Goal: Task Accomplishment & Management: Use online tool/utility

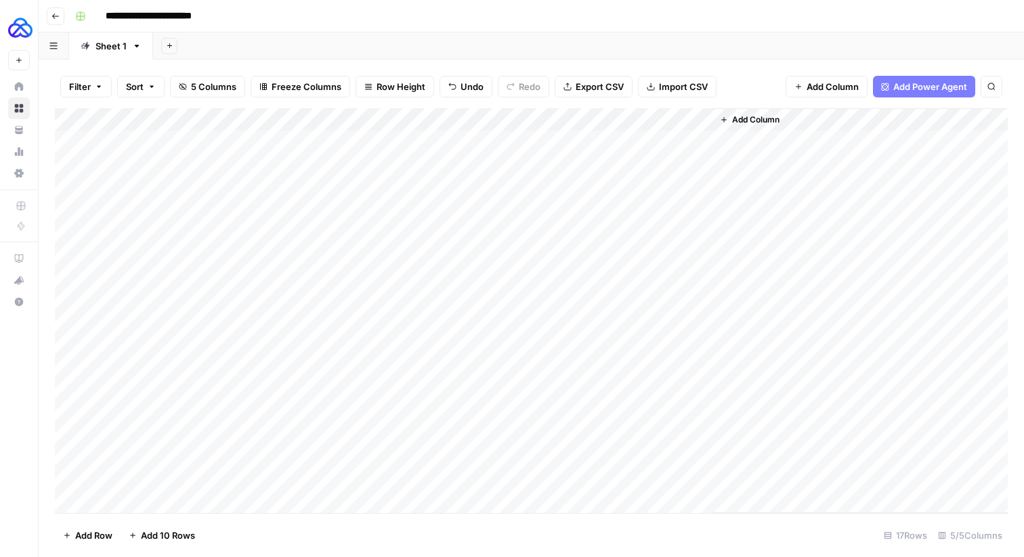
click at [52, 16] on icon "button" at bounding box center [55, 16] width 7 height 5
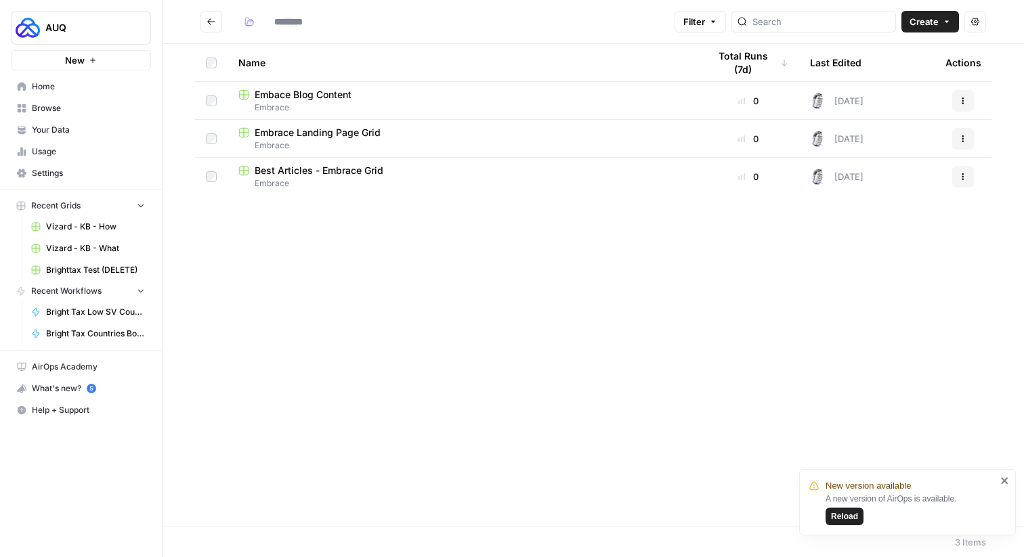
type input "*******"
click at [91, 308] on span "Bright Tax Low SV Countries" at bounding box center [95, 312] width 99 height 12
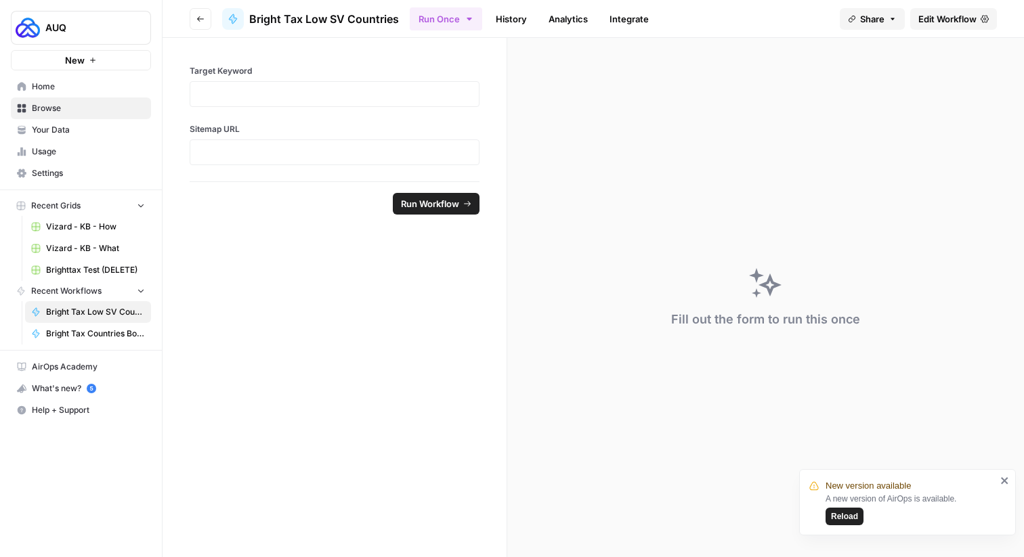
click at [81, 335] on span "Bright Tax Countries Bottom Tier" at bounding box center [95, 334] width 99 height 12
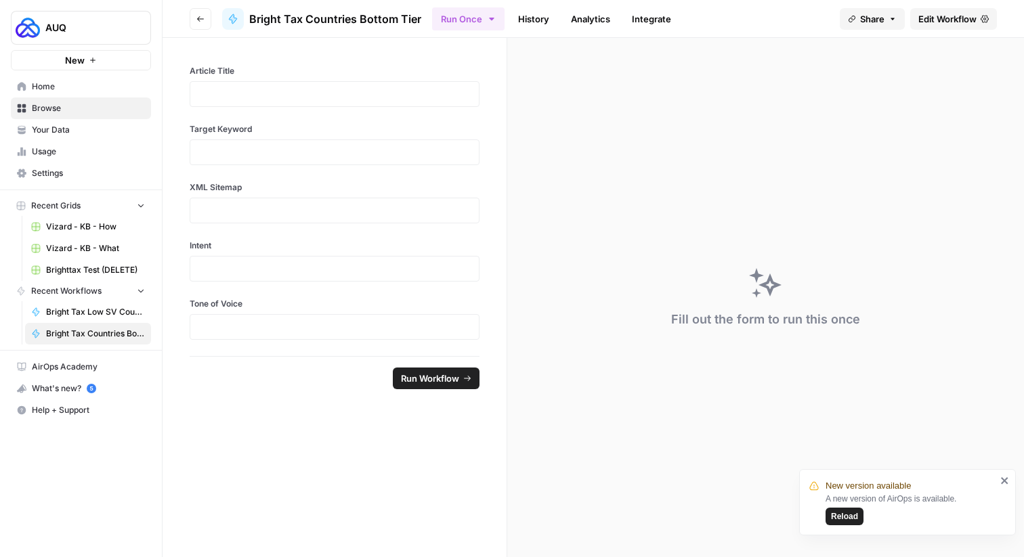
click at [190, 29] on header "Go back Bright Tax Countries Bottom Tier Run Once History Analytics Integrate S…" at bounding box center [594, 19] width 862 height 38
click at [203, 17] on icon "button" at bounding box center [200, 19] width 8 height 8
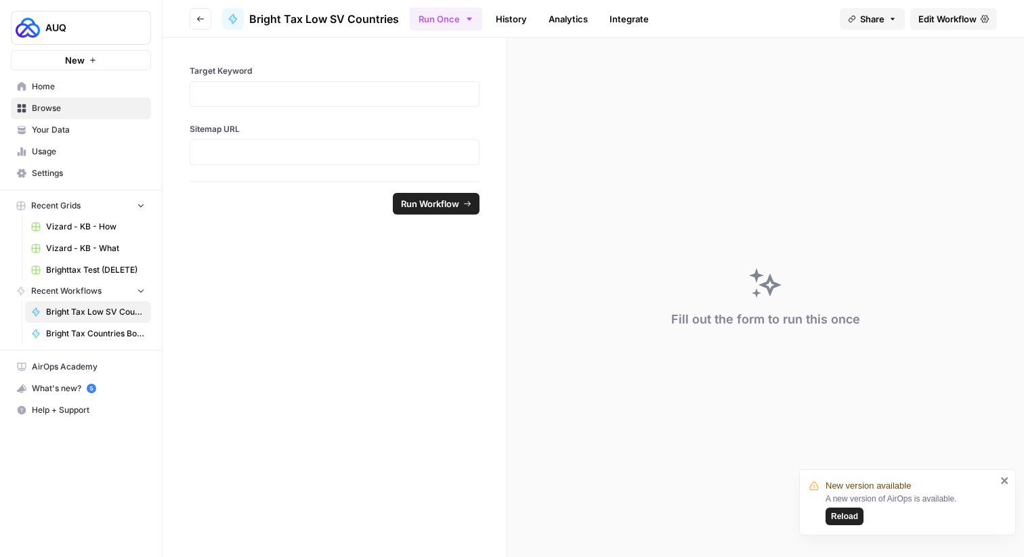
click at [203, 17] on icon "button" at bounding box center [200, 19] width 8 height 8
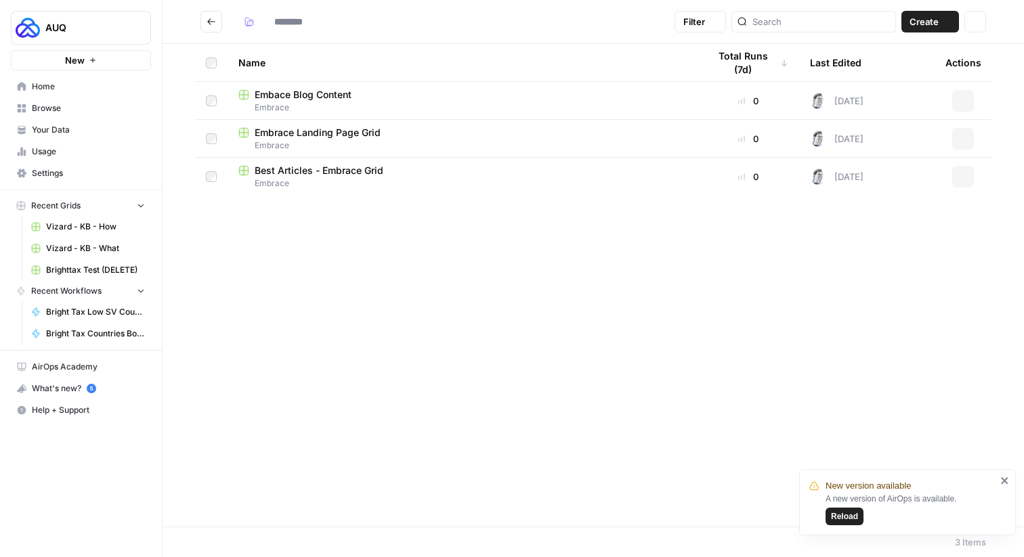
type input "*******"
click at [203, 17] on button "Go back" at bounding box center [212, 22] width 22 height 22
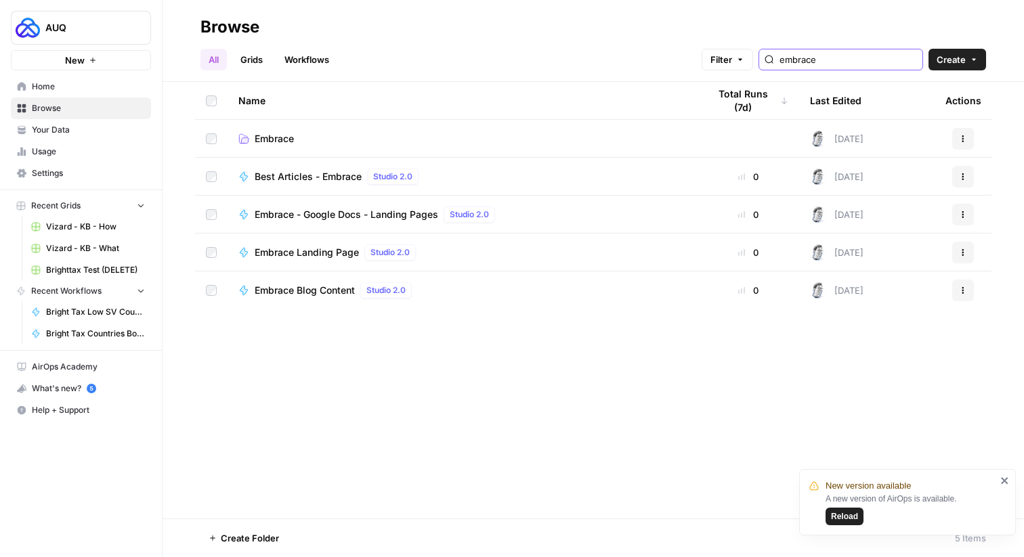
click at [837, 62] on input "embrace" at bounding box center [849, 60] width 138 height 14
type input "brigh"
click at [288, 138] on span "Bright Tax" at bounding box center [278, 139] width 46 height 14
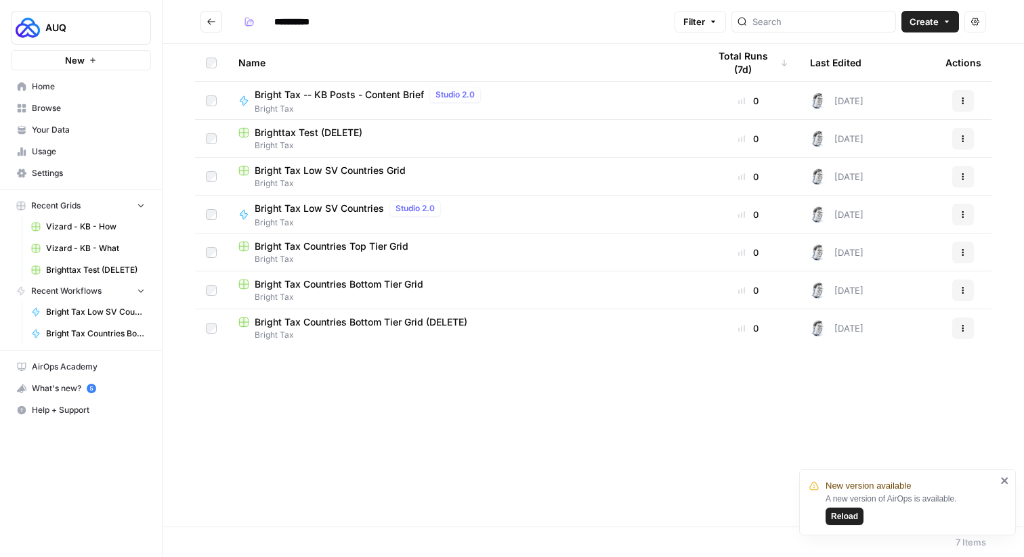
click at [339, 324] on span "Bright Tax Countries Bottom Tier Grid (DELETE)" at bounding box center [361, 323] width 213 height 14
type input "**********"
click at [349, 280] on span "Bright Tax Countries Bottom Tier Grid" at bounding box center [339, 285] width 169 height 14
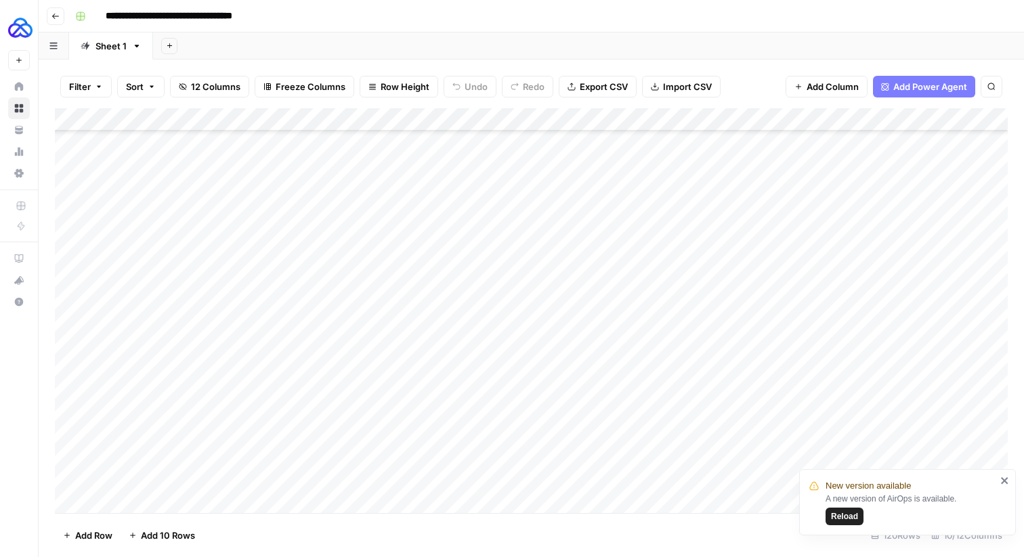
scroll to position [2403, 0]
click at [1011, 476] on div "New version available A new version of AirOps is available. Reload" at bounding box center [907, 502] width 217 height 66
click at [1008, 480] on icon "close" at bounding box center [1005, 481] width 9 height 11
click at [663, 484] on div "Add Column" at bounding box center [531, 310] width 953 height 405
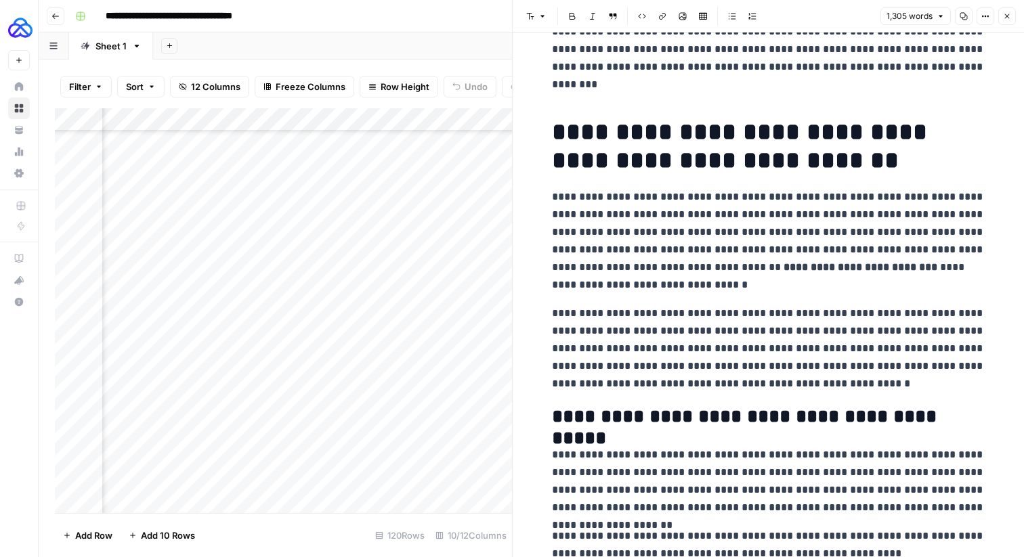
scroll to position [2001, 0]
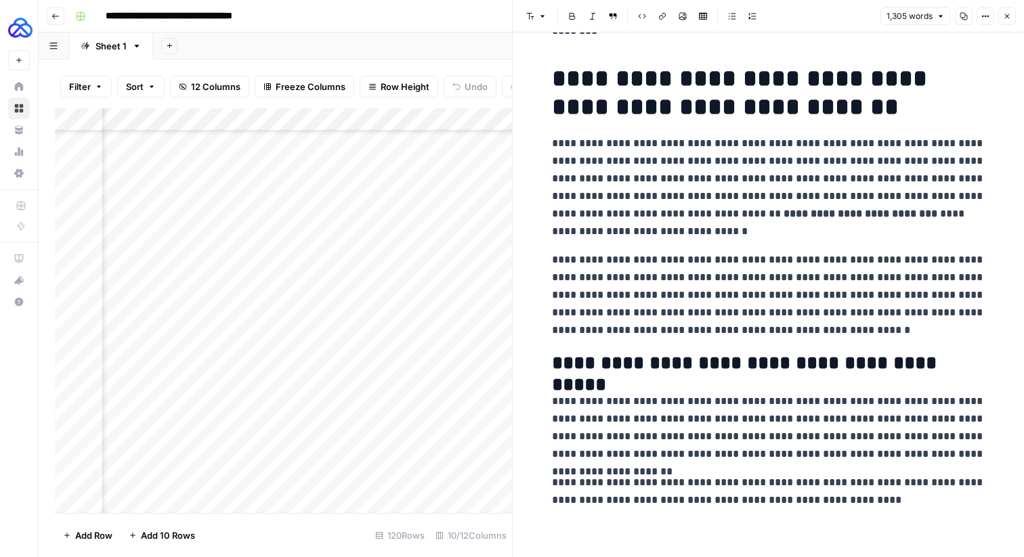
click at [1005, 14] on icon "button" at bounding box center [1007, 16] width 5 height 5
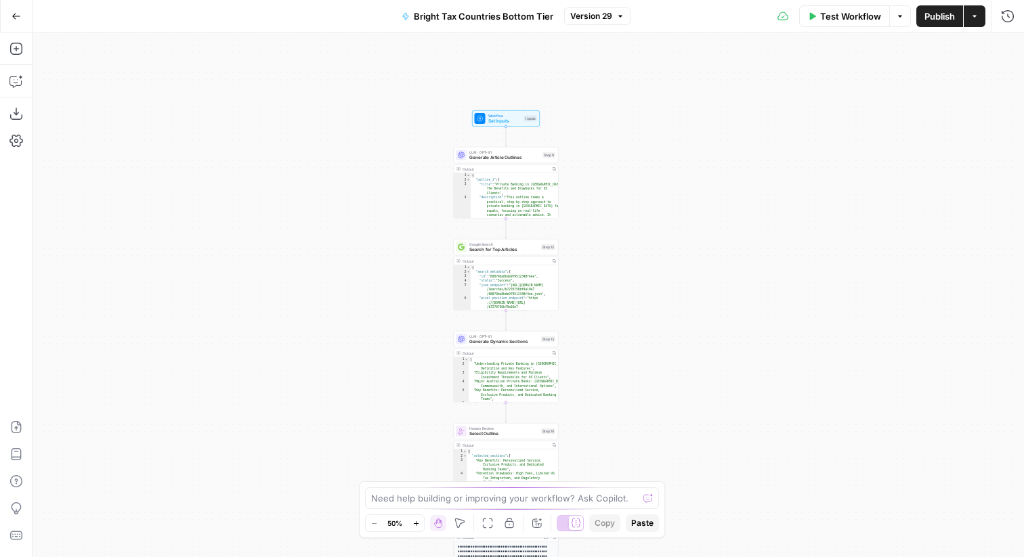
click at [491, 121] on span "Set Inputs" at bounding box center [505, 121] width 34 height 7
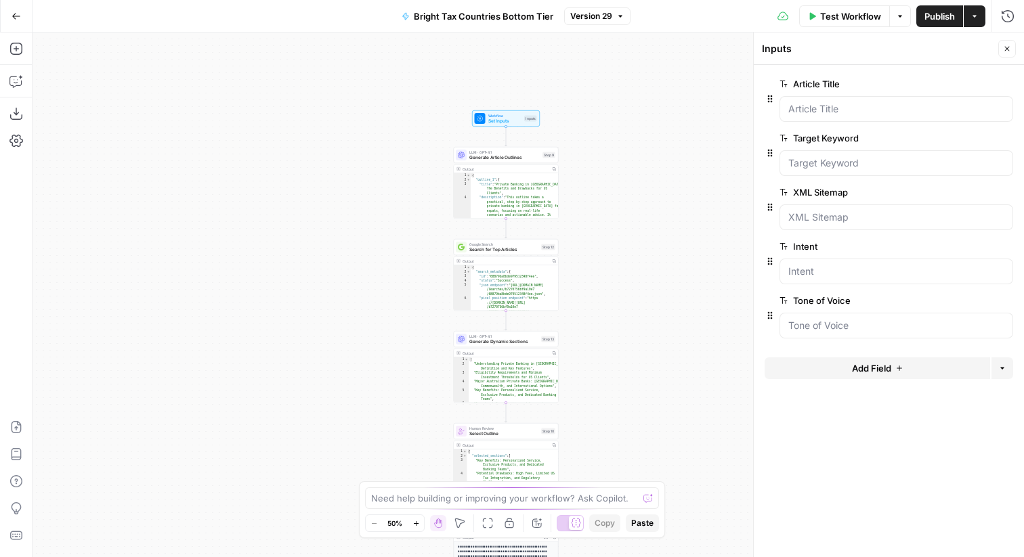
click at [488, 159] on span "Generate Article Outlines" at bounding box center [504, 157] width 70 height 7
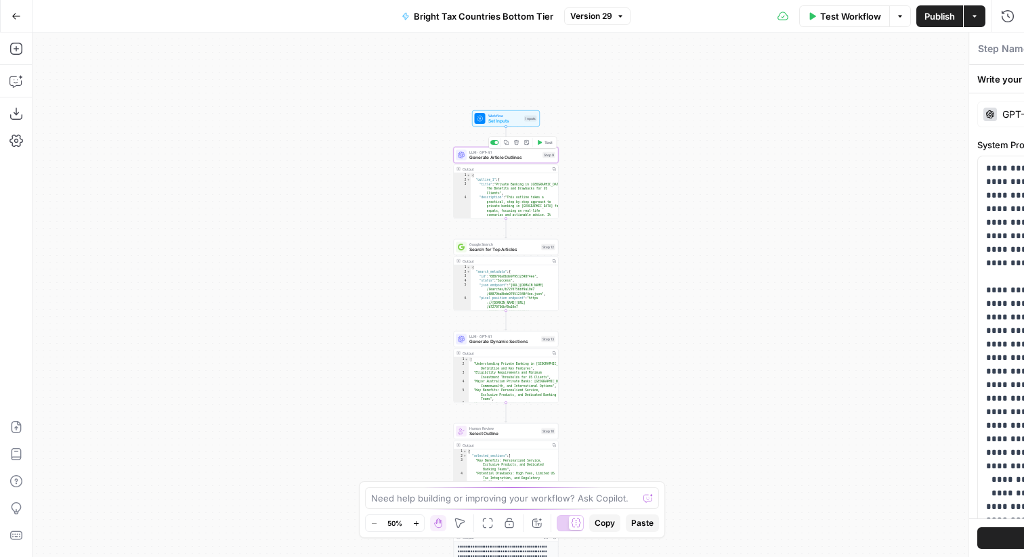
type textarea "Generate Article Outlines"
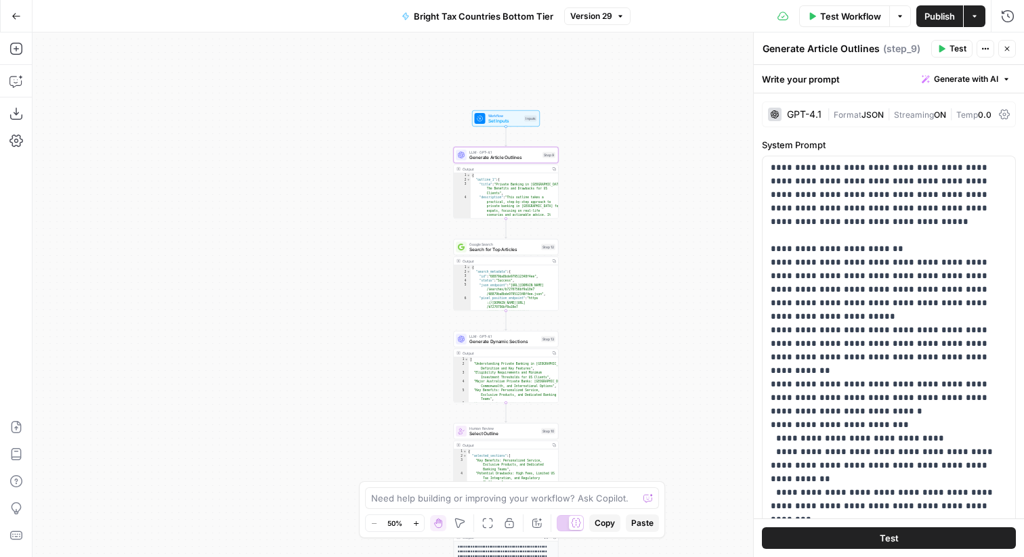
click at [826, 103] on div "GPT-4.1 | Format JSON | Streaming ON | Temp 0.0" at bounding box center [889, 115] width 254 height 26
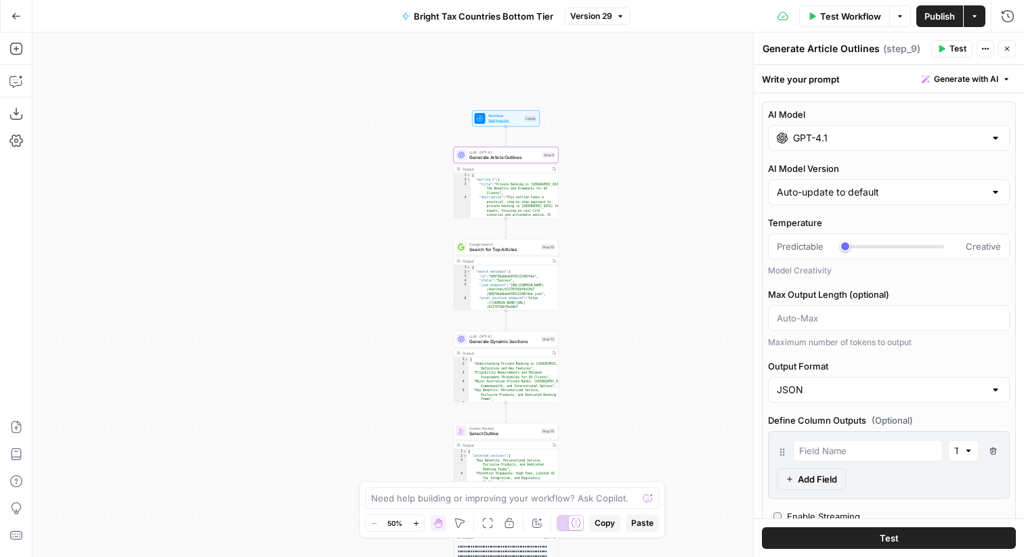
click at [880, 140] on input "GPT-4.1" at bounding box center [889, 138] width 192 height 14
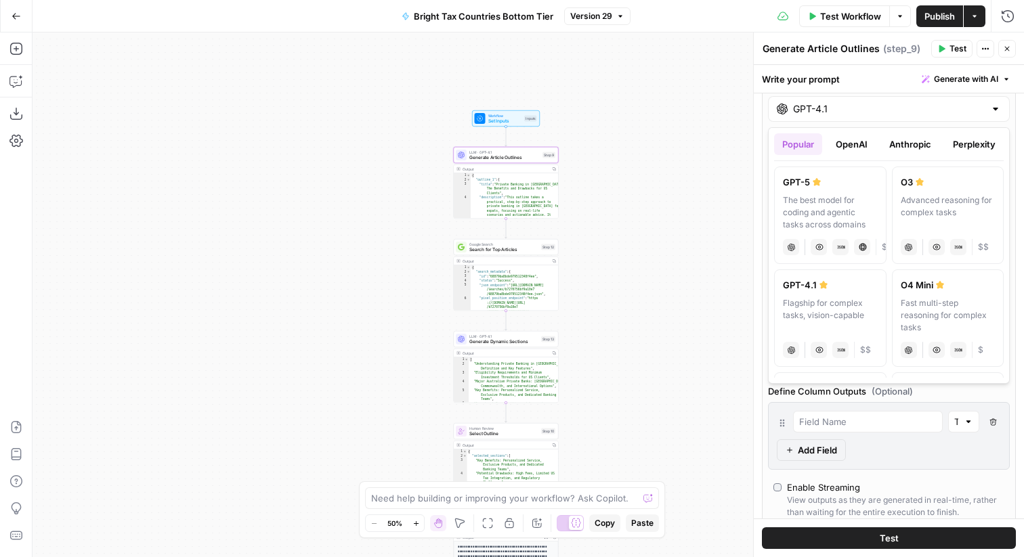
scroll to position [20, 0]
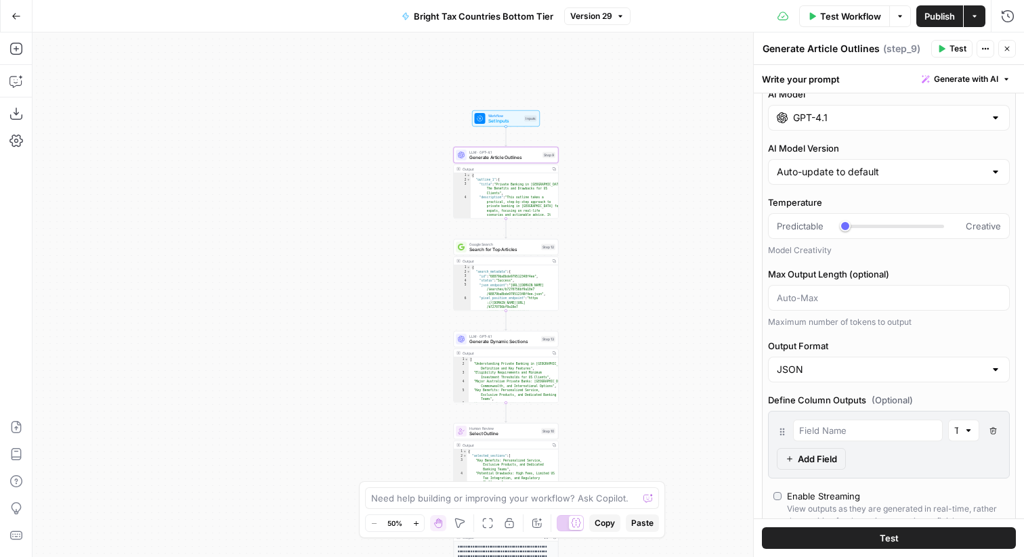
click at [883, 125] on div "GPT-4.1" at bounding box center [889, 118] width 242 height 26
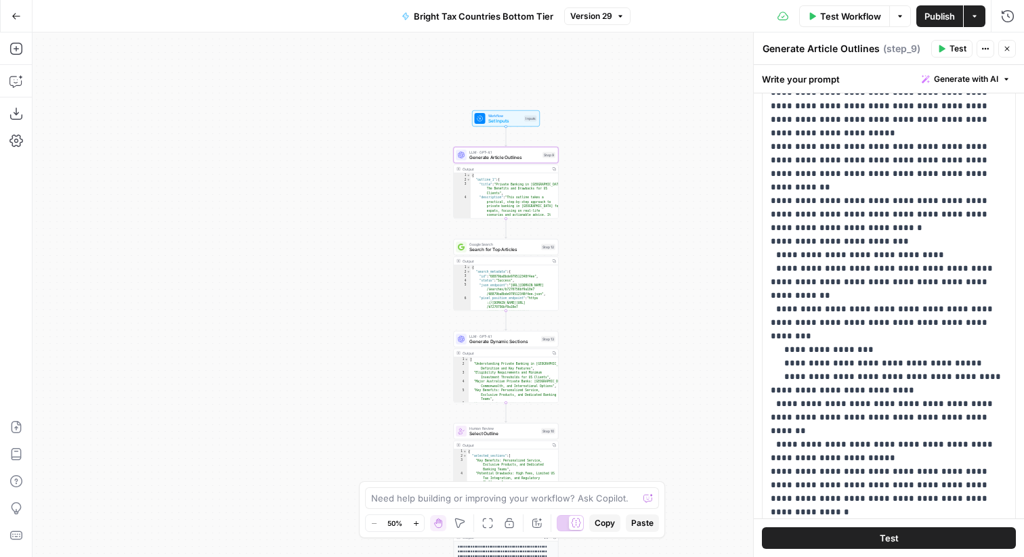
scroll to position [744, 0]
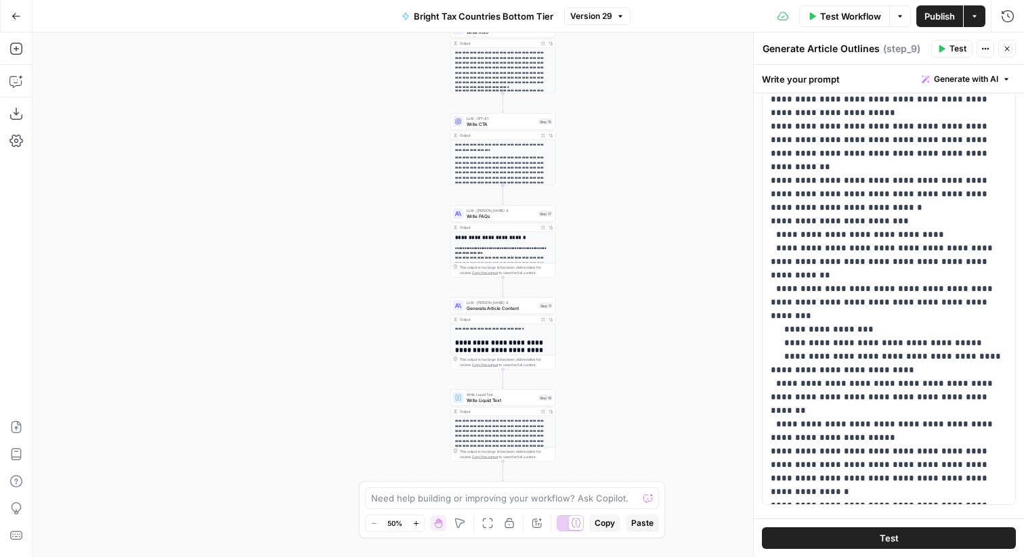
click at [621, 20] on button "Version 29" at bounding box center [597, 16] width 66 height 18
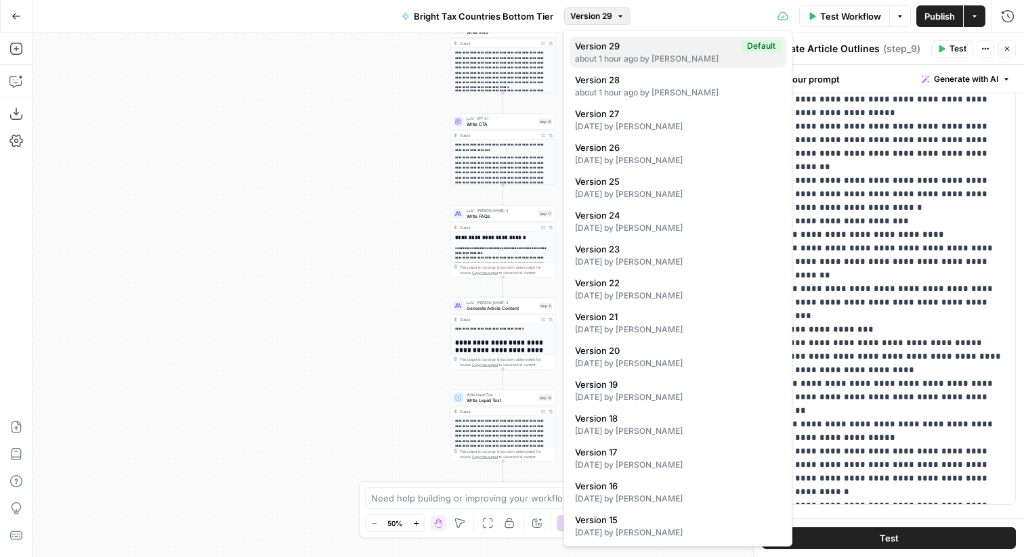
click at [637, 43] on span "Version 29" at bounding box center [655, 46] width 161 height 14
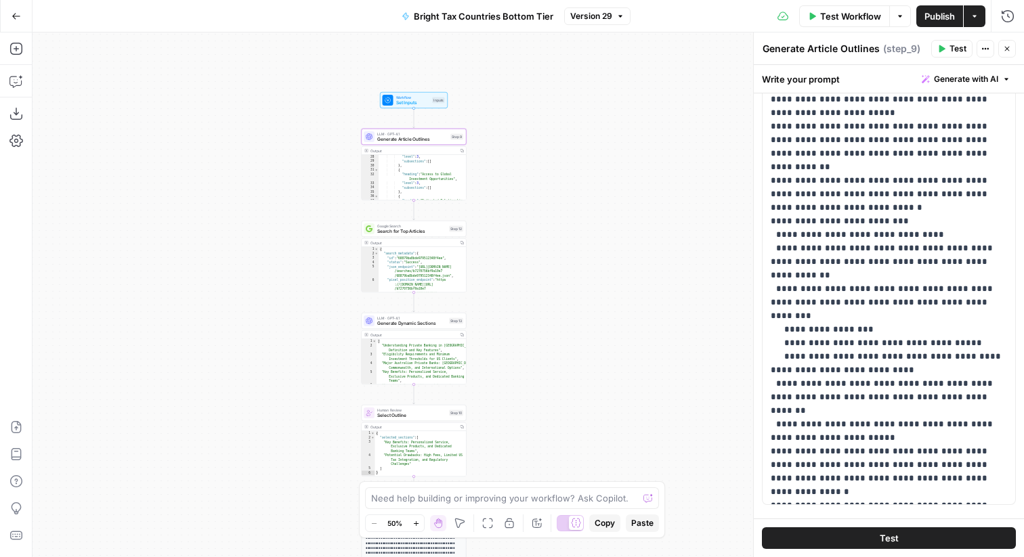
scroll to position [379, 0]
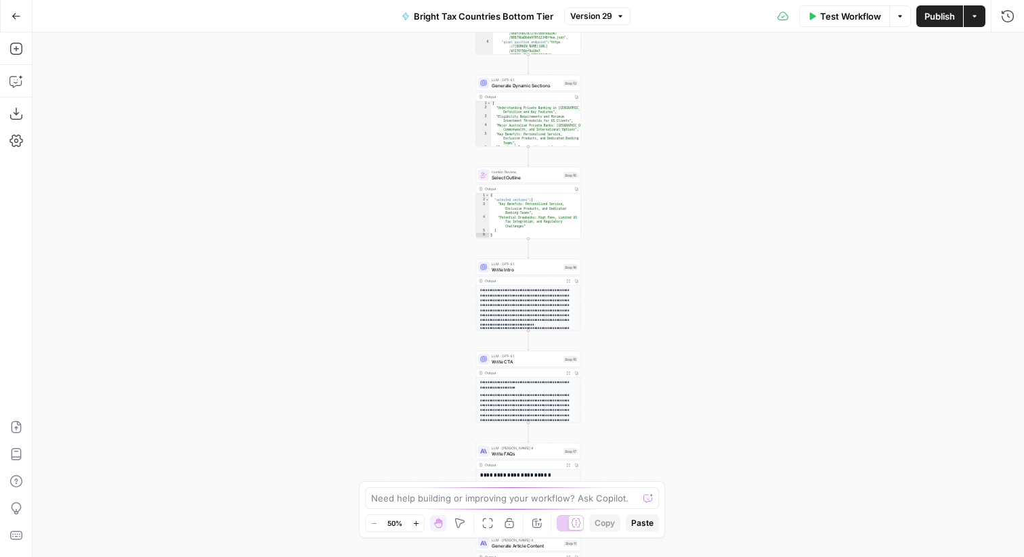
click at [980, 19] on button "Actions" at bounding box center [975, 16] width 22 height 22
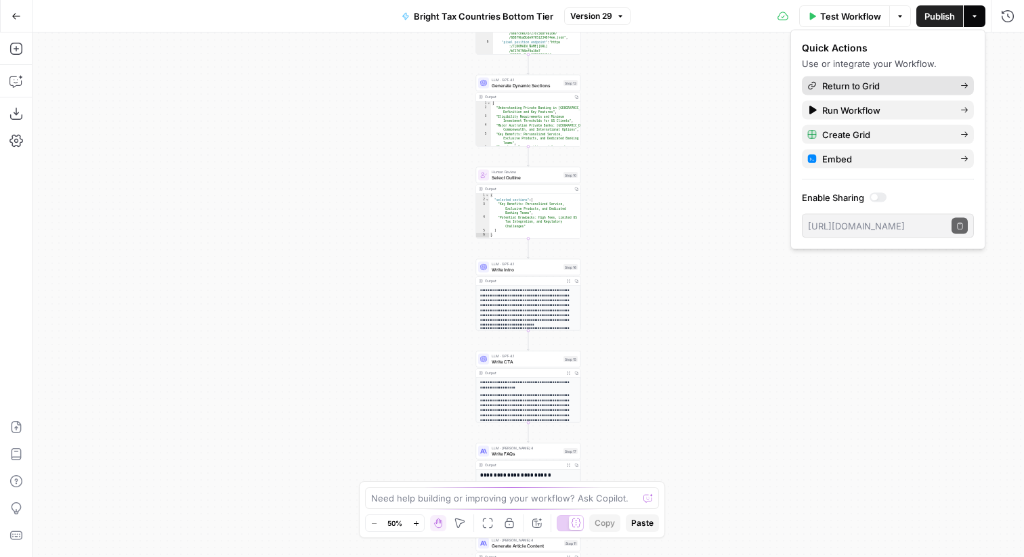
click at [914, 87] on span "Return to Grid" at bounding box center [885, 86] width 127 height 14
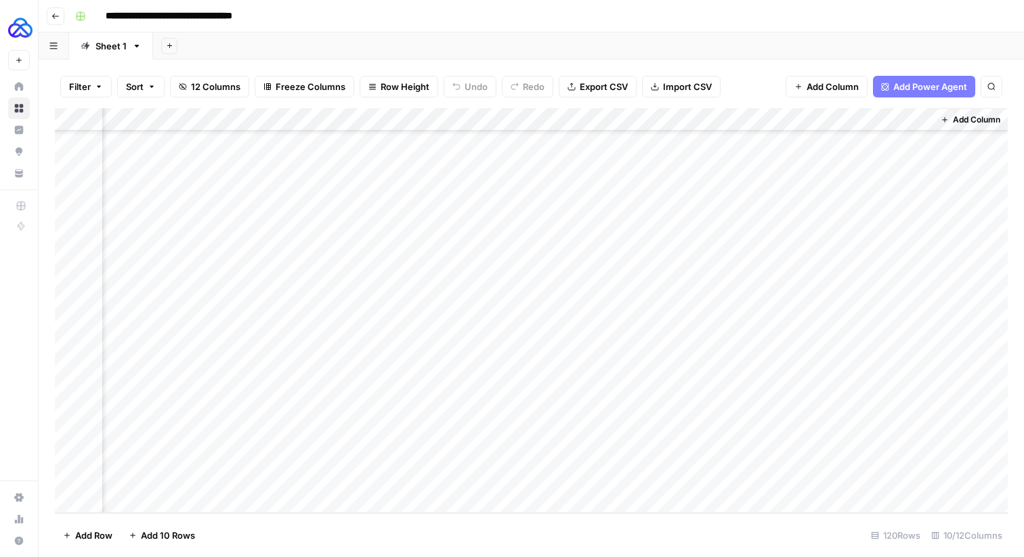
scroll to position [2403, 0]
click at [820, 478] on div "Add Column" at bounding box center [531, 310] width 953 height 405
click at [822, 479] on div "Add Column" at bounding box center [531, 310] width 953 height 405
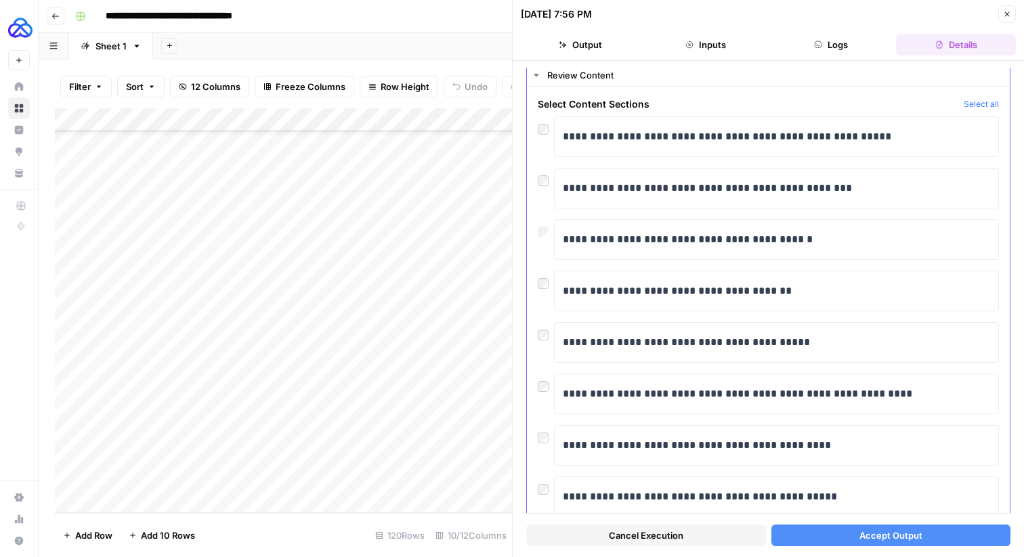
scroll to position [27, 0]
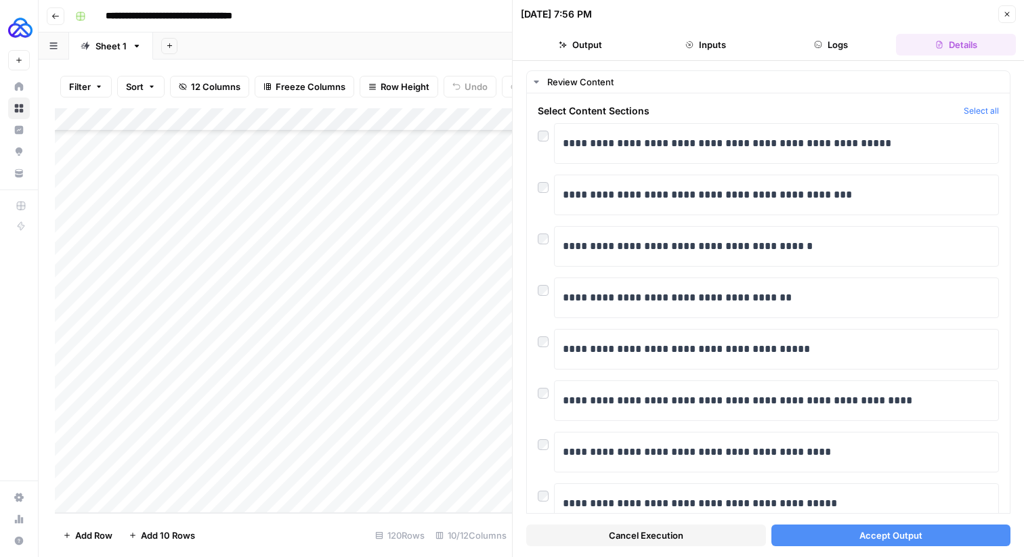
click at [830, 538] on button "Accept Output" at bounding box center [892, 536] width 240 height 22
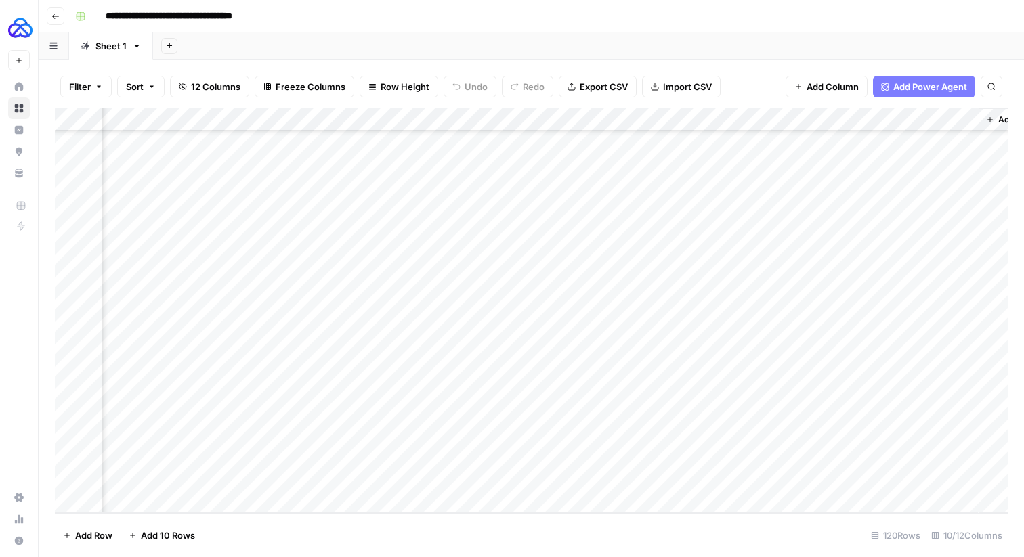
scroll to position [2403, 382]
click at [564, 479] on div "Add Column" at bounding box center [531, 310] width 953 height 405
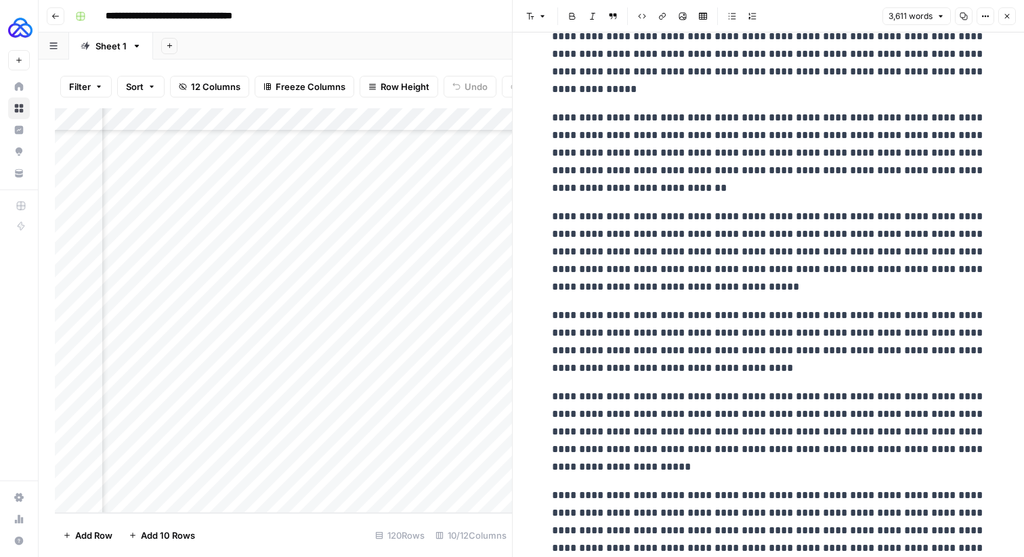
scroll to position [5102, 0]
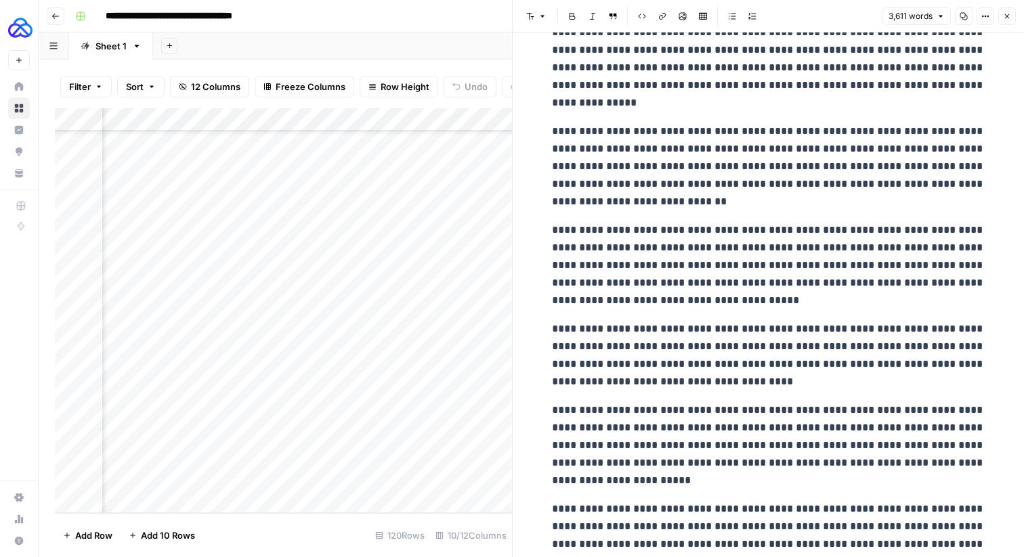
click at [1005, 16] on icon "button" at bounding box center [1007, 16] width 8 height 8
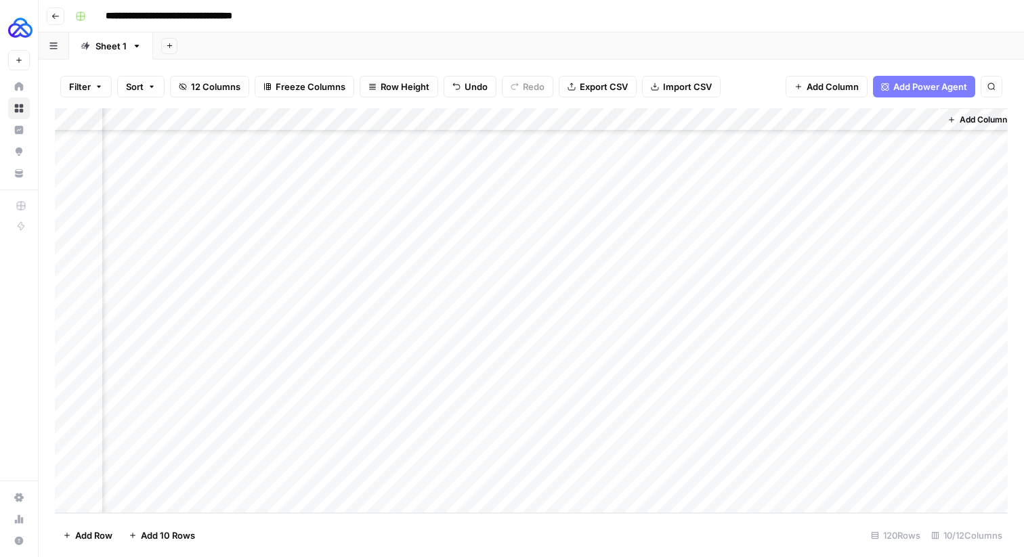
scroll to position [2403, 373]
click at [431, 122] on div "Add Column" at bounding box center [531, 310] width 953 height 405
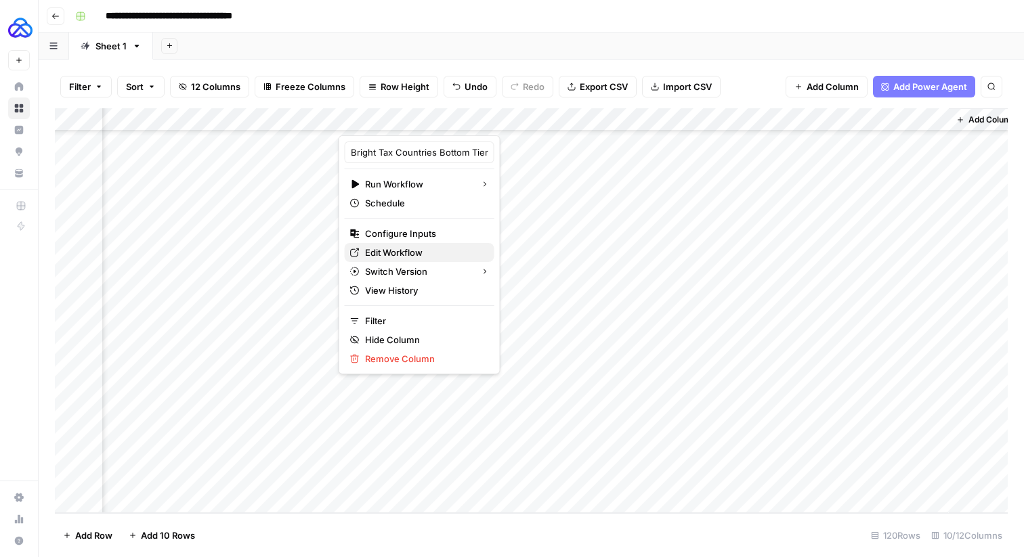
click at [393, 257] on span "Edit Workflow" at bounding box center [424, 253] width 119 height 14
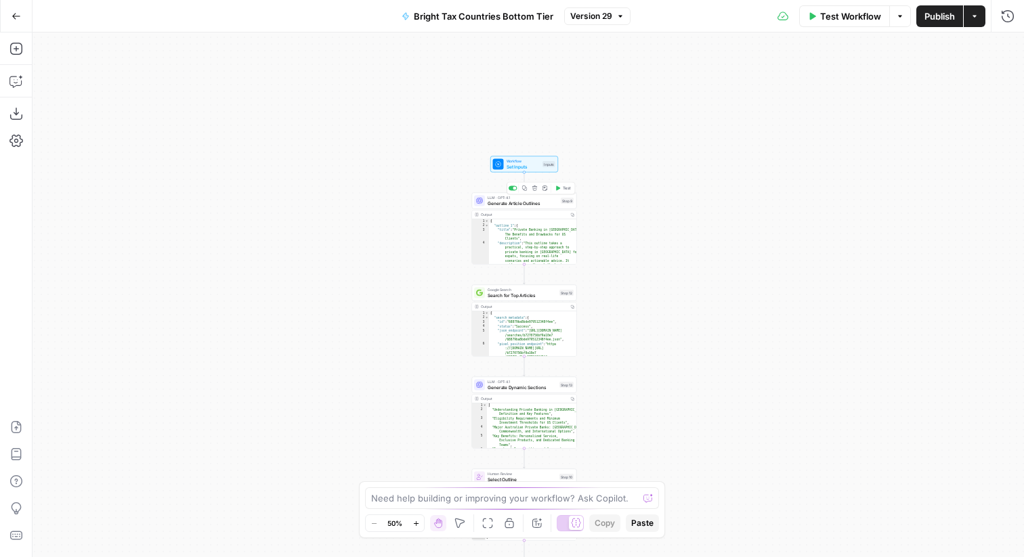
click at [513, 205] on span "Generate Article Outlines" at bounding box center [523, 203] width 70 height 7
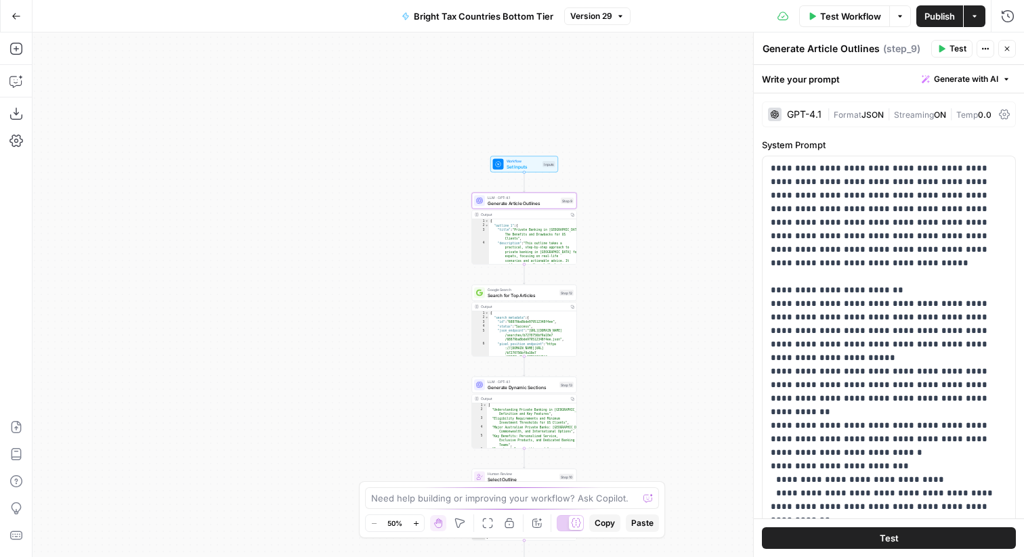
click at [927, 105] on div "GPT-4.1 | Format JSON | Streaming ON | Temp 0.0" at bounding box center [889, 115] width 254 height 26
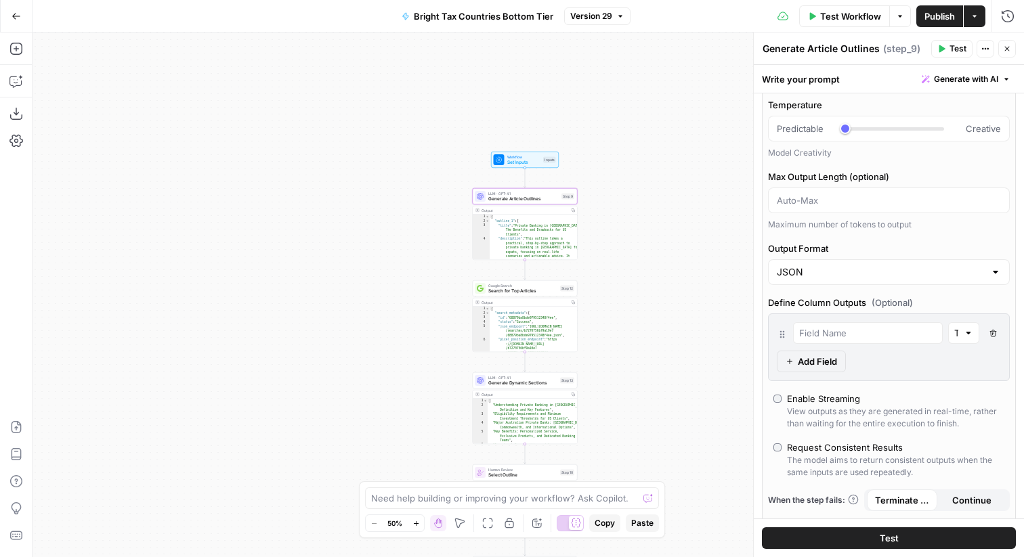
scroll to position [119, 0]
click at [889, 271] on input "Output Format" at bounding box center [881, 272] width 208 height 14
click at [832, 308] on span "Text" at bounding box center [886, 306] width 213 height 14
type input "Text"
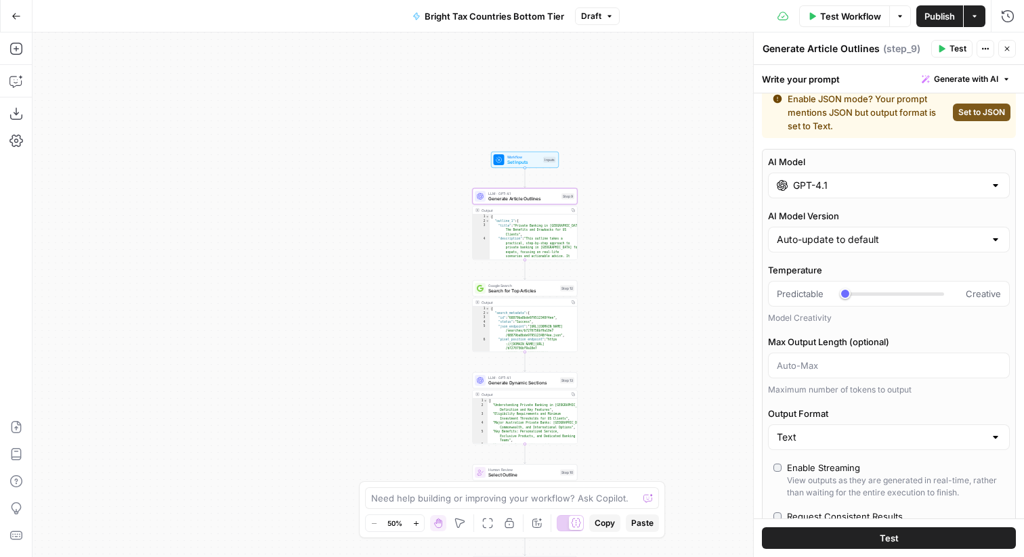
scroll to position [14, 0]
click at [851, 244] on input "AI Model Version" at bounding box center [881, 241] width 208 height 14
type input "Auto-update to default"
click at [850, 209] on div "AI Model GPT-4.1 AI Model Version Auto-update to default Temperature Predictabl…" at bounding box center [889, 385] width 254 height 470
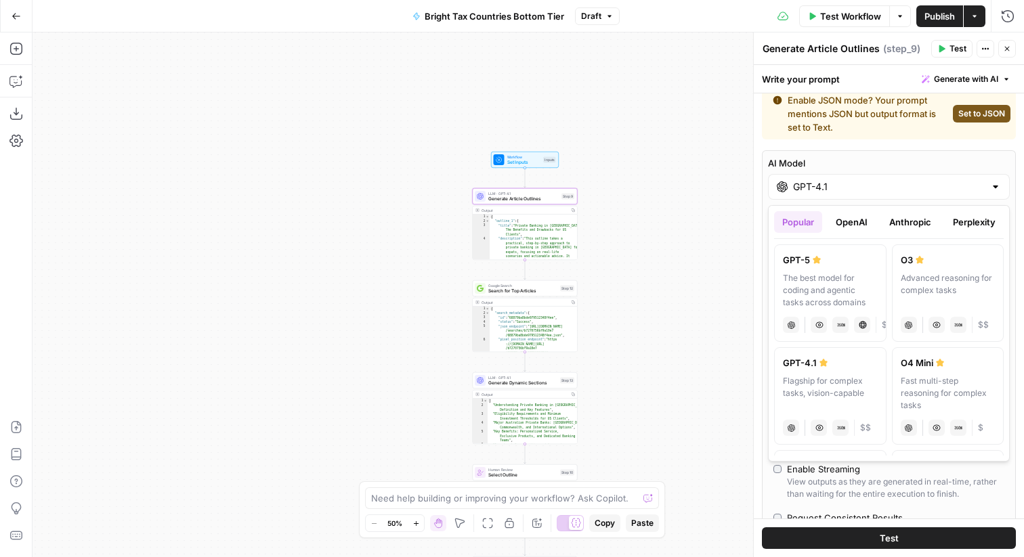
click at [835, 184] on input "GPT-4.1" at bounding box center [889, 187] width 192 height 14
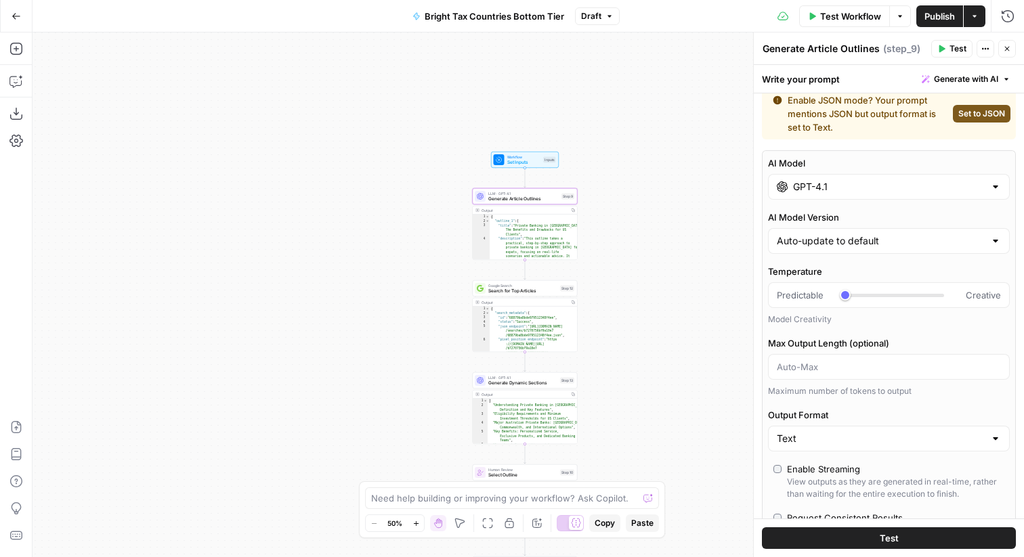
click at [883, 156] on label "AI Model" at bounding box center [889, 163] width 242 height 14
click at [883, 180] on input "GPT-4.1" at bounding box center [889, 187] width 192 height 14
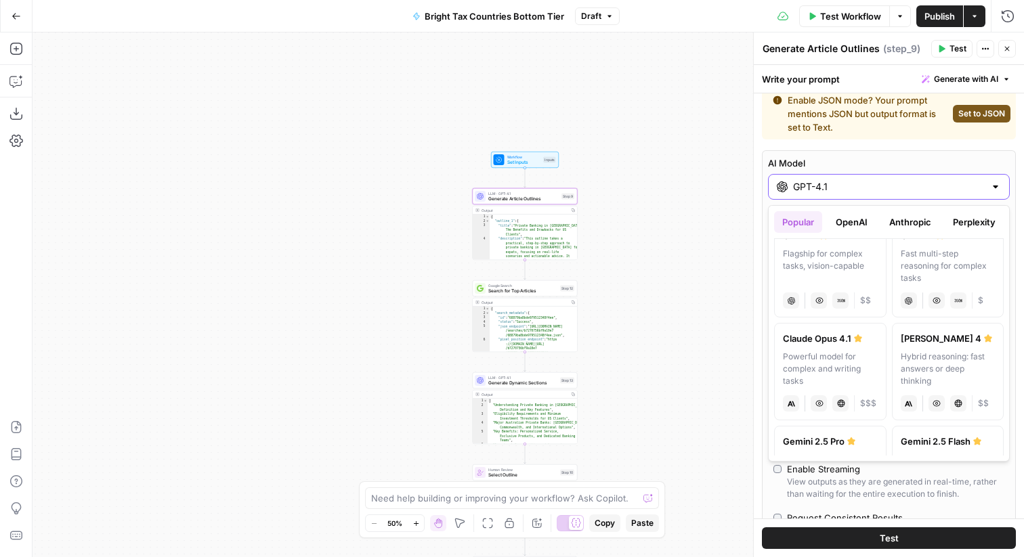
scroll to position [142, 0]
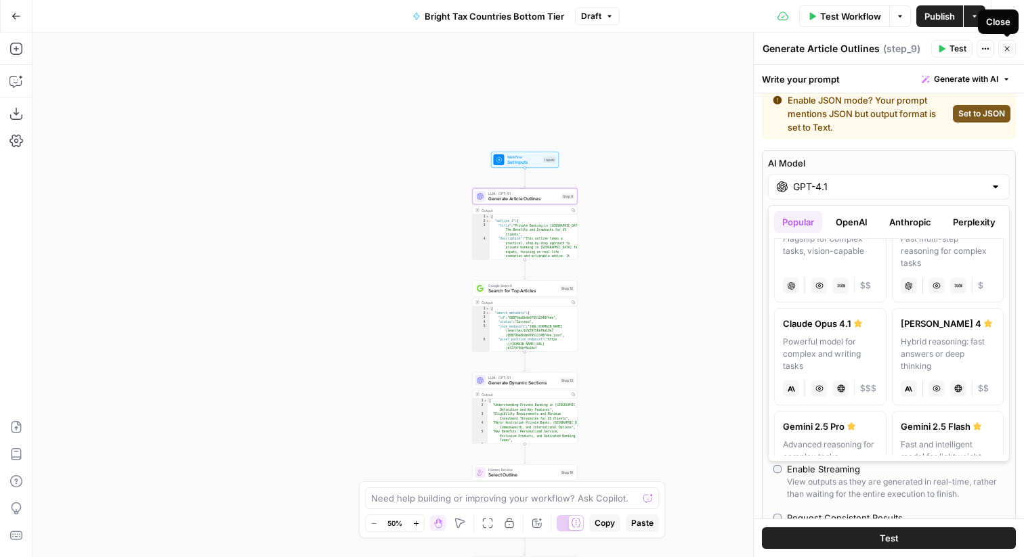
click at [1005, 51] on icon "button" at bounding box center [1007, 49] width 8 height 8
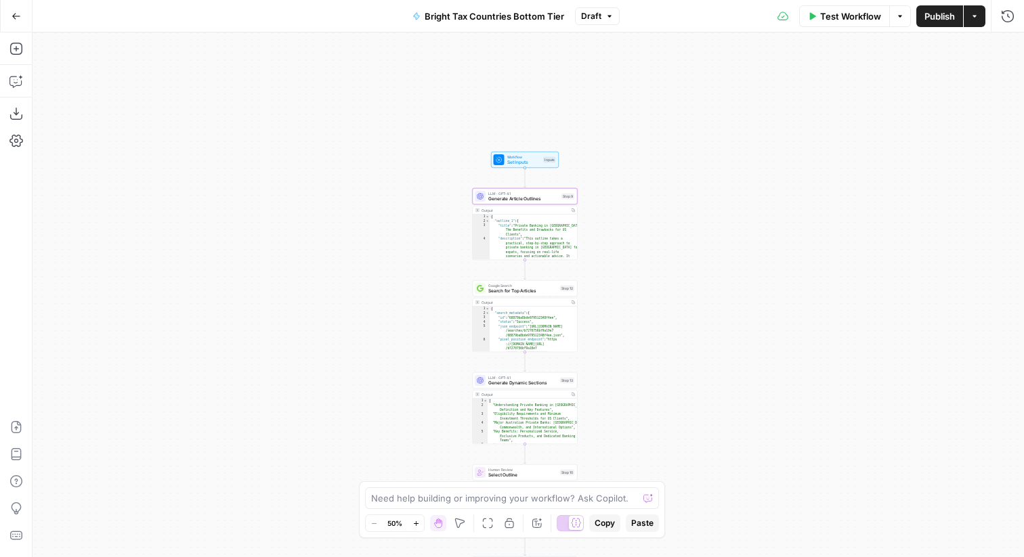
scroll to position [85, 0]
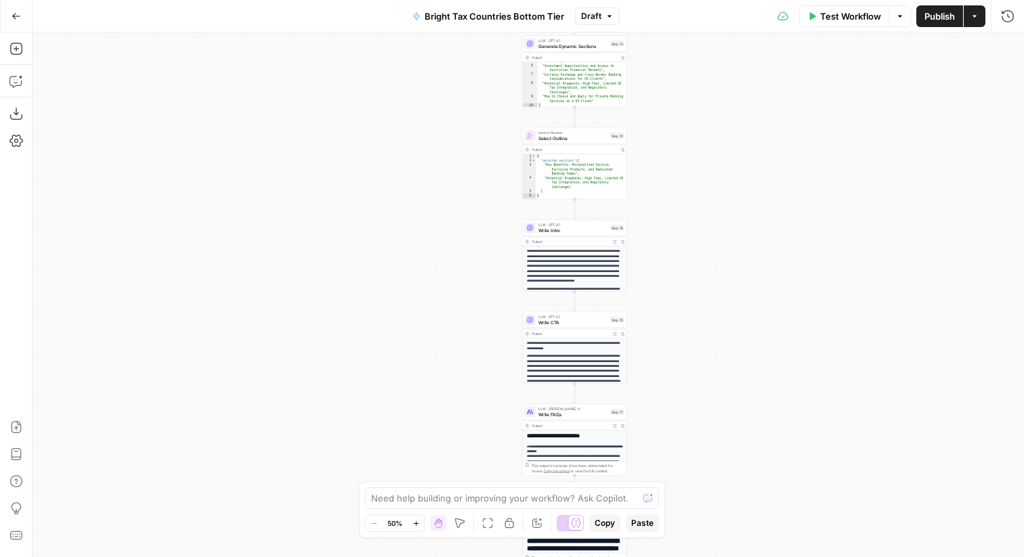
click at [562, 232] on span "Write Intro" at bounding box center [573, 230] width 69 height 7
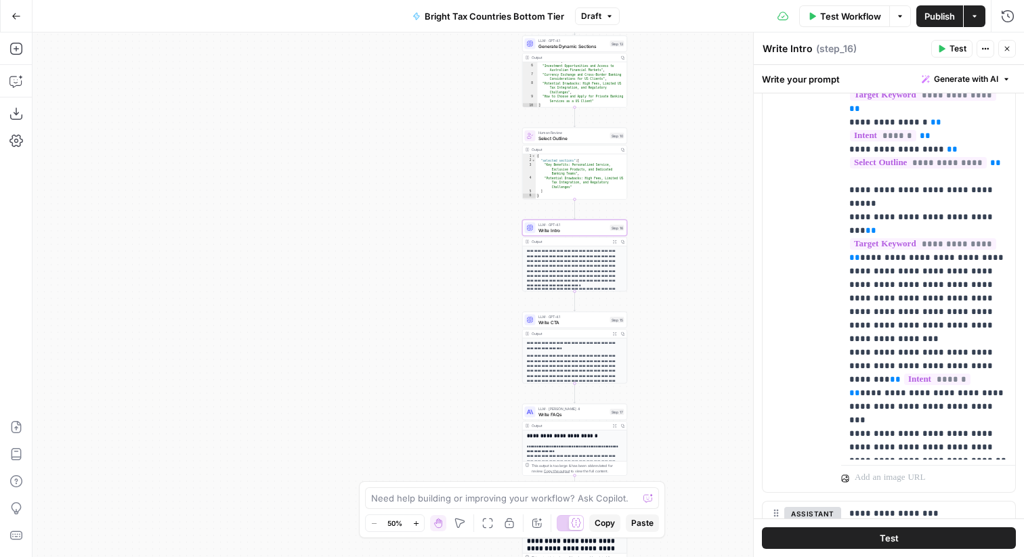
scroll to position [352, 0]
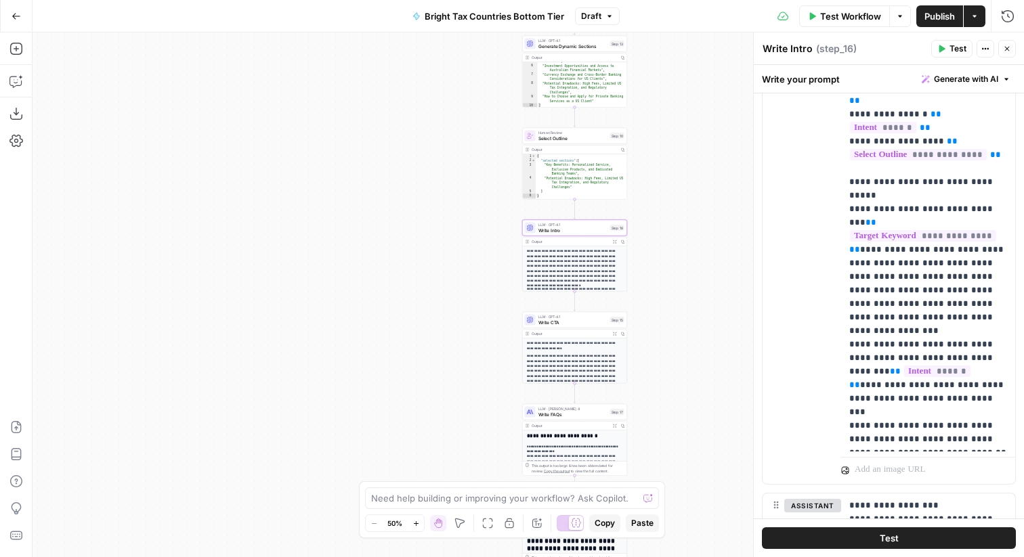
click at [14, 16] on icon "button" at bounding box center [16, 16] width 8 height 6
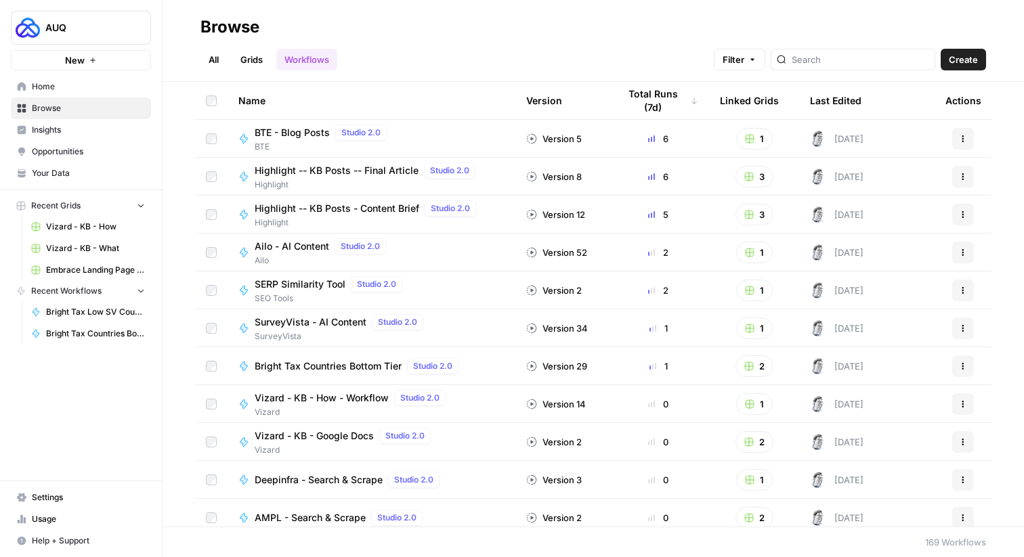
click at [213, 58] on link "All" at bounding box center [214, 60] width 26 height 22
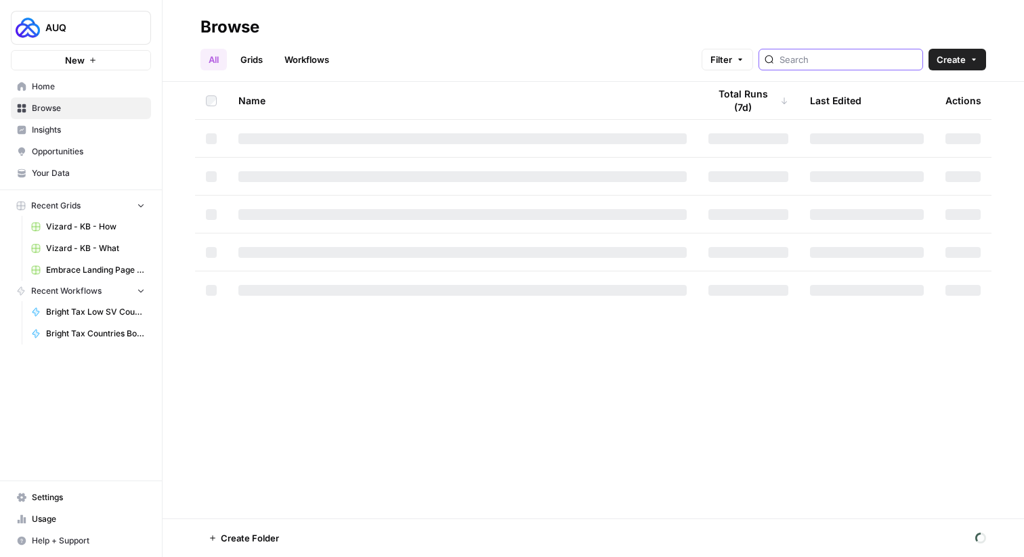
click at [843, 58] on input "search" at bounding box center [849, 60] width 138 height 14
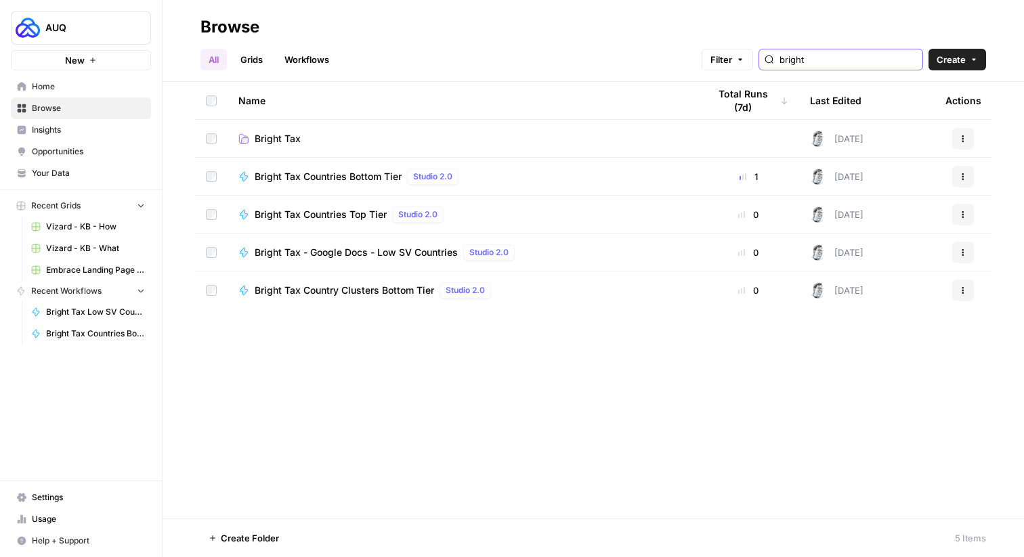
type input "bright"
click at [278, 135] on span "Bright Tax" at bounding box center [278, 139] width 46 height 14
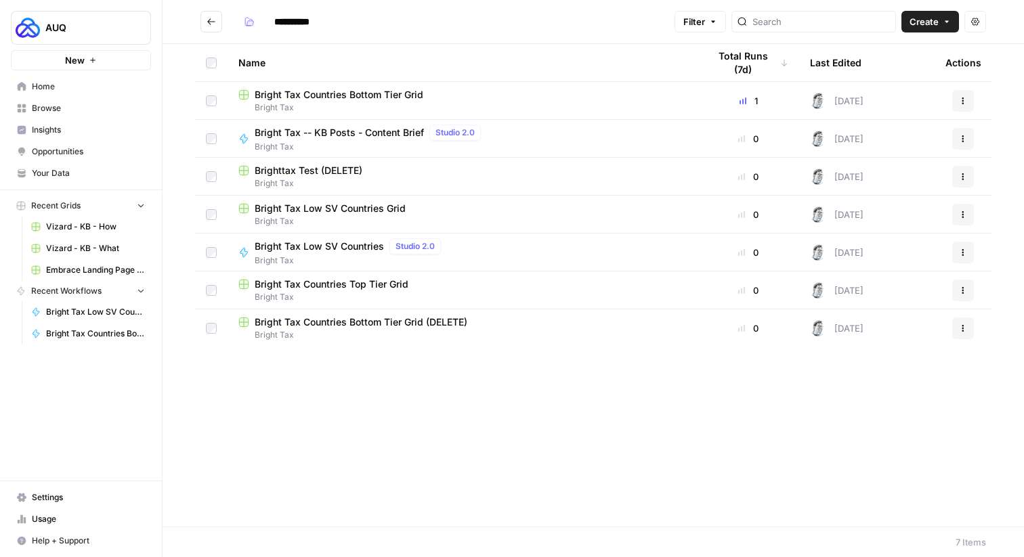
click at [303, 286] on span "Bright Tax Countries Top Tier Grid" at bounding box center [332, 285] width 154 height 14
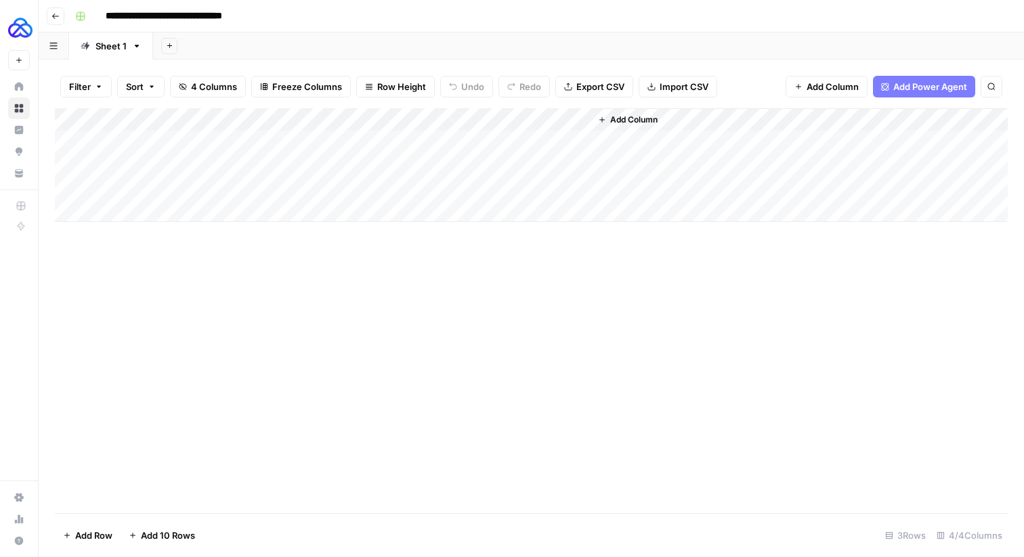
click at [58, 22] on button "Go back" at bounding box center [56, 16] width 18 height 18
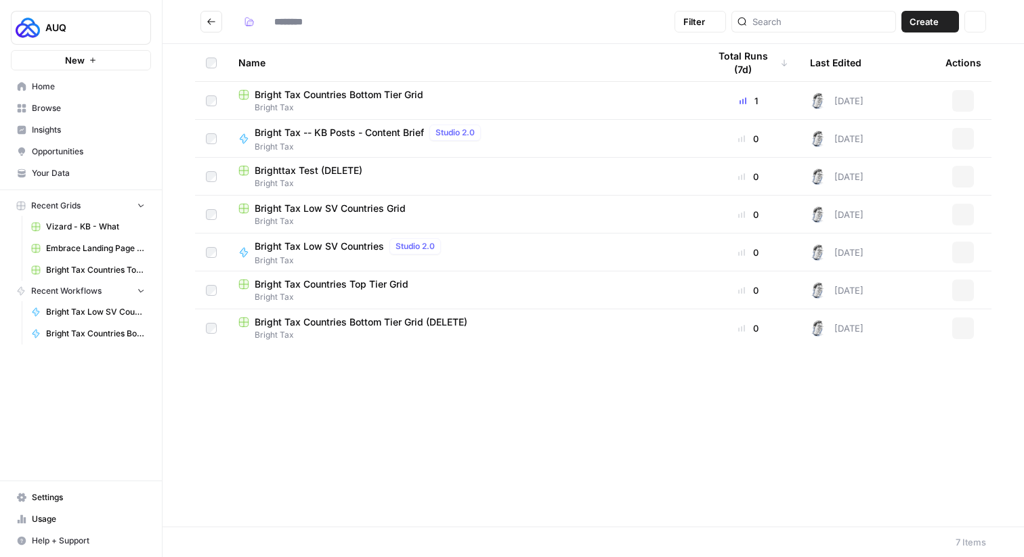
type input "**********"
click at [316, 322] on span "Bright Tax Countries Bottom Tier Grid (DELETE)" at bounding box center [361, 323] width 213 height 14
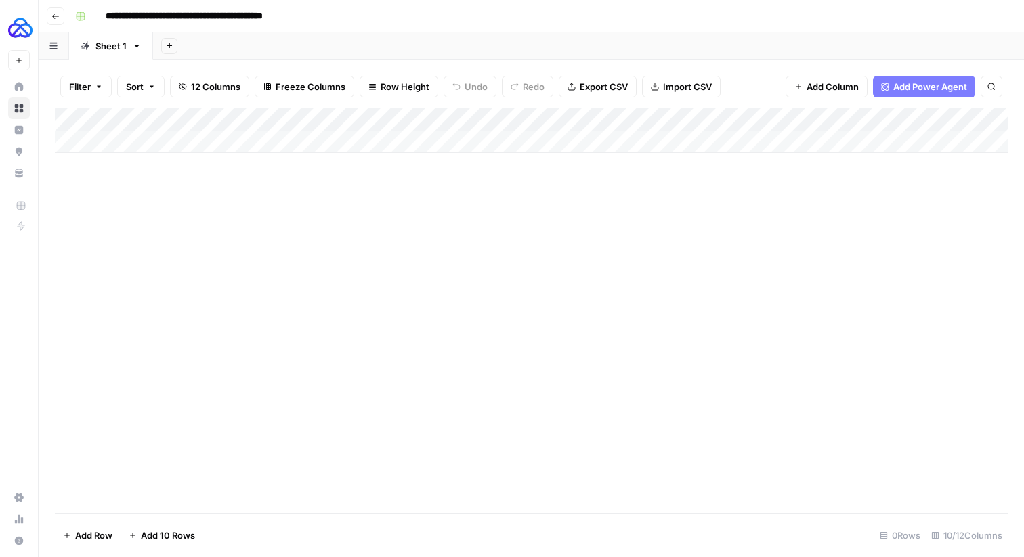
click at [803, 124] on div "Add Column" at bounding box center [531, 130] width 953 height 45
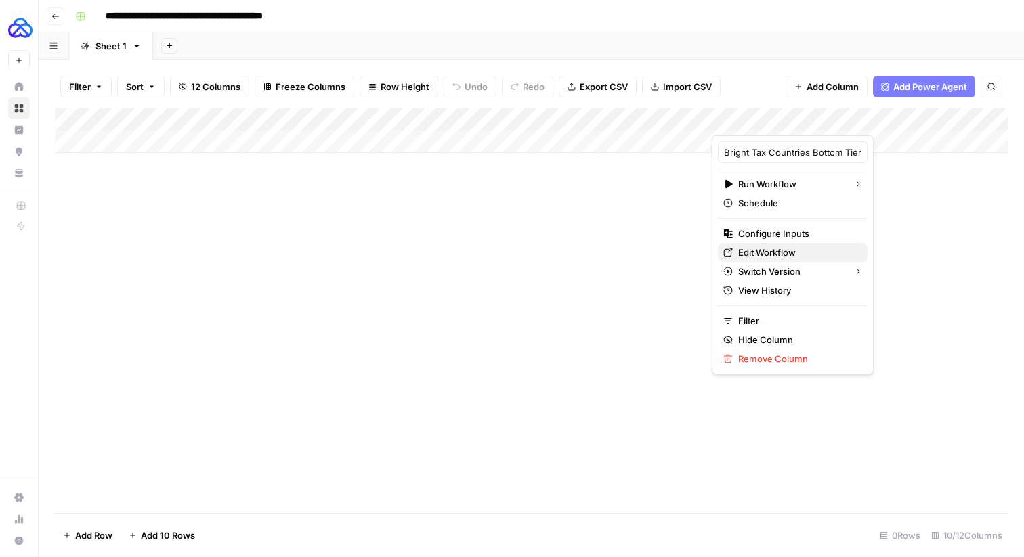
click at [766, 246] on span "Edit Workflow" at bounding box center [797, 253] width 119 height 14
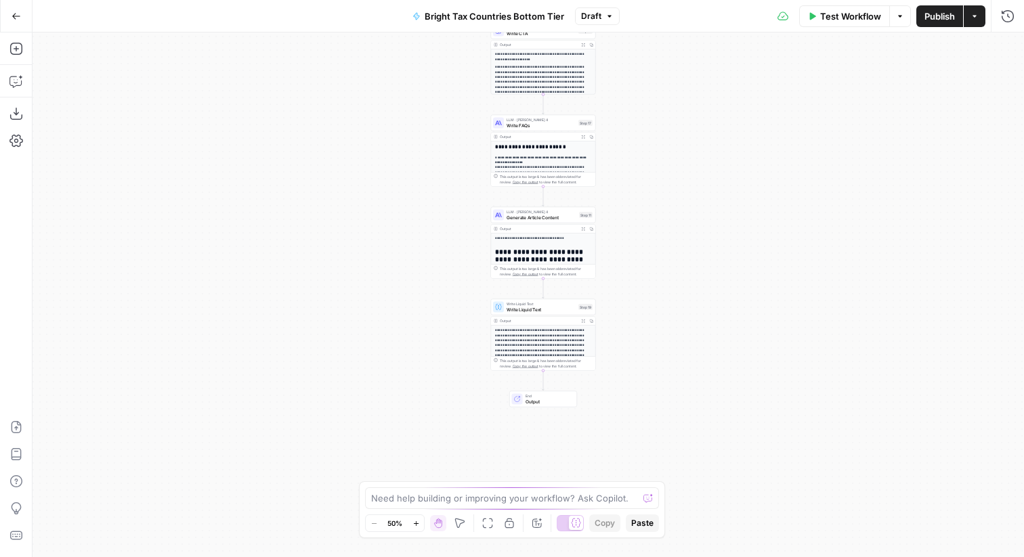
click at [18, 16] on icon "button" at bounding box center [16, 16] width 8 height 6
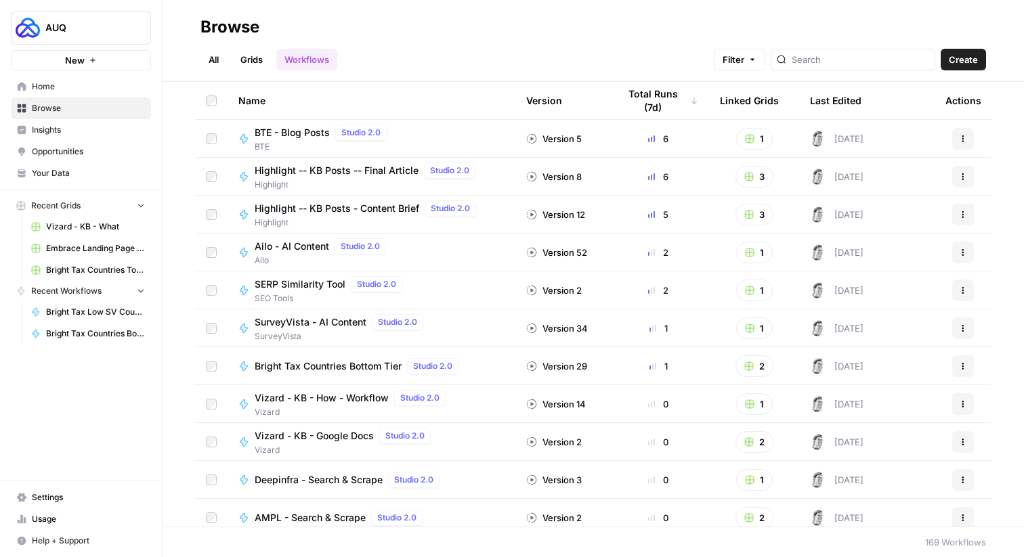
click at [858, 68] on div at bounding box center [853, 60] width 165 height 22
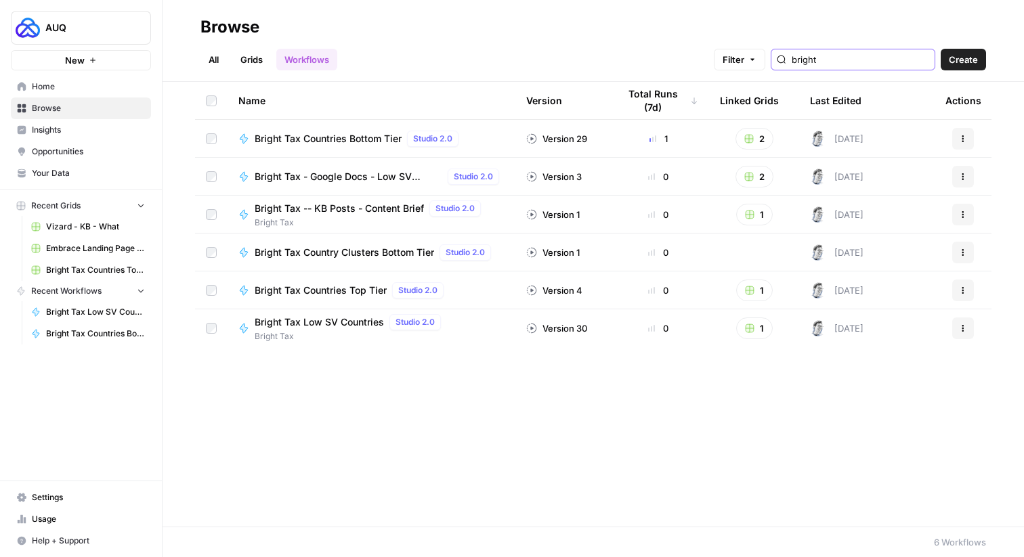
type input "bright"
click at [335, 138] on span "Bright Tax Countries Bottom Tier" at bounding box center [328, 139] width 147 height 14
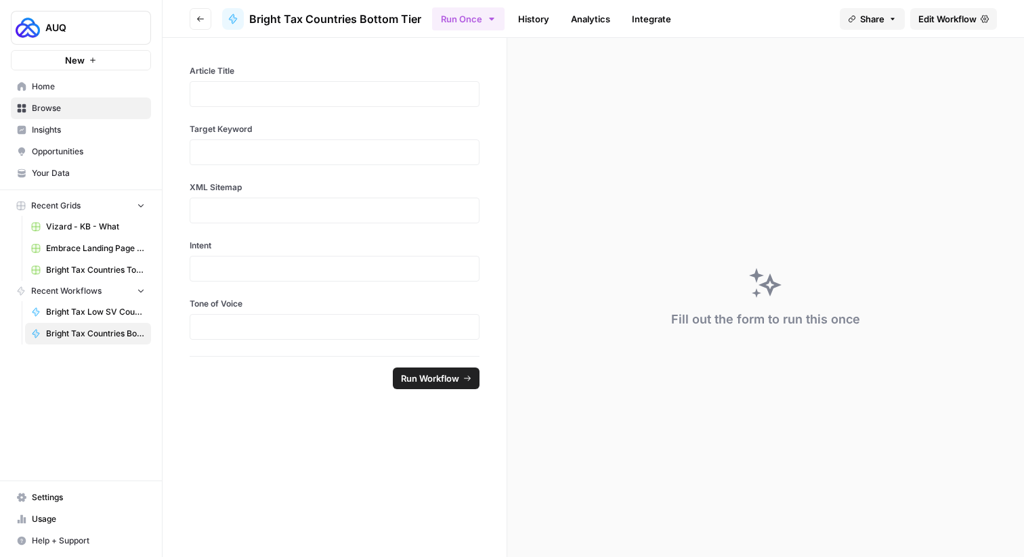
click at [196, 16] on icon "button" at bounding box center [200, 19] width 8 height 8
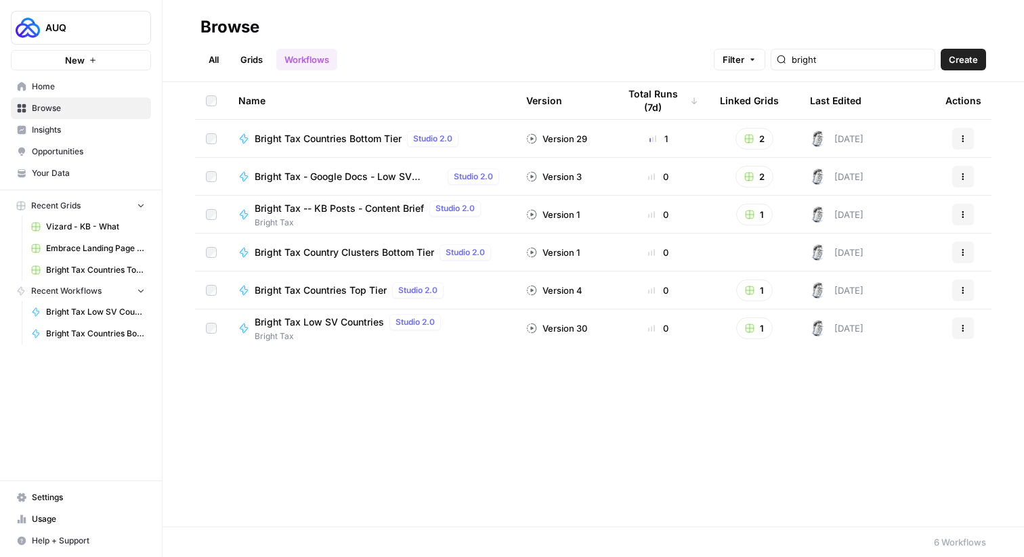
click at [253, 54] on link "Grids" at bounding box center [251, 60] width 39 height 22
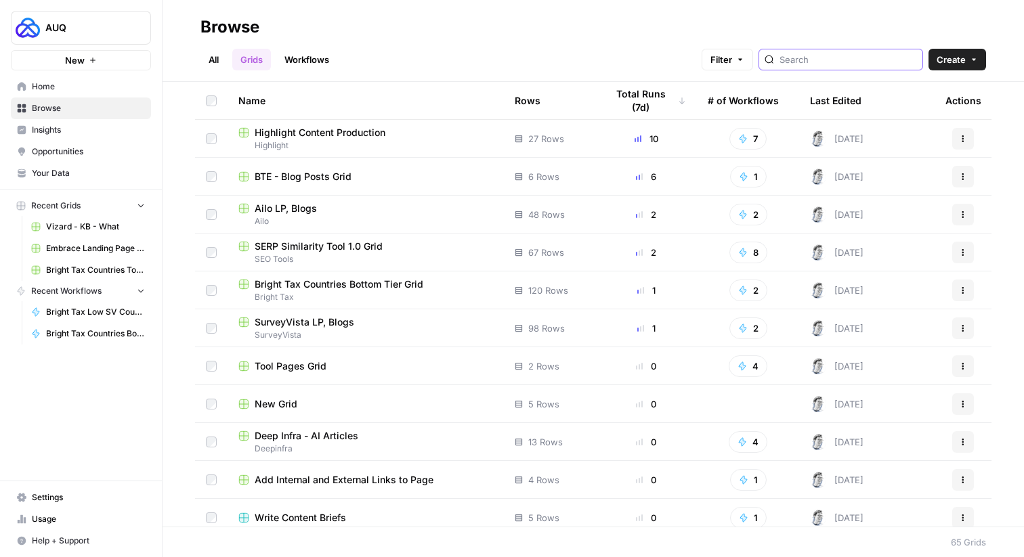
click at [833, 60] on input "search" at bounding box center [849, 60] width 138 height 14
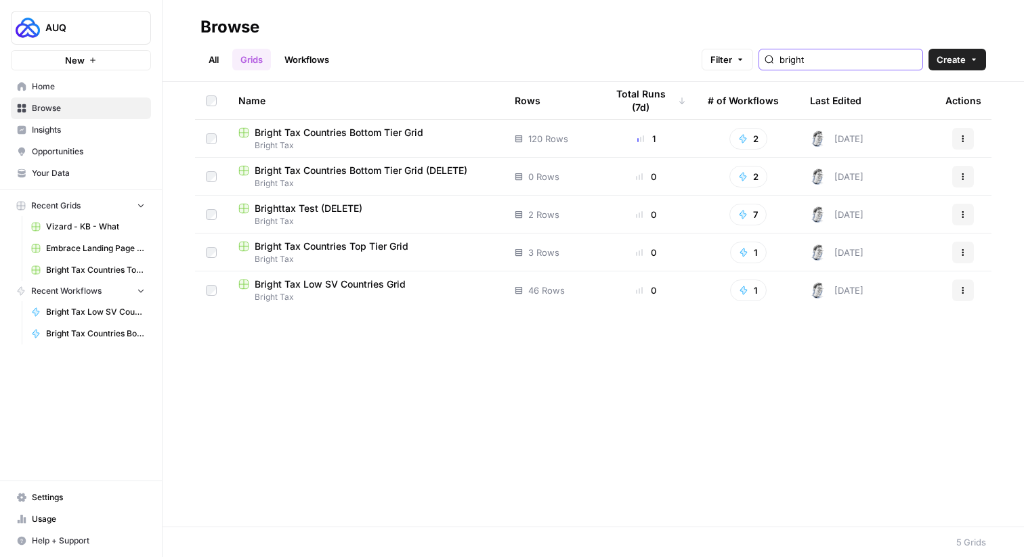
type input "bright"
click at [365, 130] on span "Bright Tax Countries Bottom Tier Grid" at bounding box center [339, 133] width 169 height 14
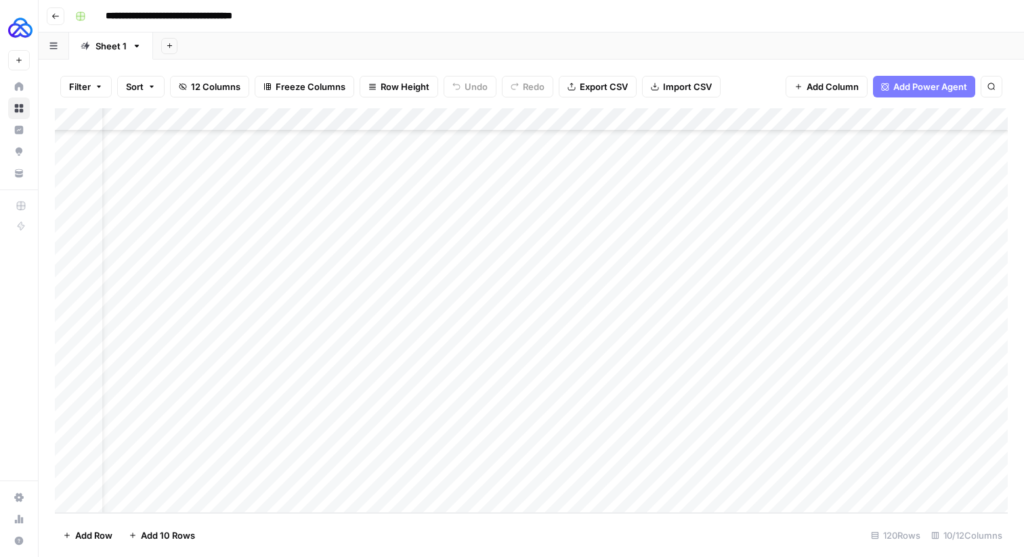
scroll to position [2403, 39]
click at [763, 480] on div "Add Column" at bounding box center [531, 310] width 953 height 405
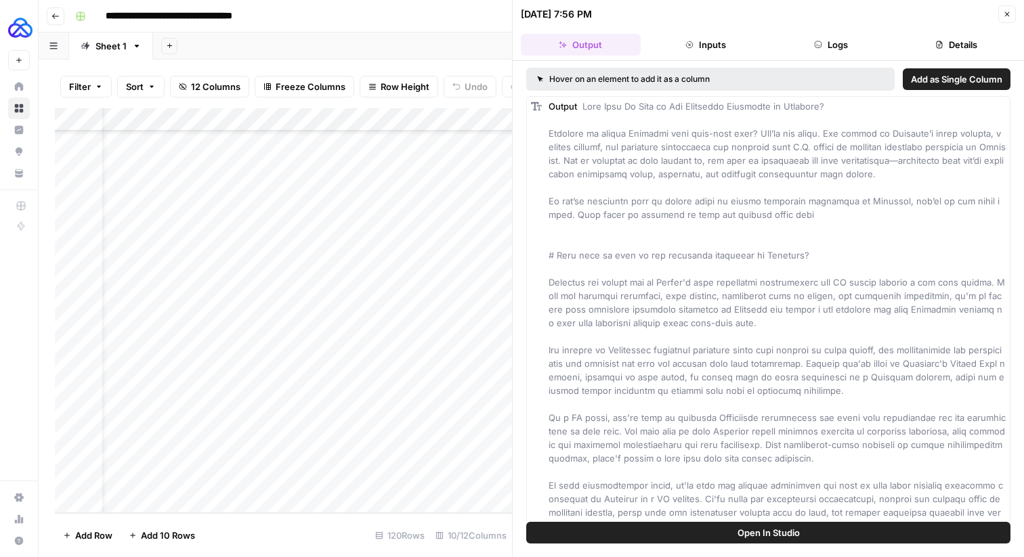
click at [1007, 7] on button "Close" at bounding box center [1007, 14] width 18 height 18
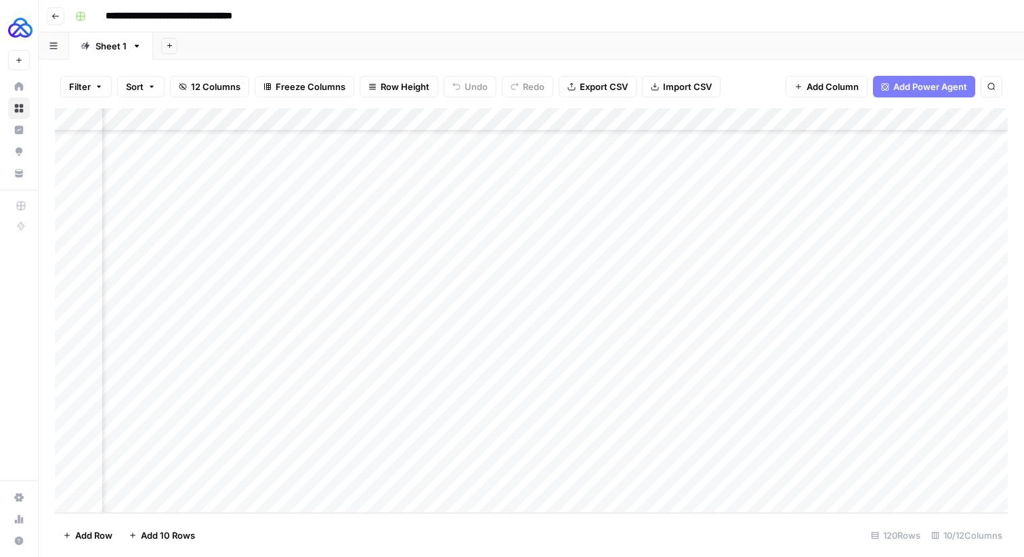
scroll to position [2403, 390]
click at [536, 477] on div "Add Column" at bounding box center [531, 310] width 953 height 405
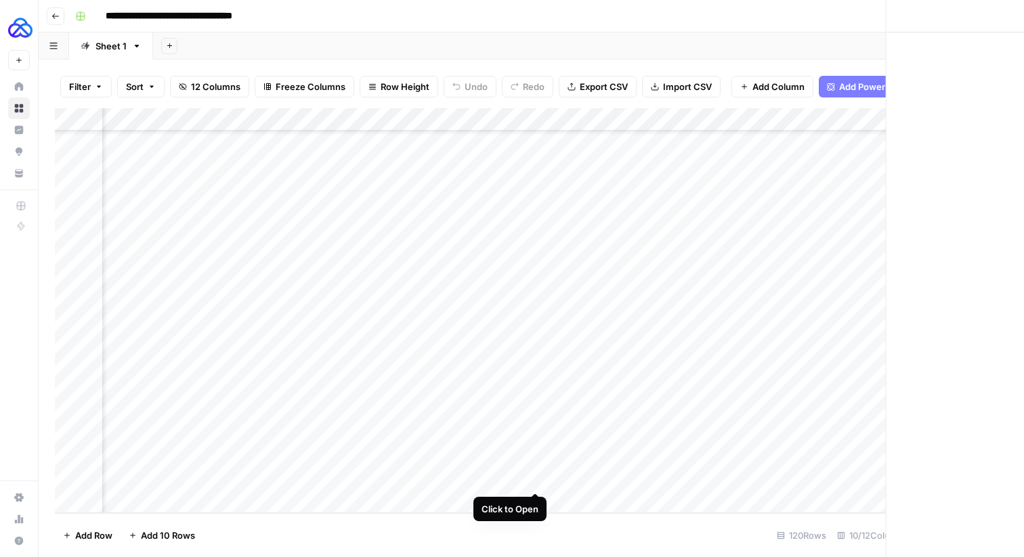
scroll to position [2403, 379]
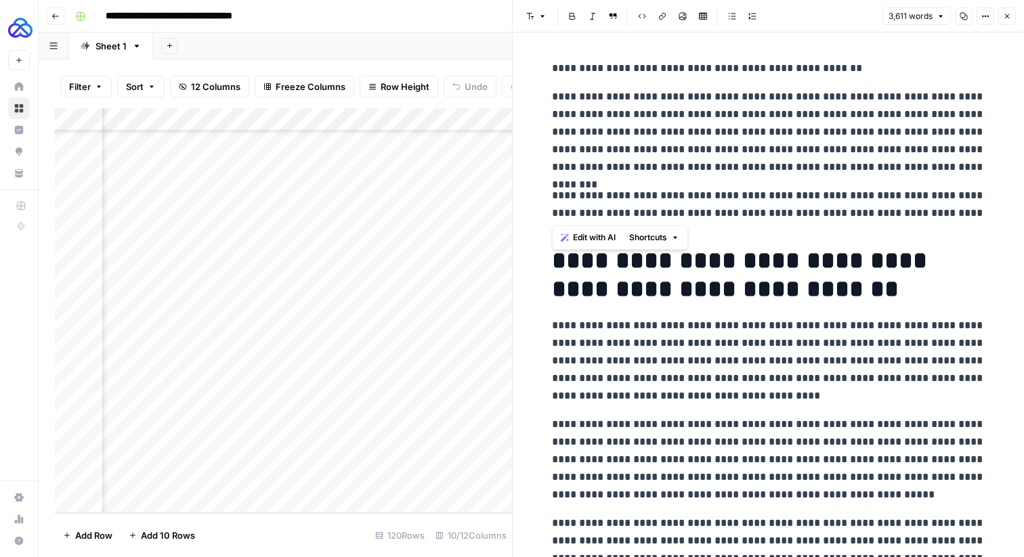
drag, startPoint x: 949, startPoint y: 215, endPoint x: 540, endPoint y: 192, distance: 409.8
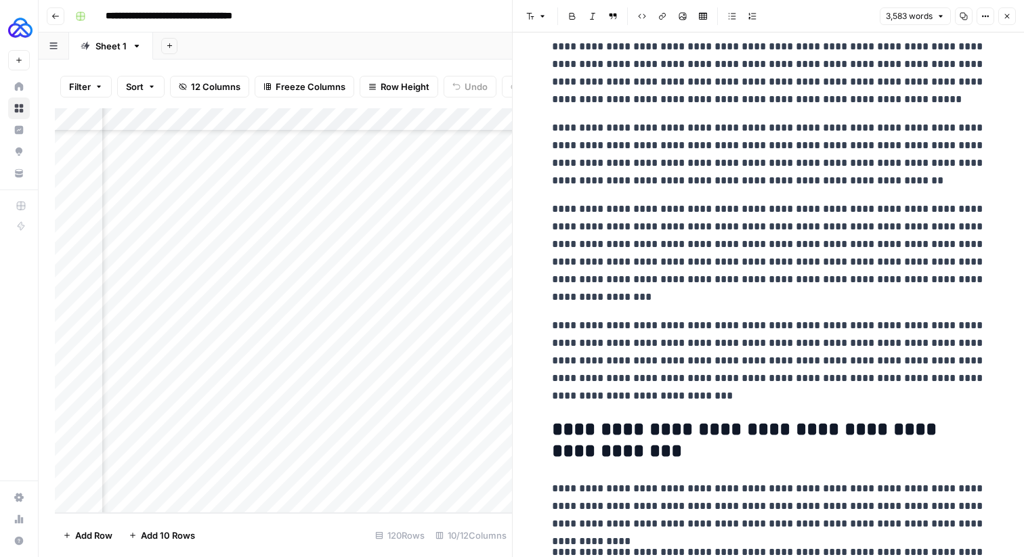
scroll to position [1008, 0]
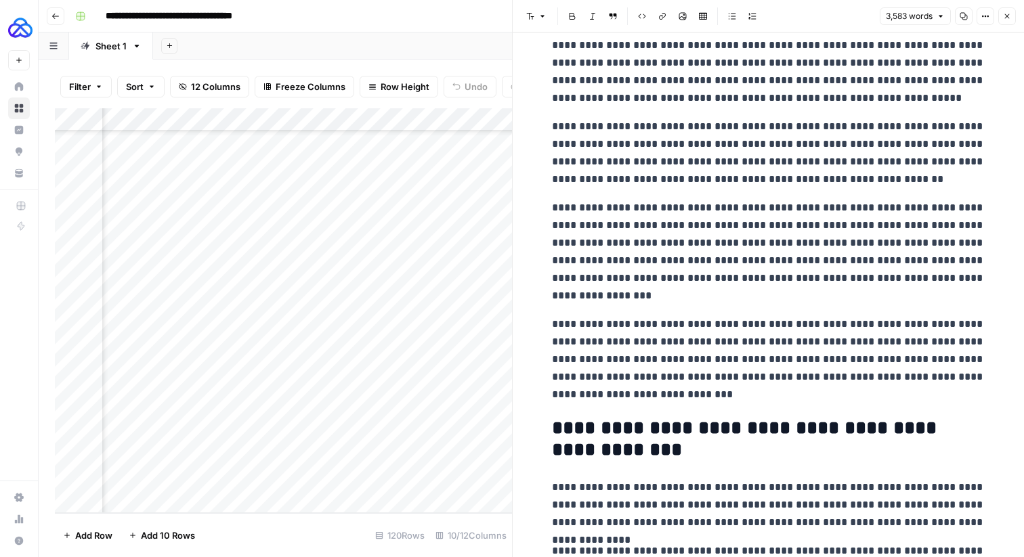
click at [1007, 16] on icon "button" at bounding box center [1007, 16] width 5 height 5
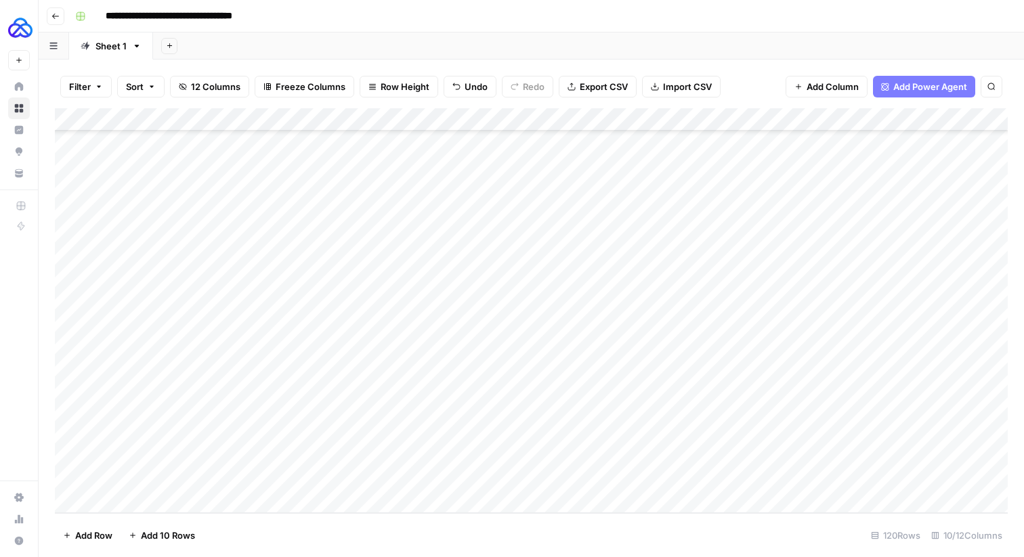
scroll to position [2403, 0]
click at [806, 119] on div "Add Column" at bounding box center [531, 310] width 953 height 405
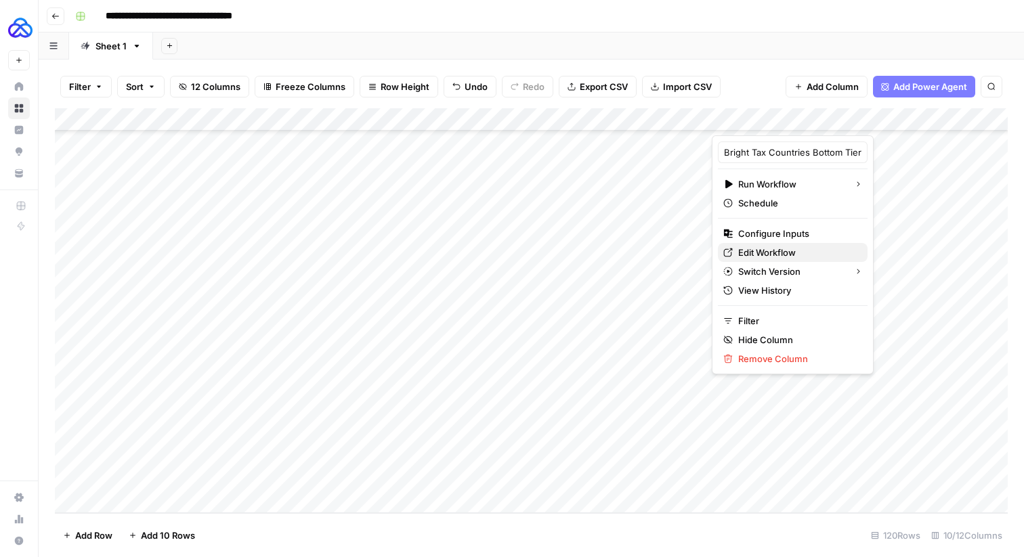
click at [763, 248] on span "Edit Workflow" at bounding box center [797, 253] width 119 height 14
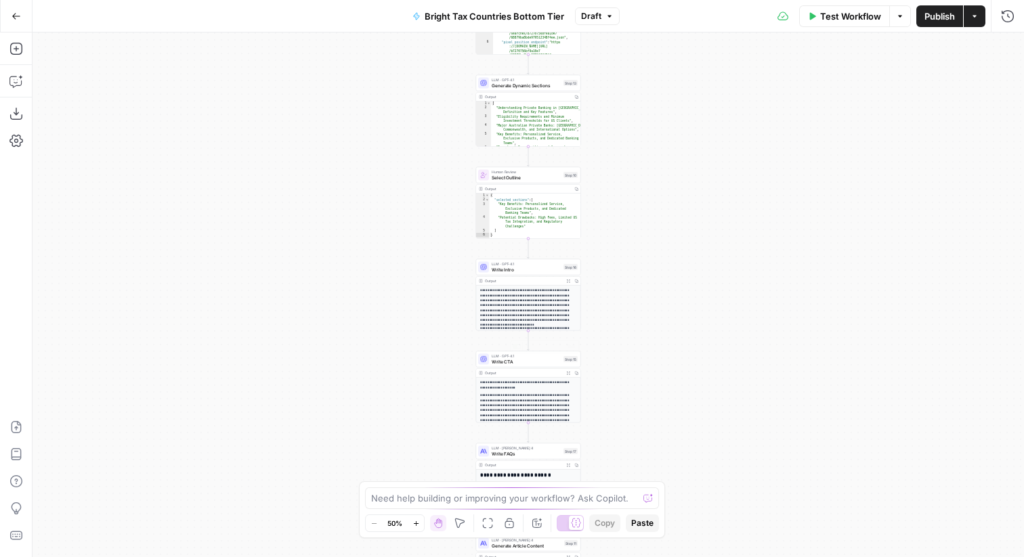
click at [644, 300] on div "Workflow Set Inputs Inputs LLM · GPT-4.1 Generate Article Outlines Step 9 Outpu…" at bounding box center [529, 295] width 992 height 525
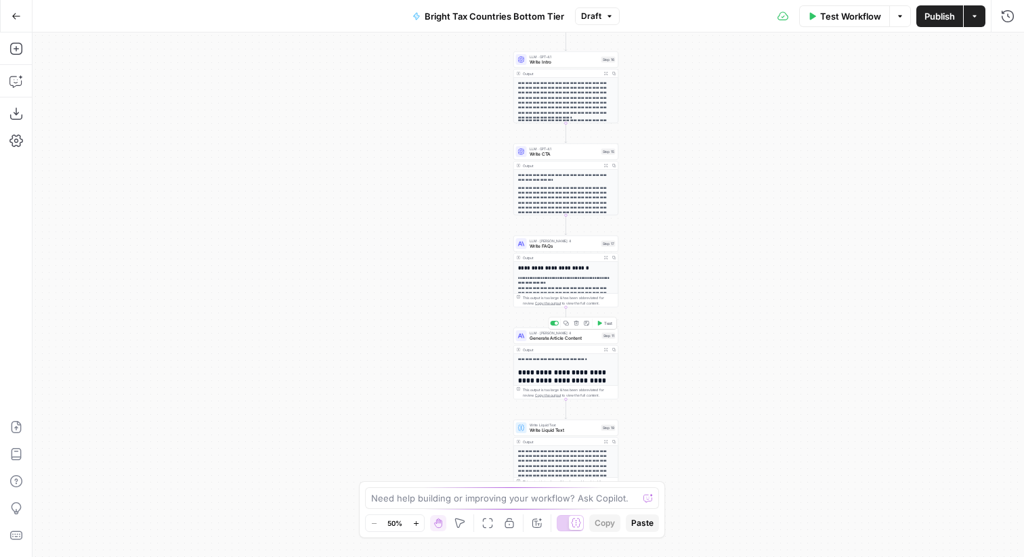
click at [539, 340] on span "Generate Article Content" at bounding box center [565, 338] width 70 height 7
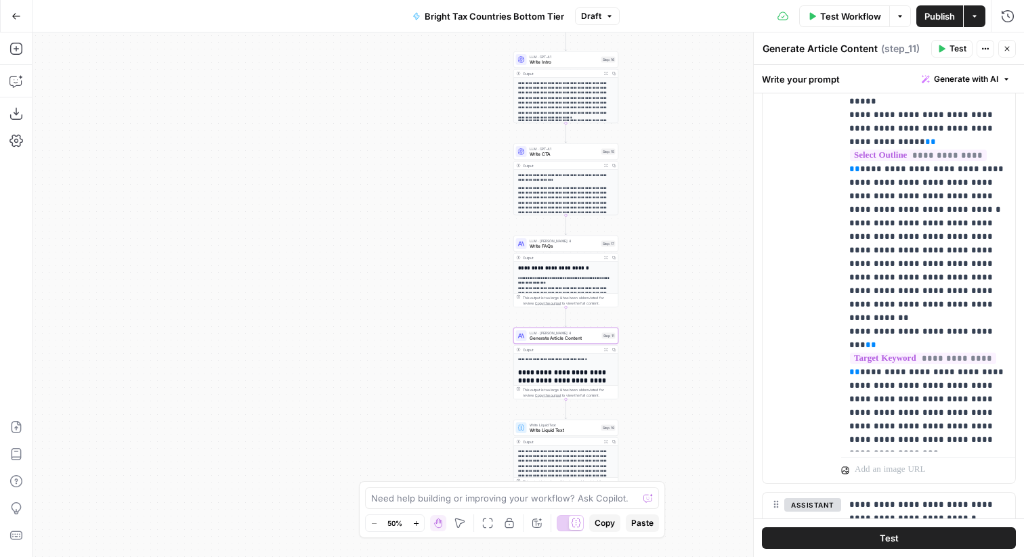
scroll to position [497, 0]
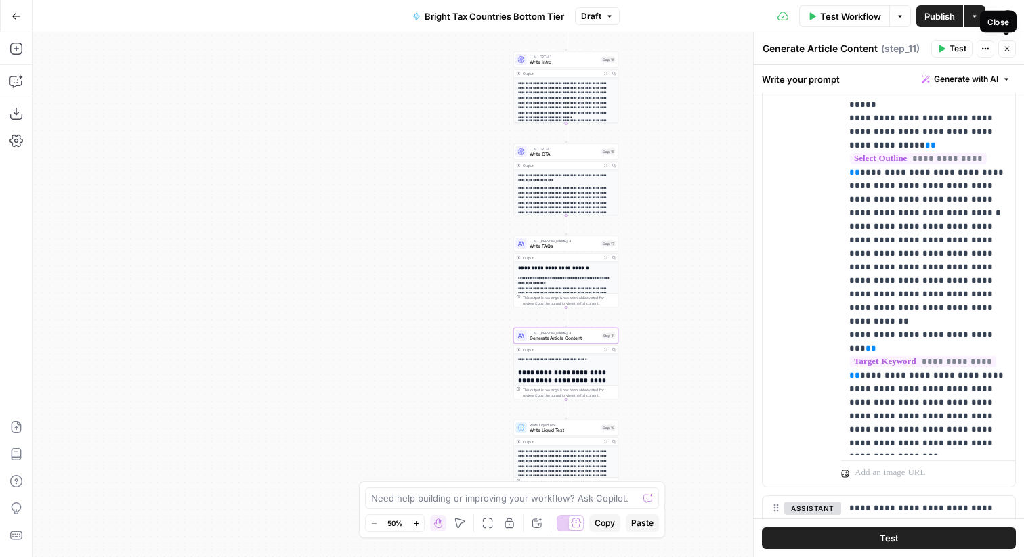
click at [1009, 49] on icon "button" at bounding box center [1007, 49] width 8 height 8
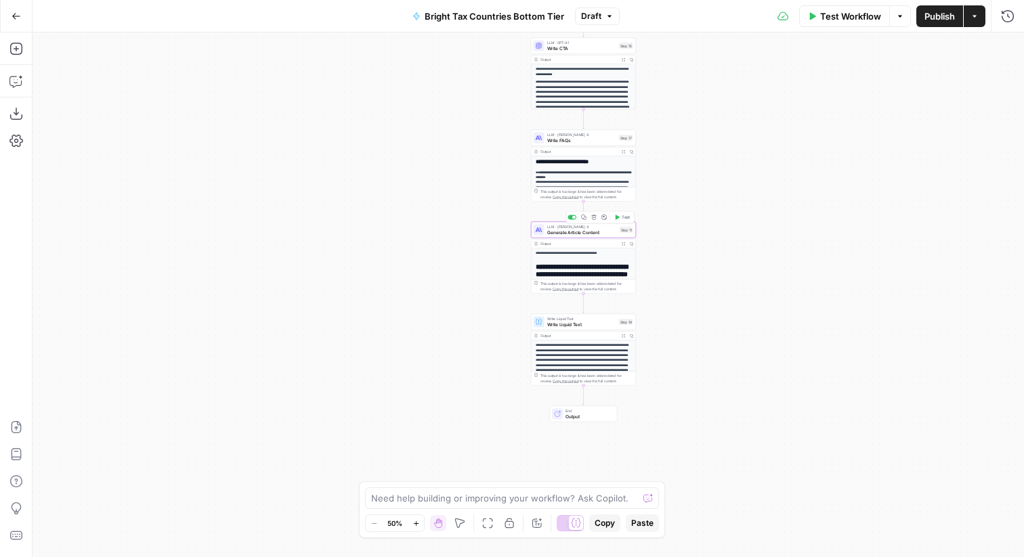
click at [573, 238] on div "LLM · Claude Sonnet 4 Generate Article Content Step 11 Copy step Delete step Ad…" at bounding box center [583, 230] width 105 height 16
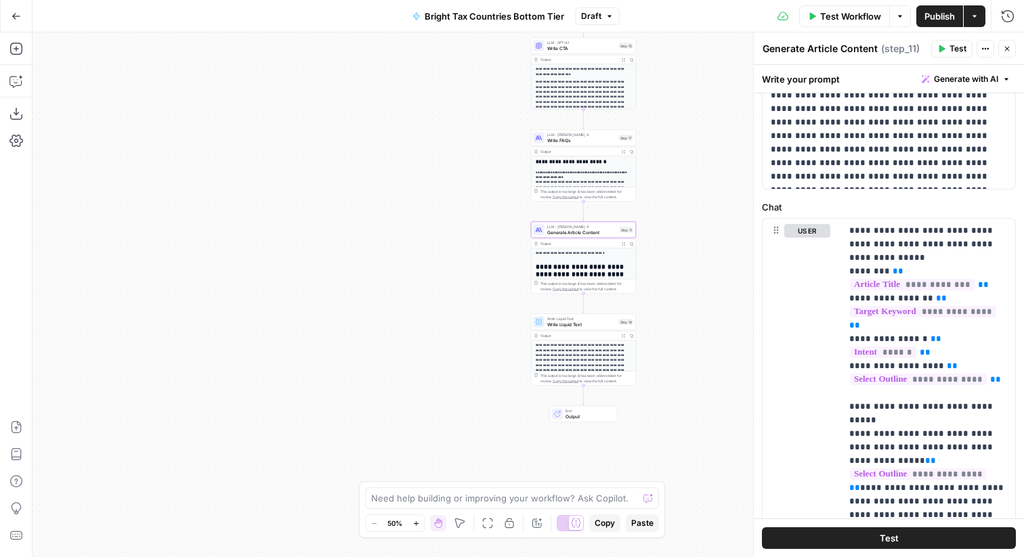
scroll to position [186, 0]
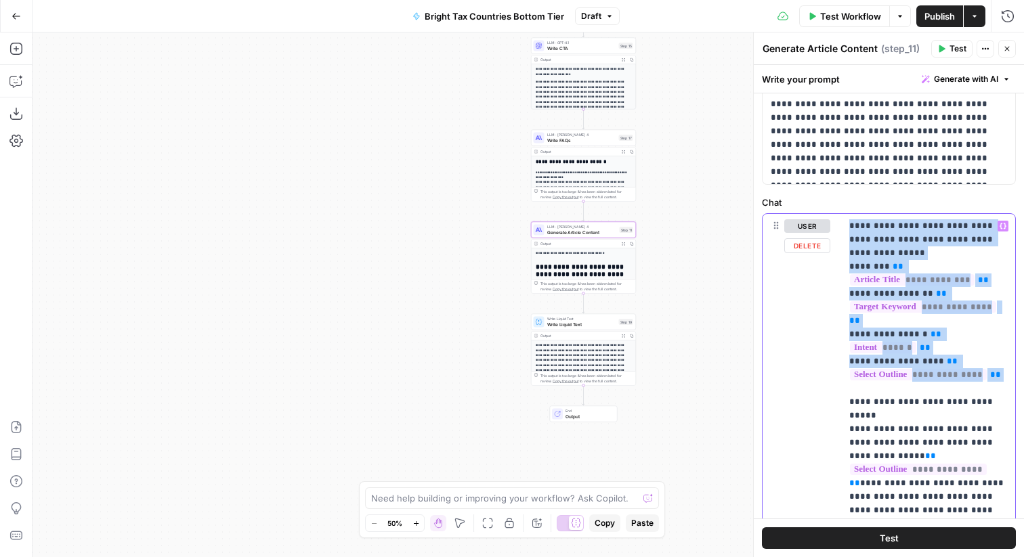
drag, startPoint x: 860, startPoint y: 362, endPoint x: 879, endPoint y: 254, distance: 109.4
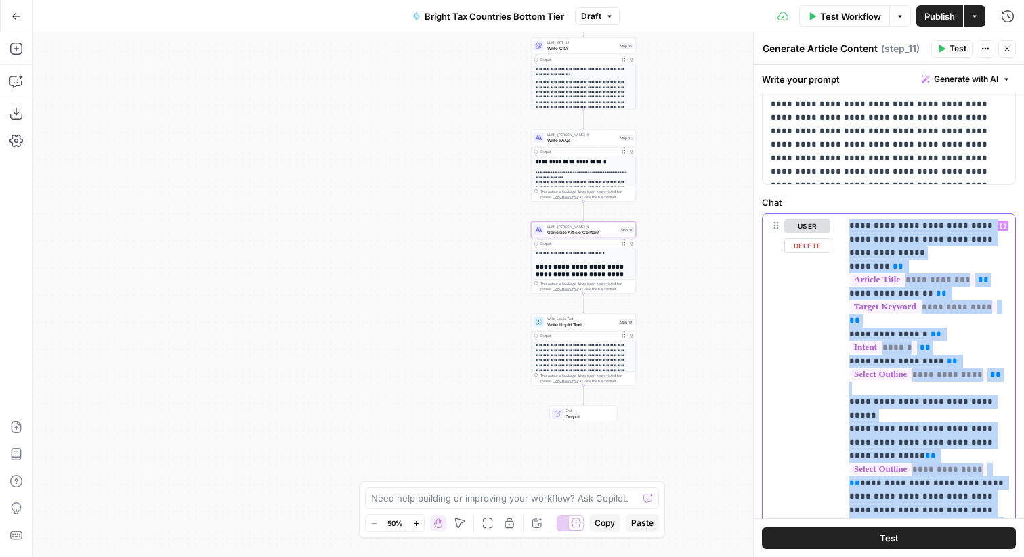
copy p "**********"
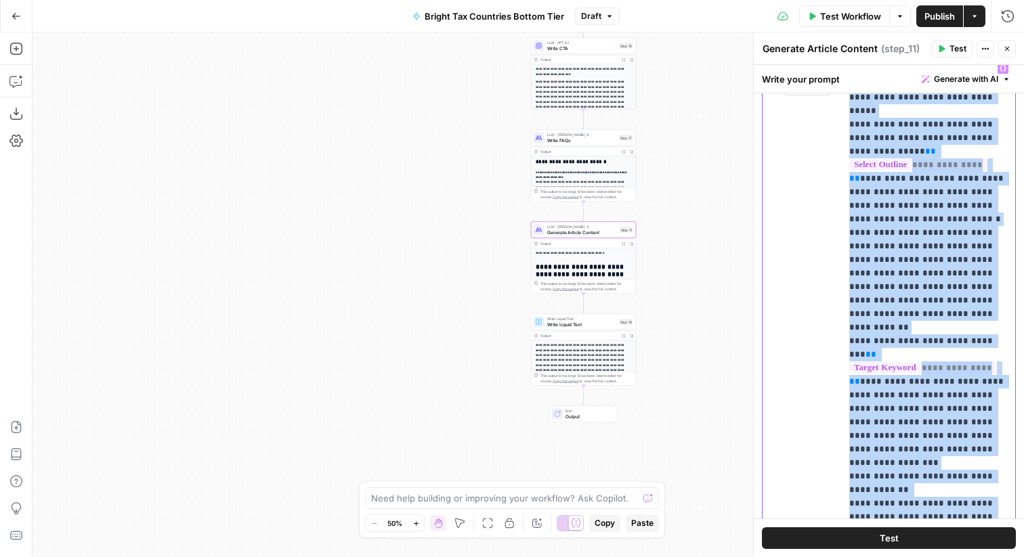
scroll to position [272, 0]
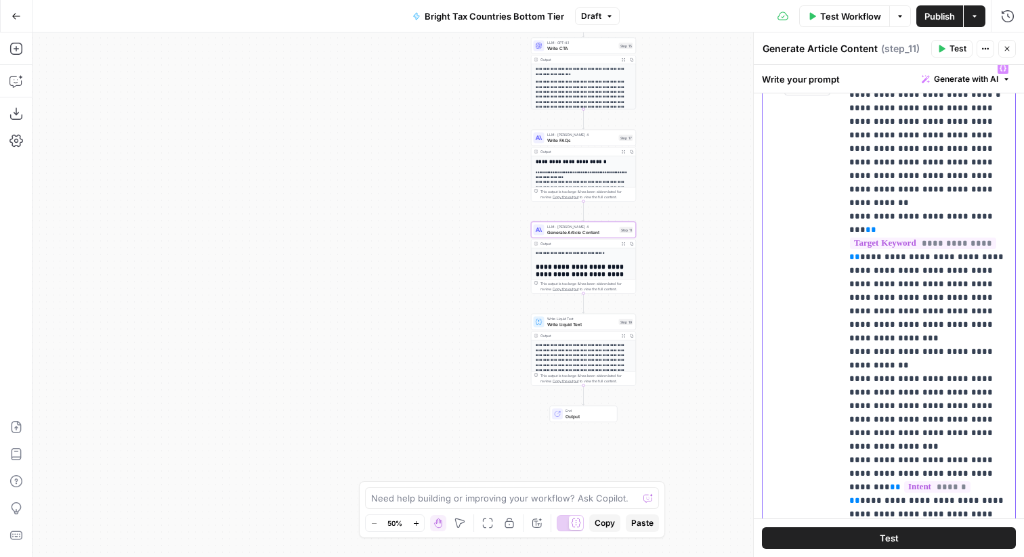
click at [939, 293] on p "**********" at bounding box center [928, 196] width 158 height 813
click at [911, 325] on p "**********" at bounding box center [928, 196] width 158 height 813
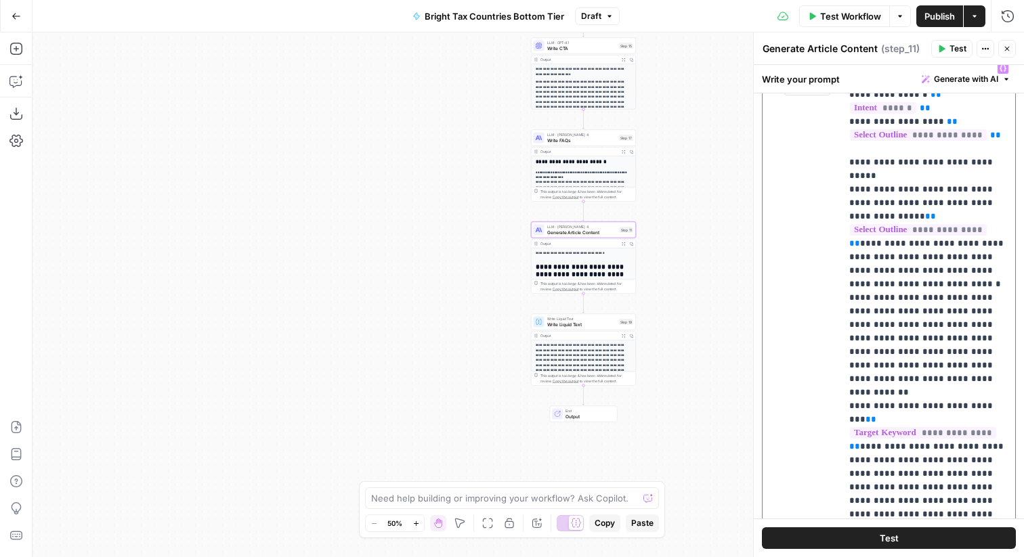
scroll to position [63, 0]
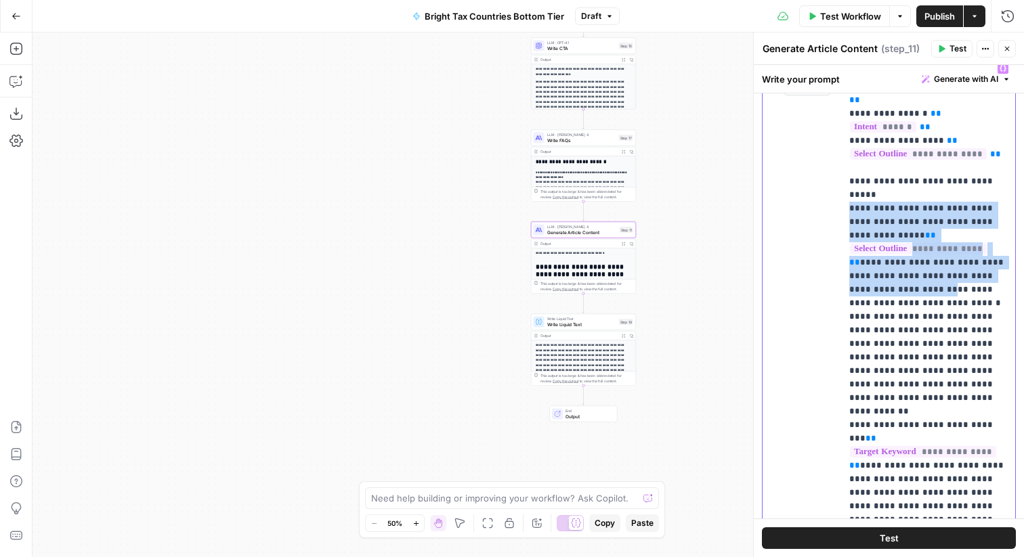
drag, startPoint x: 847, startPoint y: 167, endPoint x: 906, endPoint y: 255, distance: 106.2
click at [906, 255] on div "**********" at bounding box center [928, 332] width 174 height 552
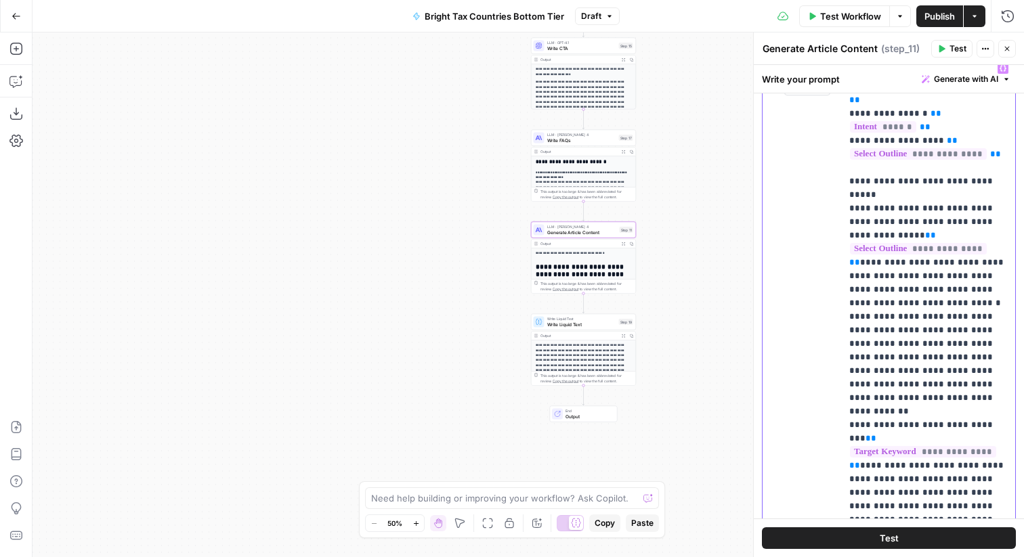
click at [902, 315] on p "**********" at bounding box center [928, 405] width 158 height 813
click at [900, 316] on p "**********" at bounding box center [928, 405] width 158 height 813
click at [899, 316] on p "**********" at bounding box center [928, 405] width 158 height 813
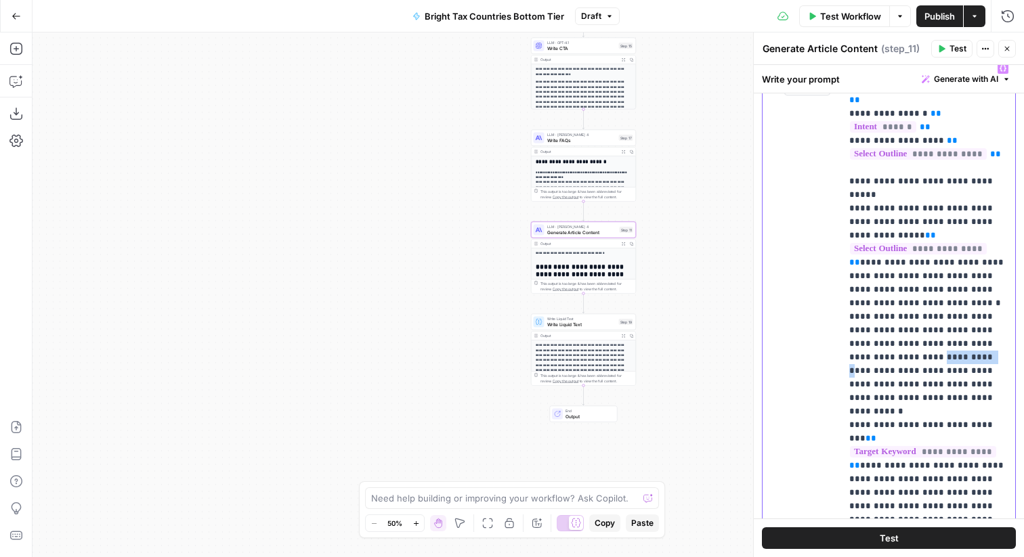
copy p "**********"
drag, startPoint x: 916, startPoint y: 359, endPoint x: 881, endPoint y: 326, distance: 48.4
click at [881, 326] on p "**********" at bounding box center [928, 405] width 158 height 813
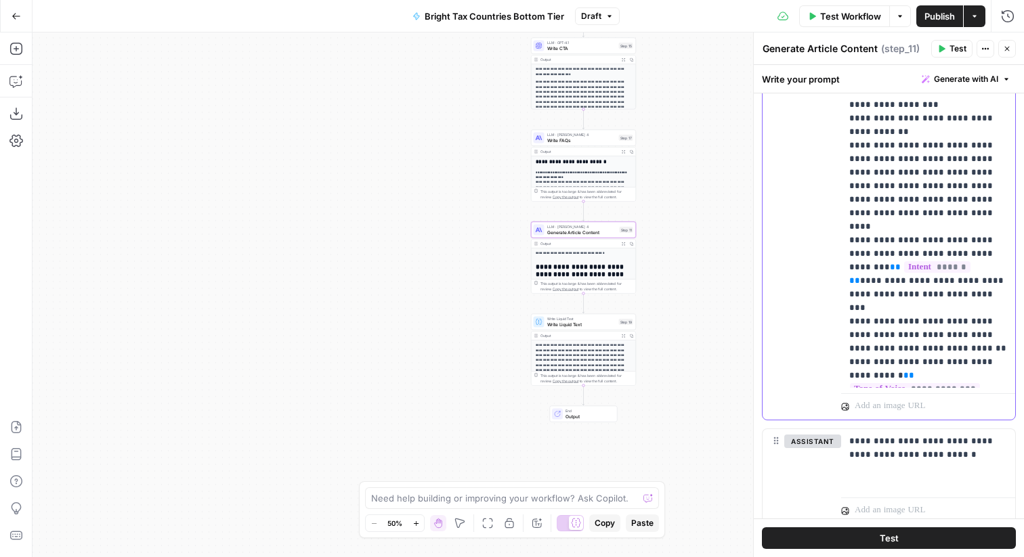
scroll to position [610, 0]
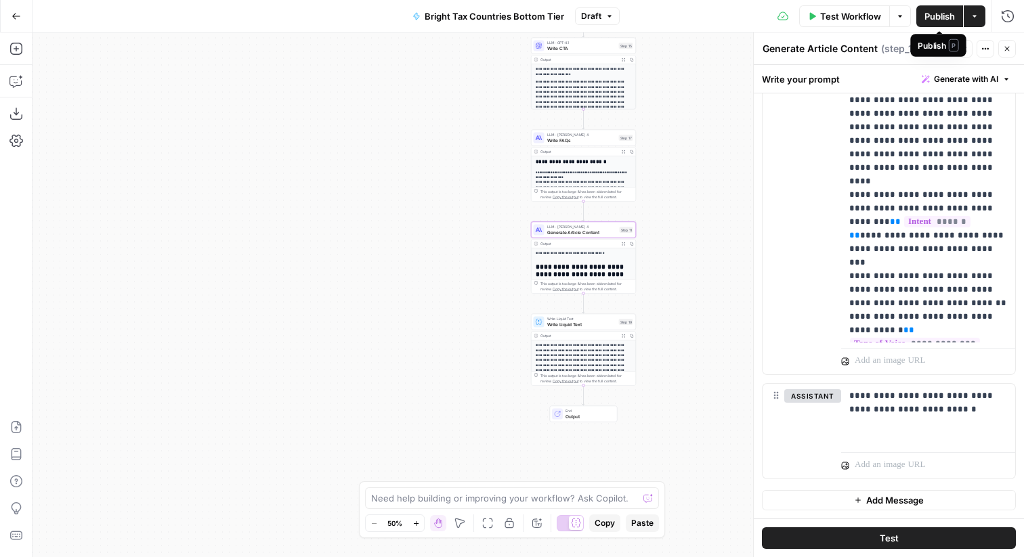
click at [954, 18] on span "Publish" at bounding box center [940, 16] width 30 height 14
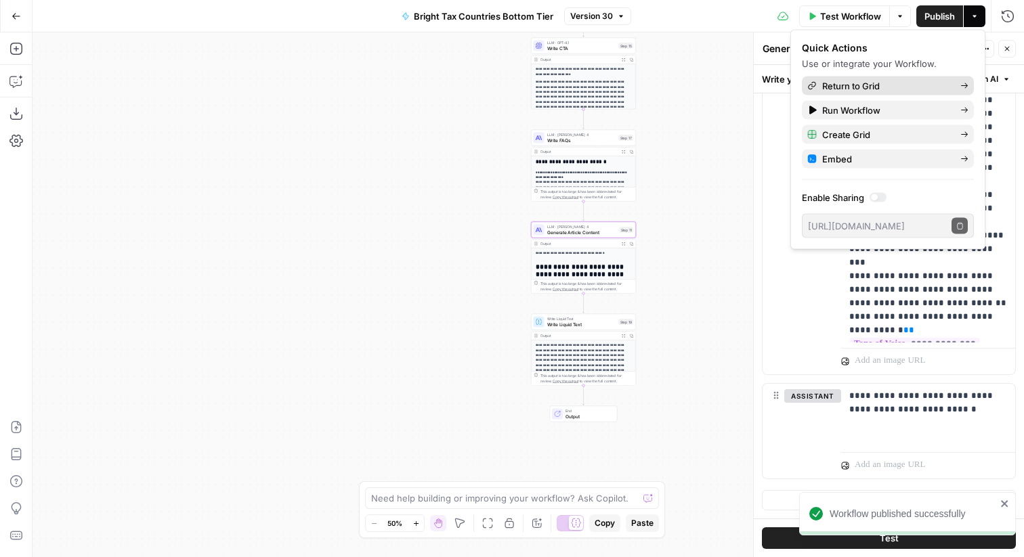
click at [887, 85] on span "Return to Grid" at bounding box center [885, 86] width 127 height 14
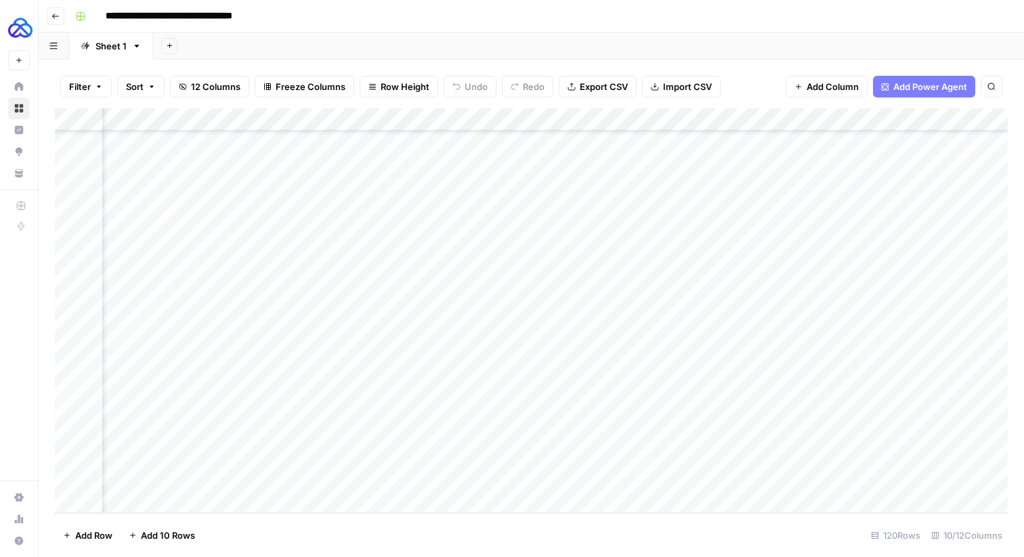
scroll to position [2403, 0]
click at [825, 480] on div "Add Column" at bounding box center [531, 310] width 953 height 405
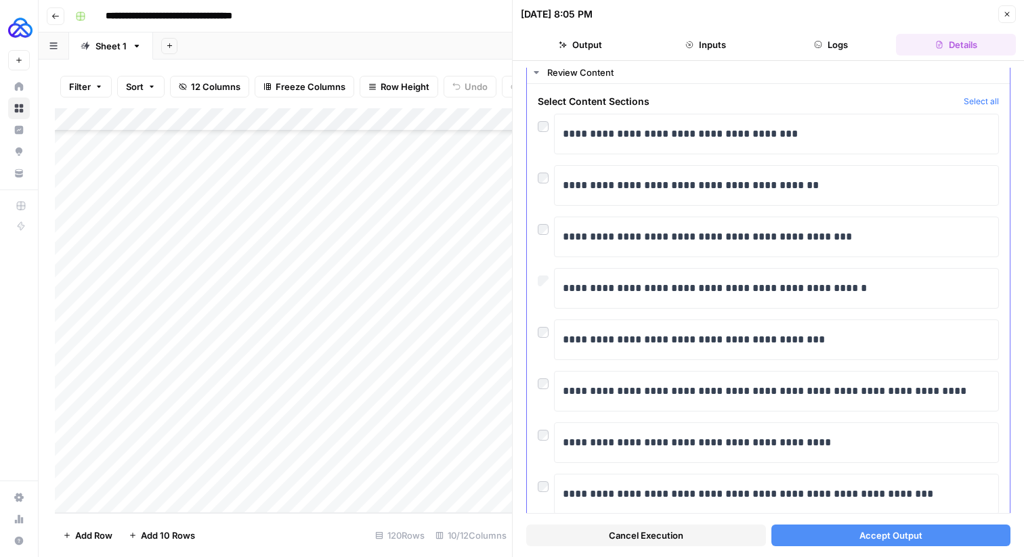
scroll to position [78, 0]
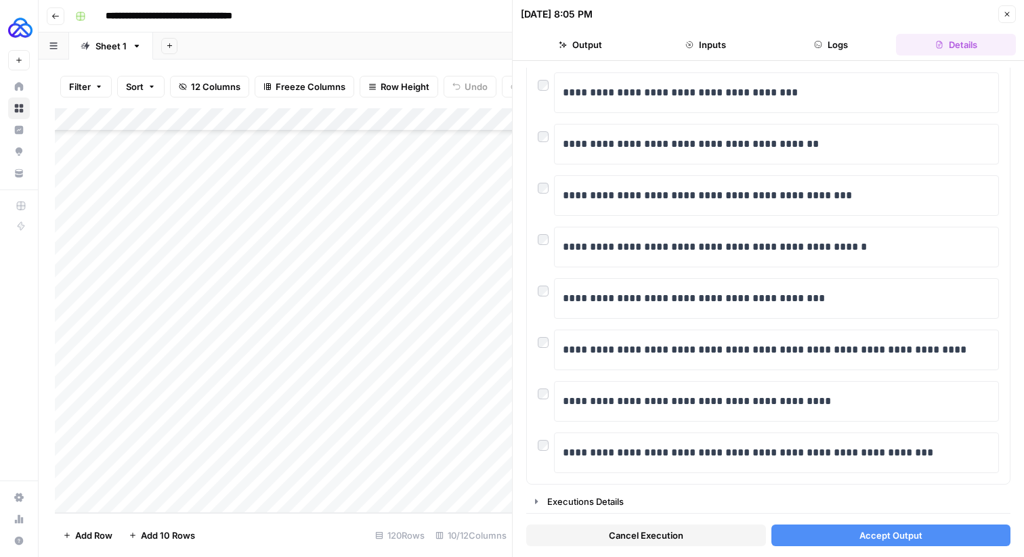
click at [790, 541] on button "Accept Output" at bounding box center [892, 536] width 240 height 22
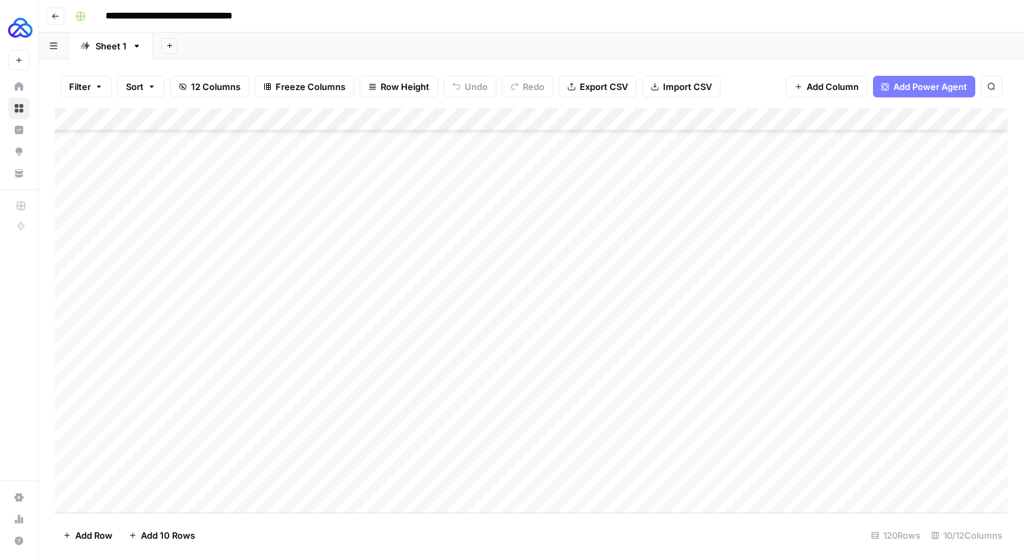
click at [945, 476] on div "Add Column" at bounding box center [531, 310] width 953 height 405
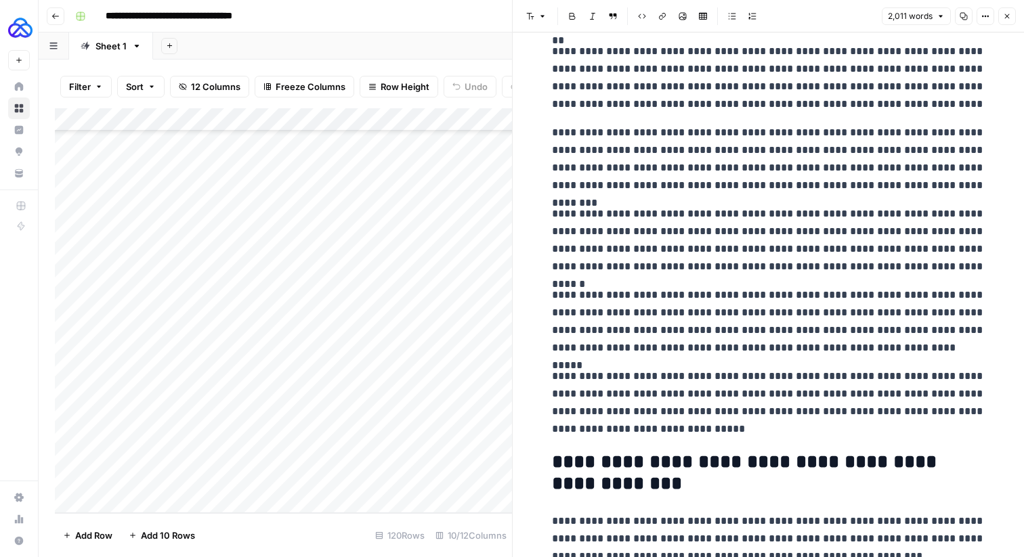
scroll to position [1097, 0]
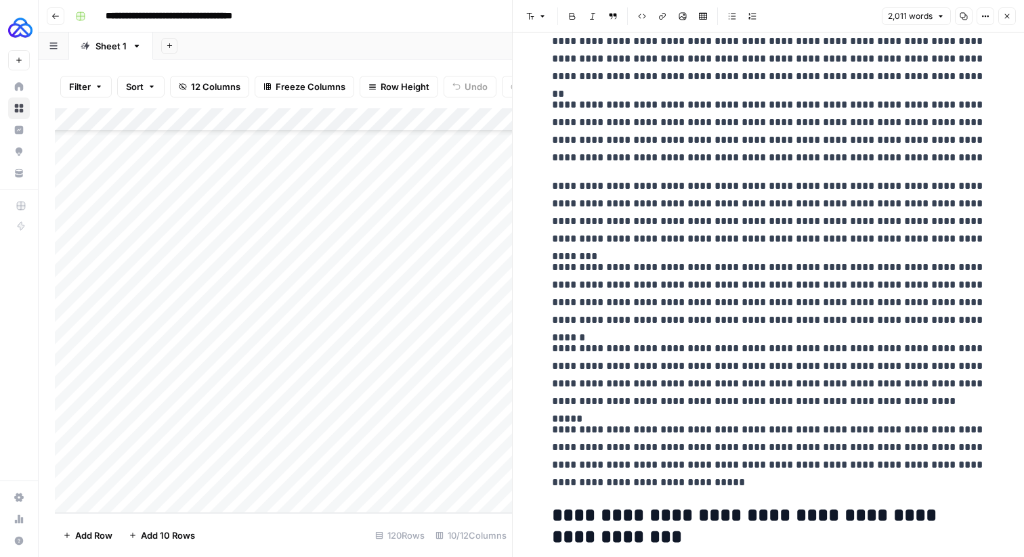
click at [1013, 18] on button "Close" at bounding box center [1007, 16] width 18 height 18
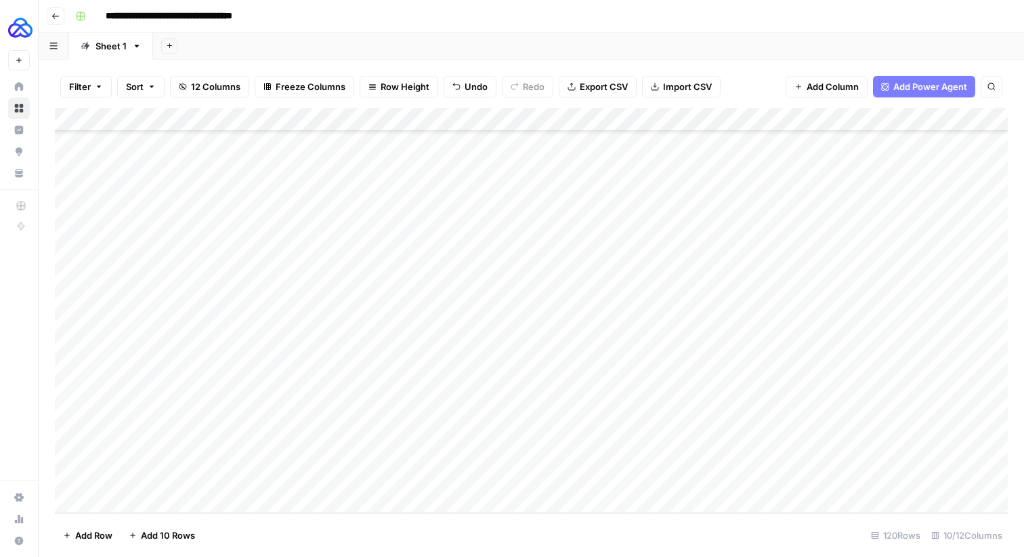
click at [924, 480] on div "Add Column" at bounding box center [531, 310] width 953 height 405
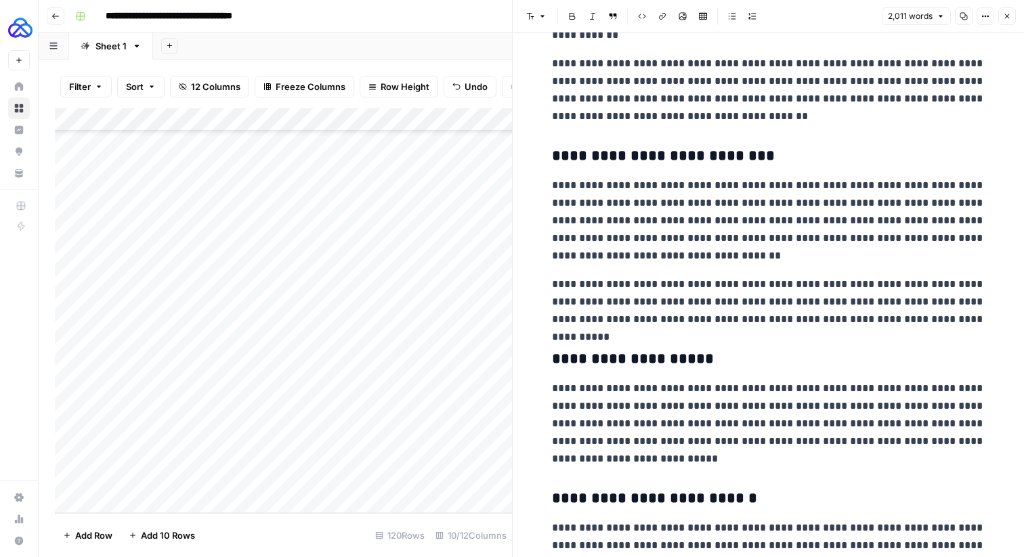
scroll to position [1876, 0]
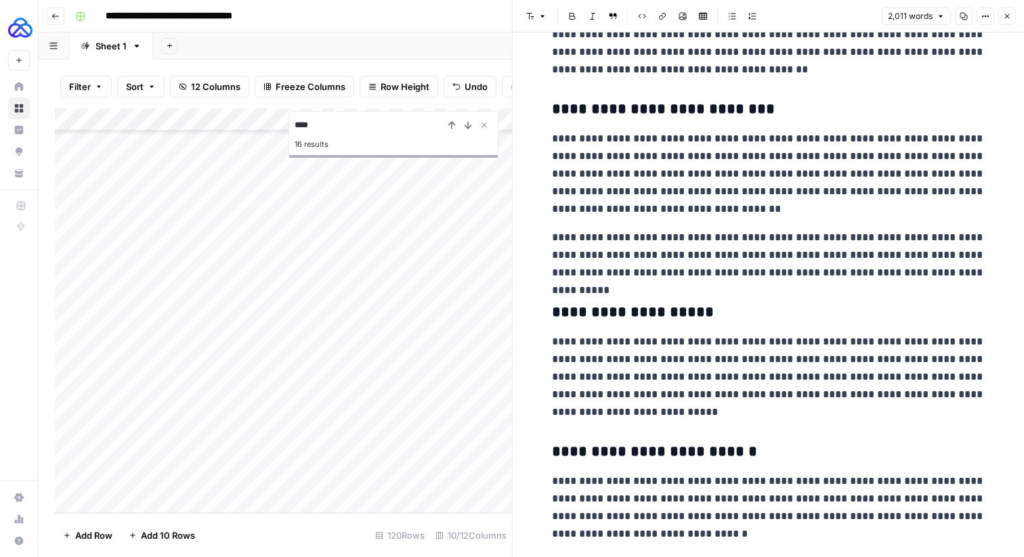
type input "****"
click at [847, 303] on h3 "**********" at bounding box center [769, 312] width 434 height 19
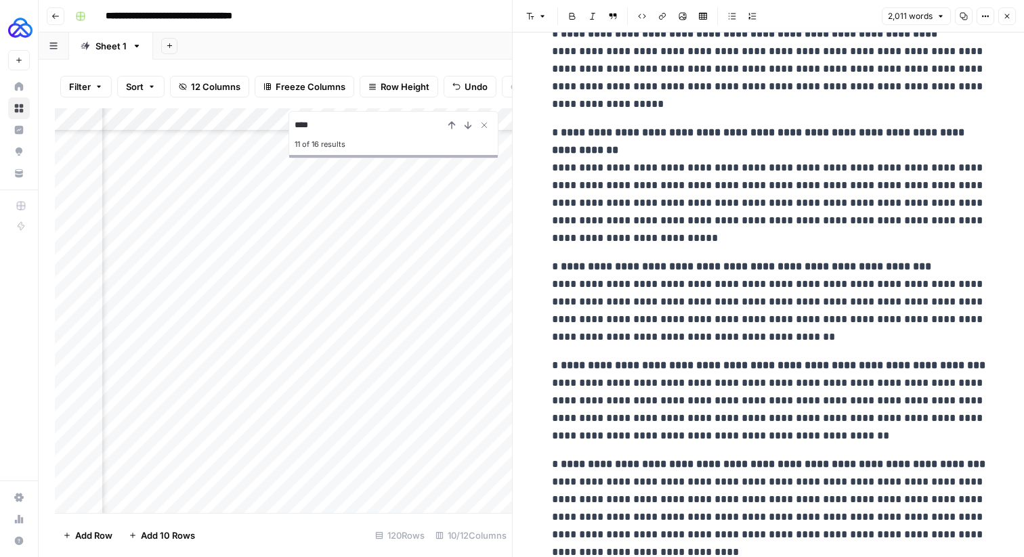
scroll to position [3993, 0]
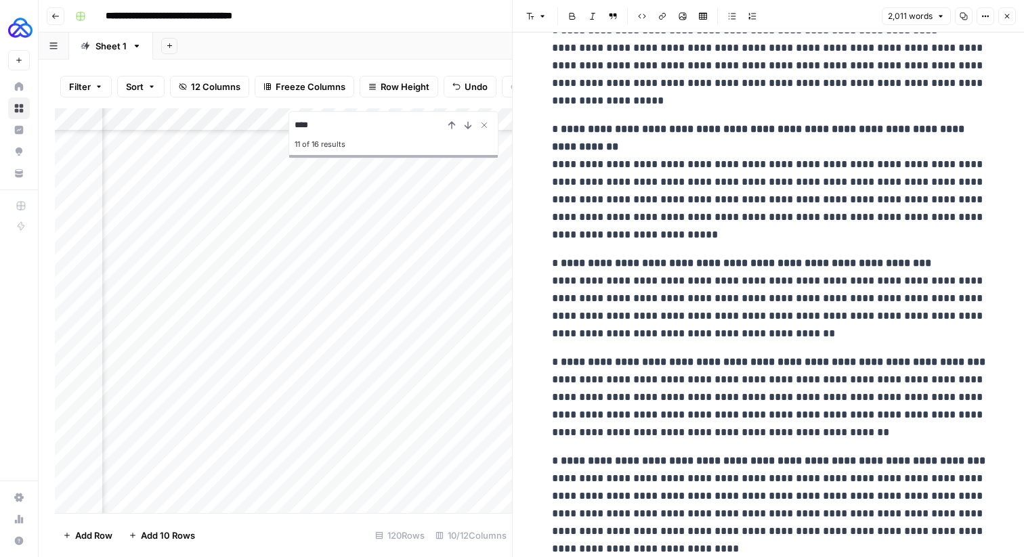
click at [847, 303] on p "**********" at bounding box center [769, 299] width 434 height 88
copy div "**********"
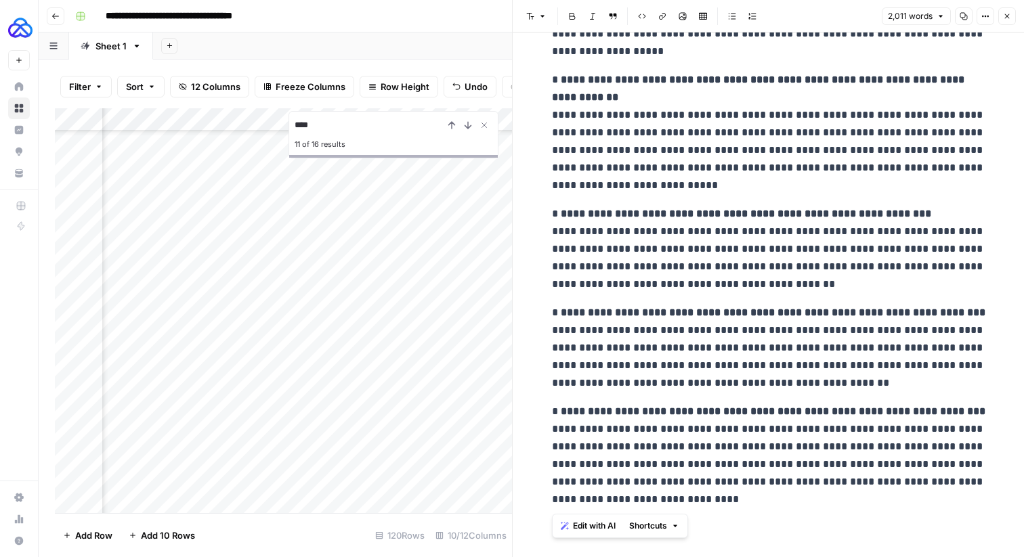
click at [718, 283] on p "**********" at bounding box center [769, 249] width 434 height 88
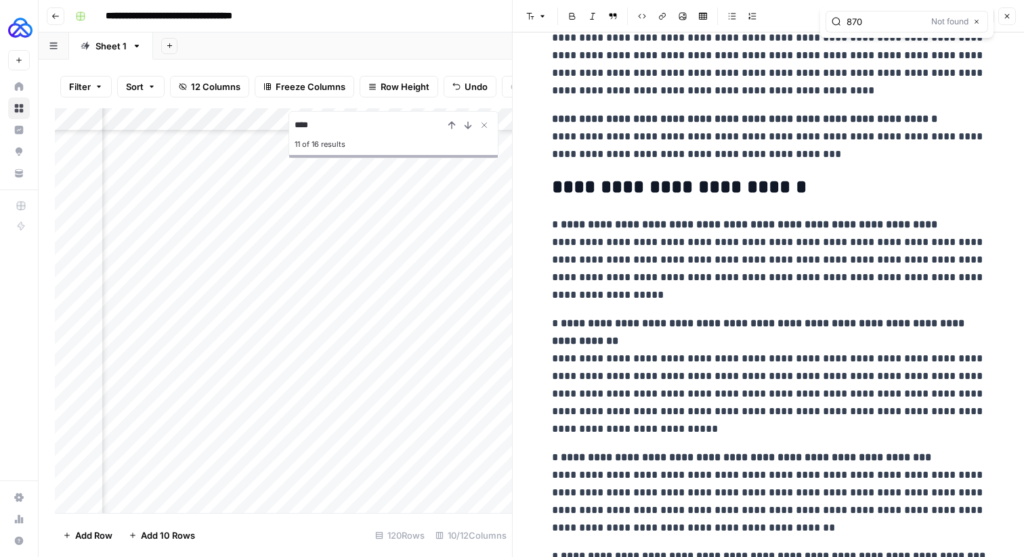
scroll to position [3769, 0]
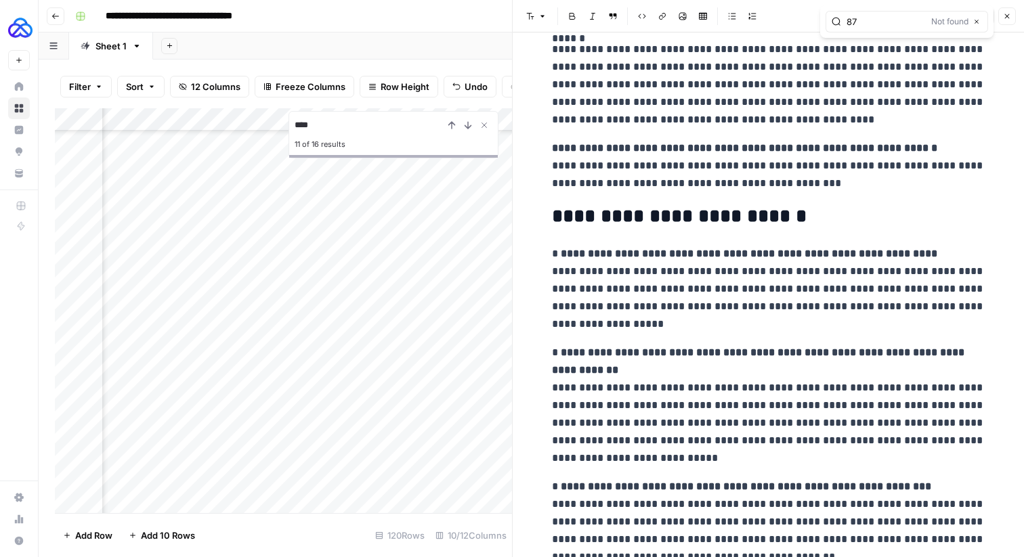
type input "8"
type input "$"
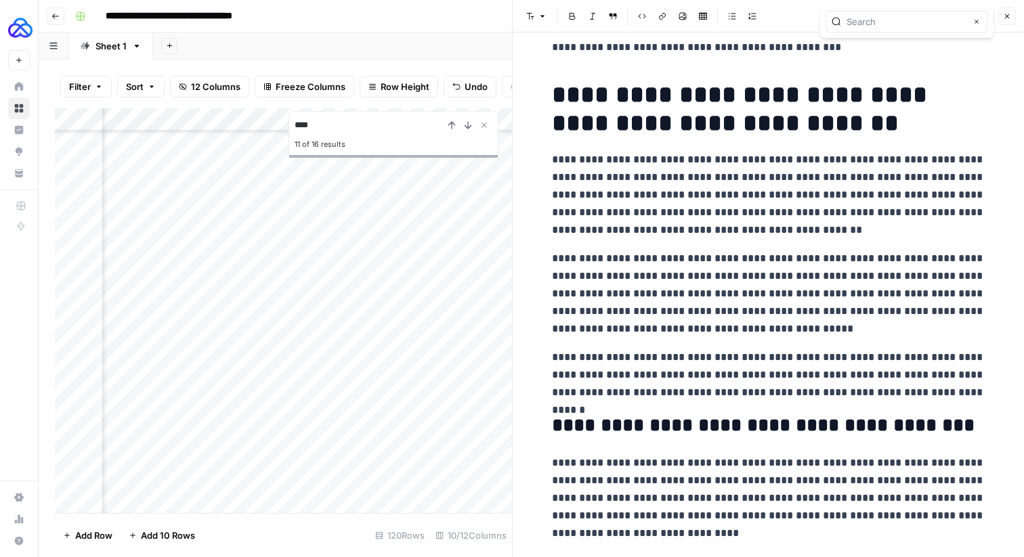
scroll to position [163, 0]
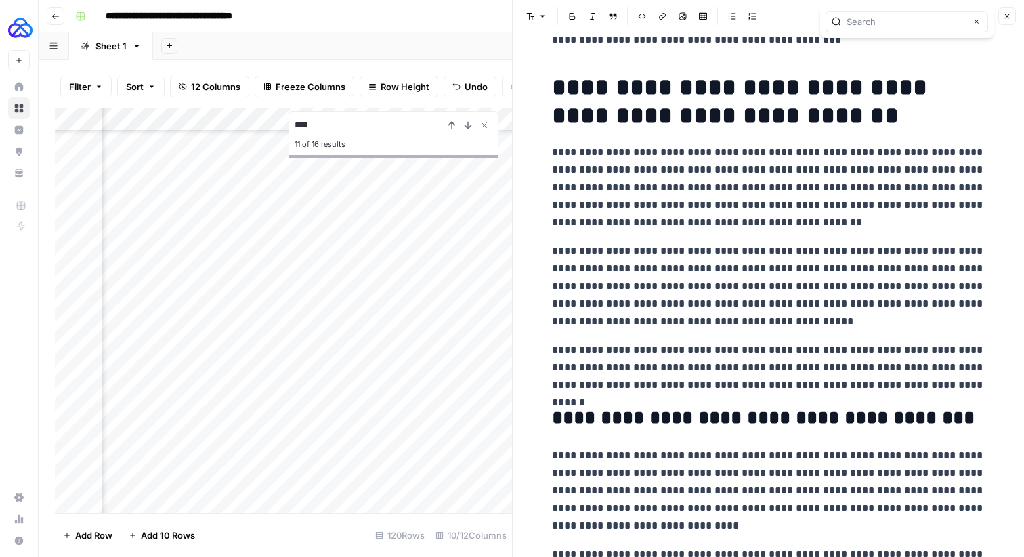
click at [1011, 14] on icon "button" at bounding box center [1007, 16] width 8 height 8
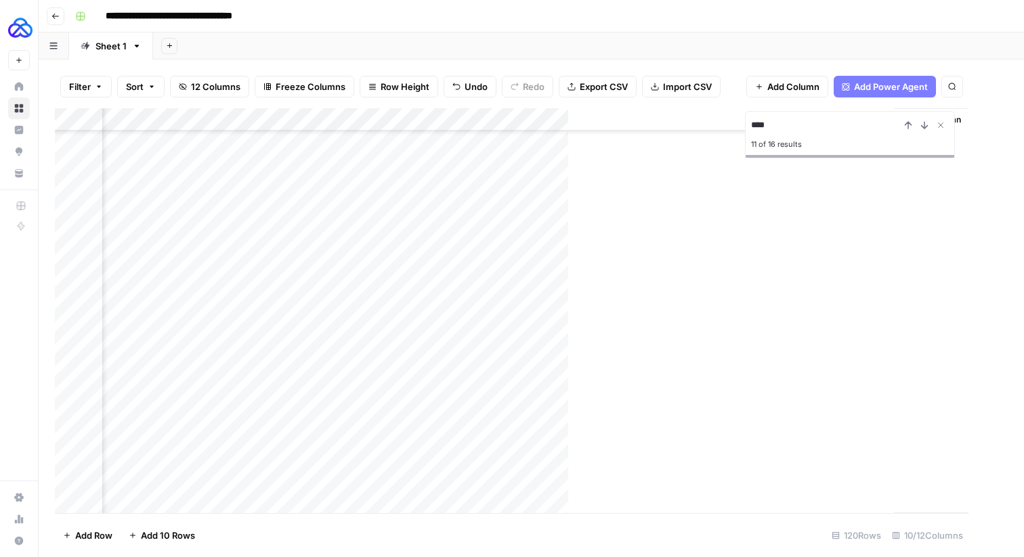
scroll to position [1690, 373]
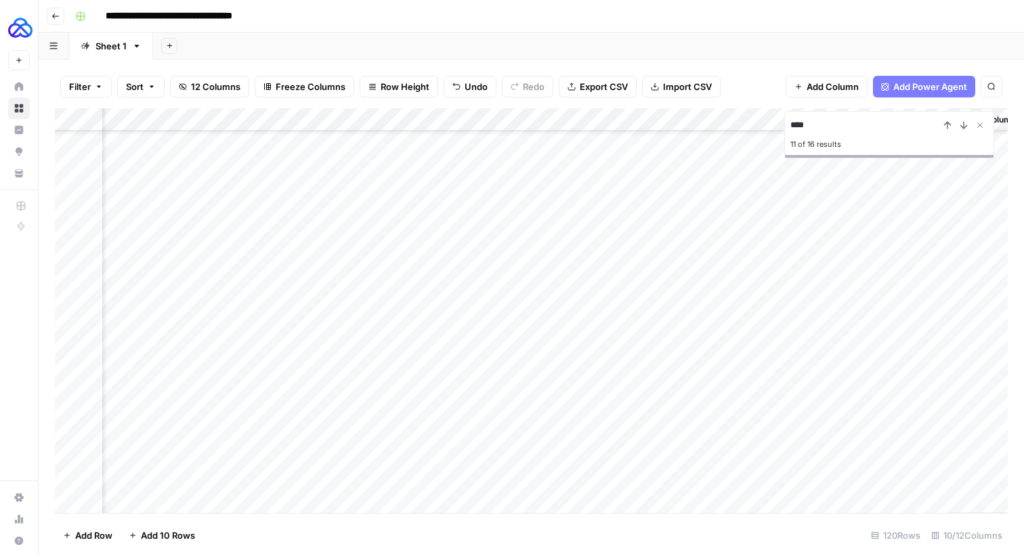
click at [433, 122] on div "Add Column" at bounding box center [531, 310] width 953 height 405
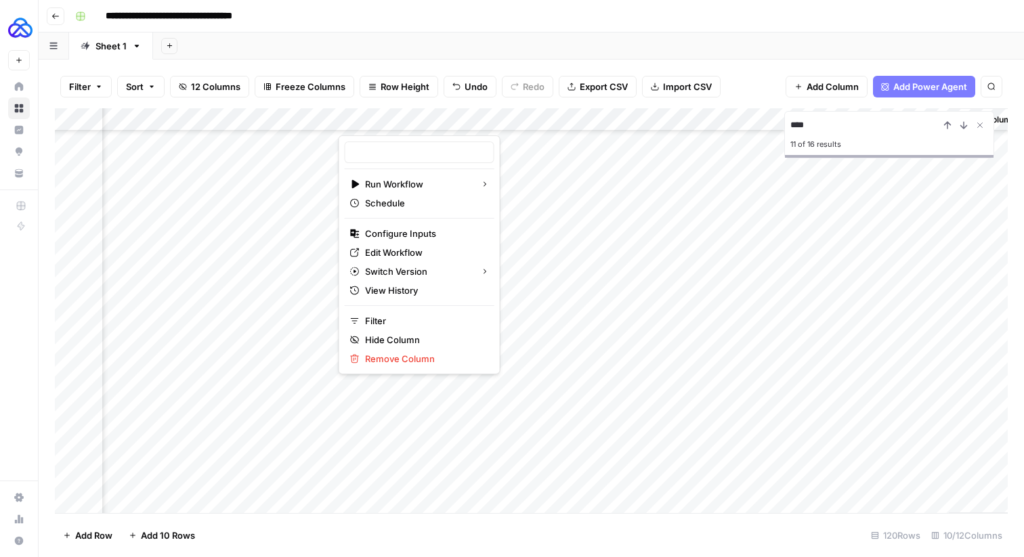
type input "Bright Tax Countries Bottom Tier"
click at [385, 255] on span "Edit Workflow" at bounding box center [424, 253] width 119 height 14
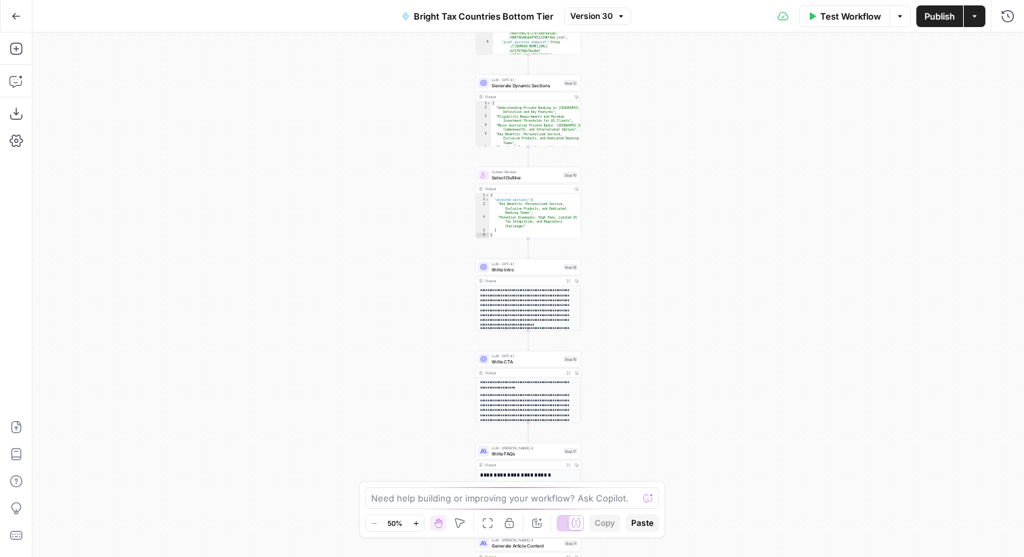
scroll to position [28, 0]
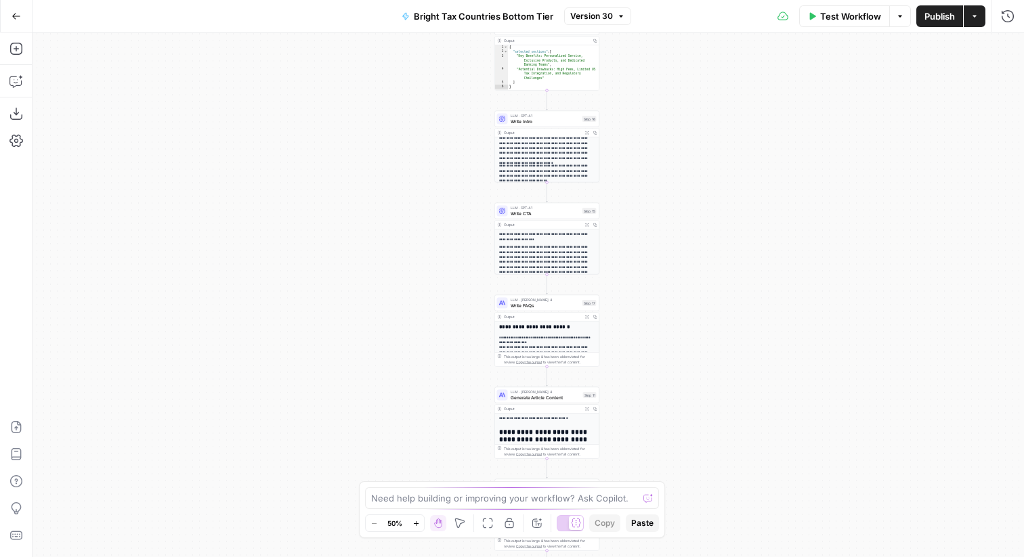
click at [535, 393] on span "LLM · [PERSON_NAME] 4" at bounding box center [546, 392] width 70 height 5
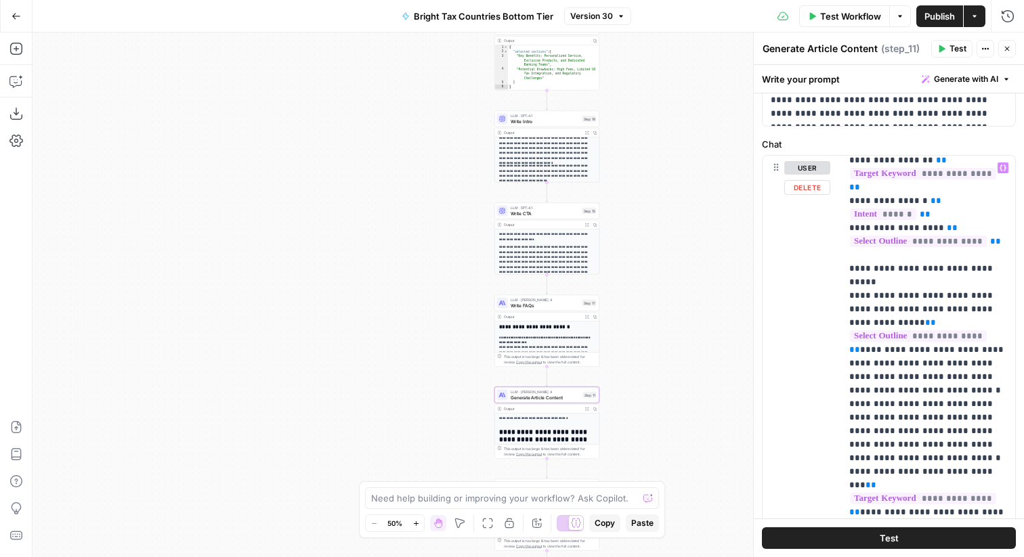
scroll to position [77, 0]
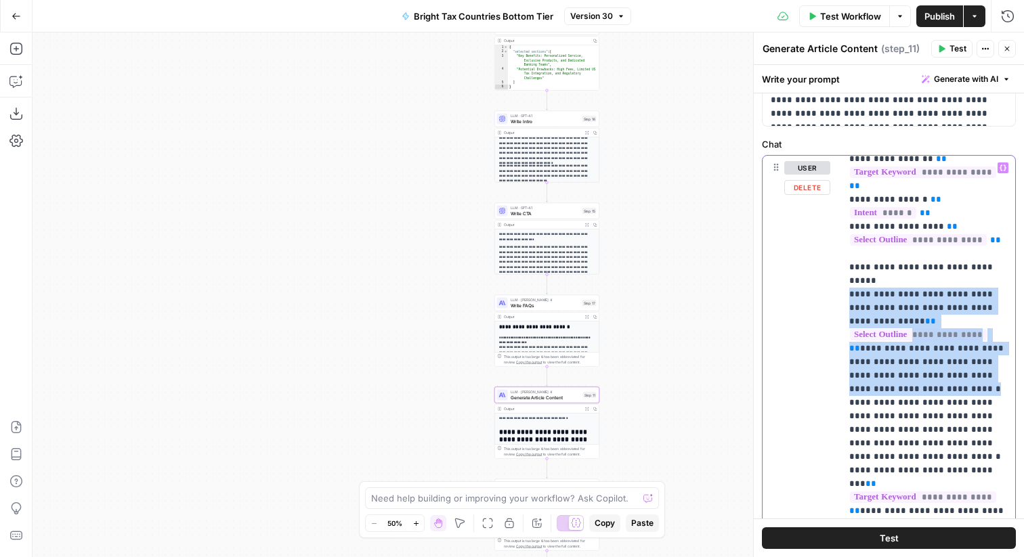
drag, startPoint x: 944, startPoint y: 348, endPoint x: 843, endPoint y: 259, distance: 134.9
click at [843, 259] on div "**********" at bounding box center [928, 432] width 174 height 552
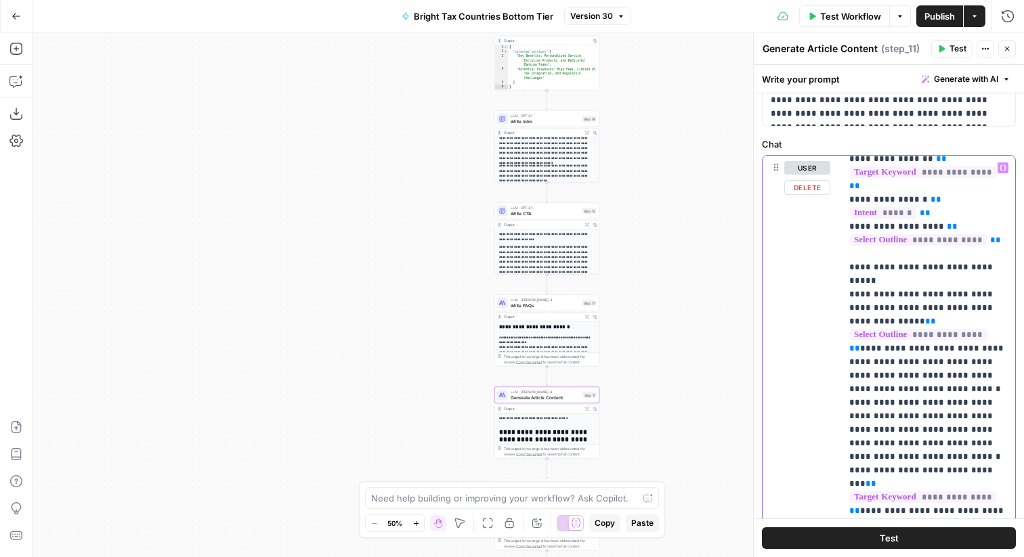
click at [914, 364] on p "**********" at bounding box center [928, 478] width 158 height 786
click at [942, 385] on p "**********" at bounding box center [928, 478] width 158 height 786
click at [900, 361] on p "**********" at bounding box center [928, 478] width 158 height 786
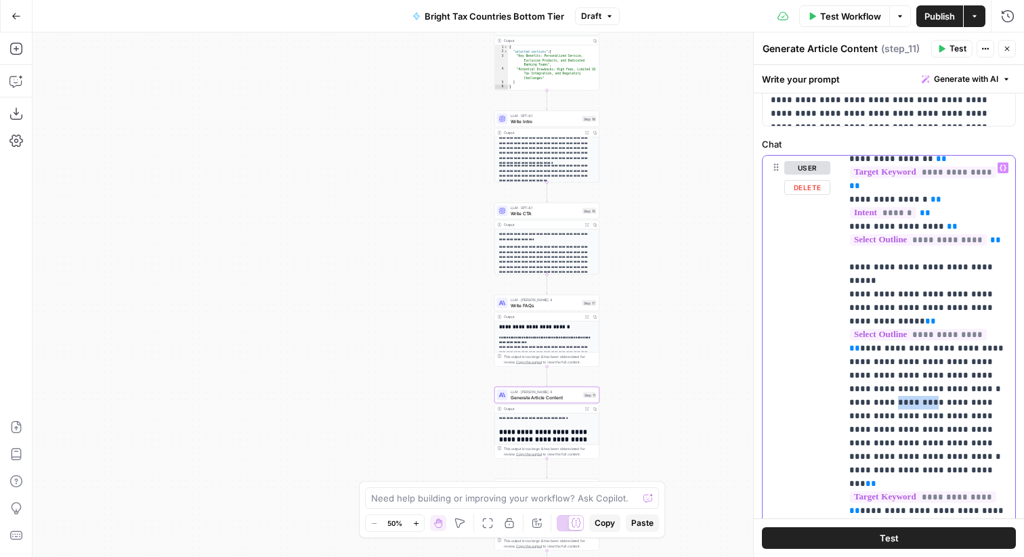
copy p "********"
click at [944, 361] on p "**********" at bounding box center [928, 478] width 158 height 786
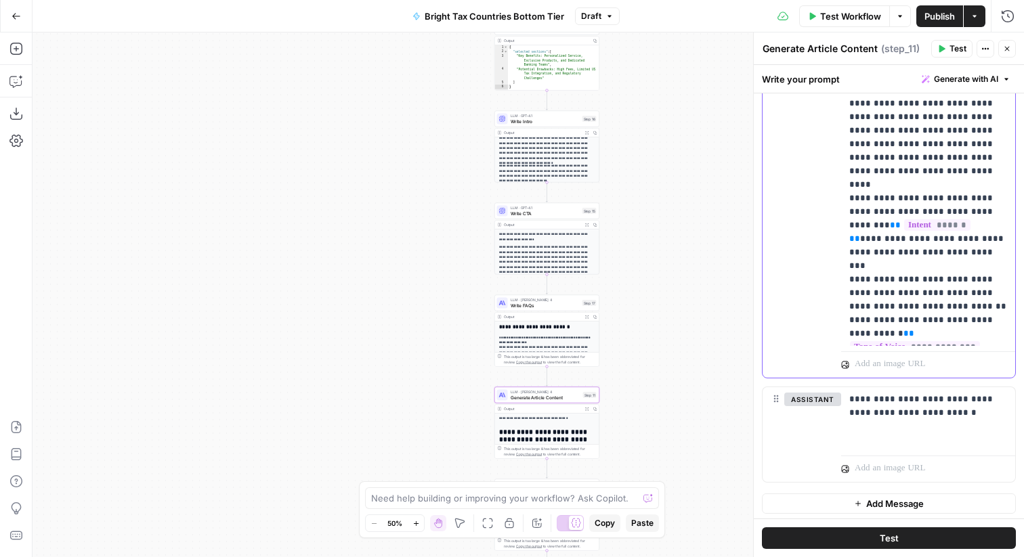
scroll to position [610, 0]
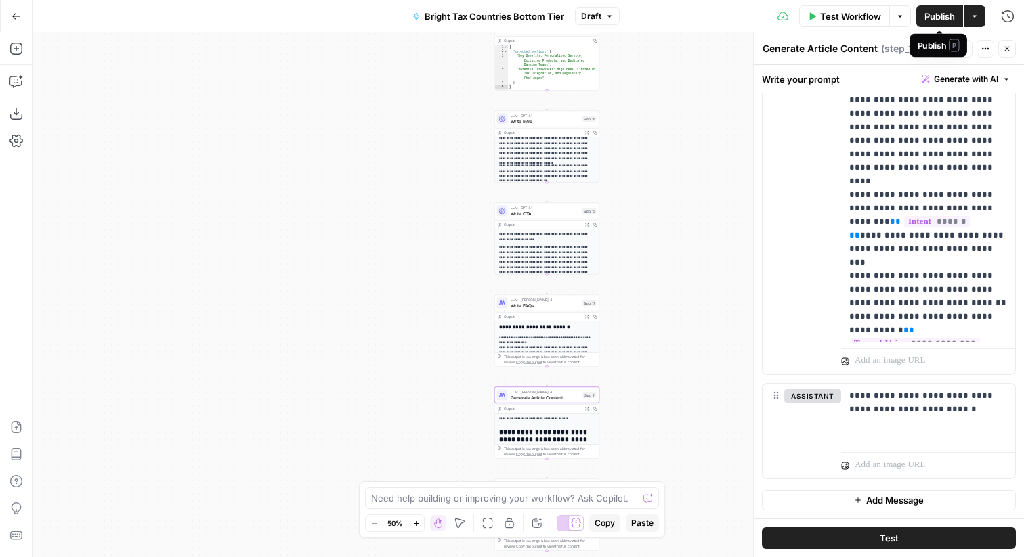
click at [937, 15] on span "Publish" at bounding box center [940, 16] width 30 height 14
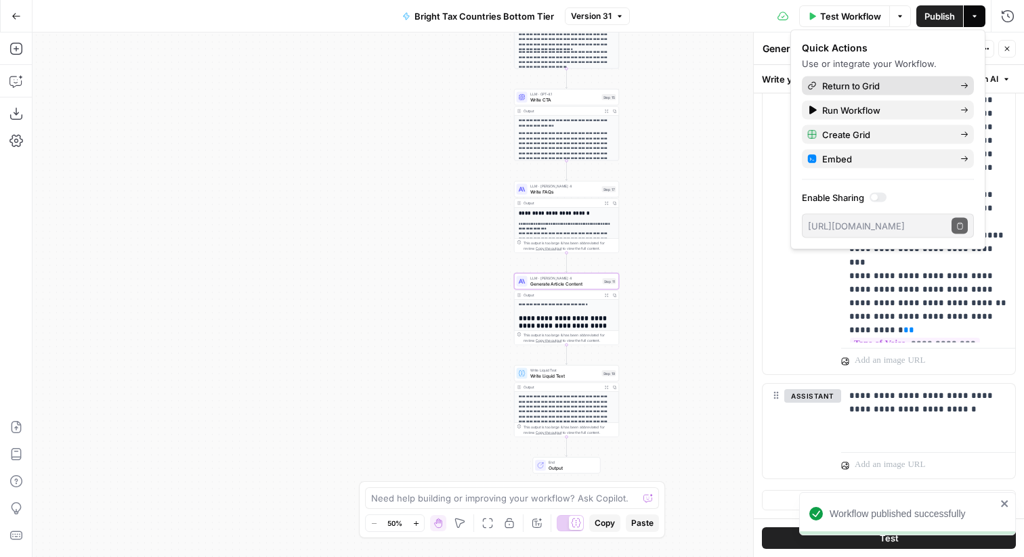
click at [879, 81] on span "Return to Grid" at bounding box center [885, 86] width 127 height 14
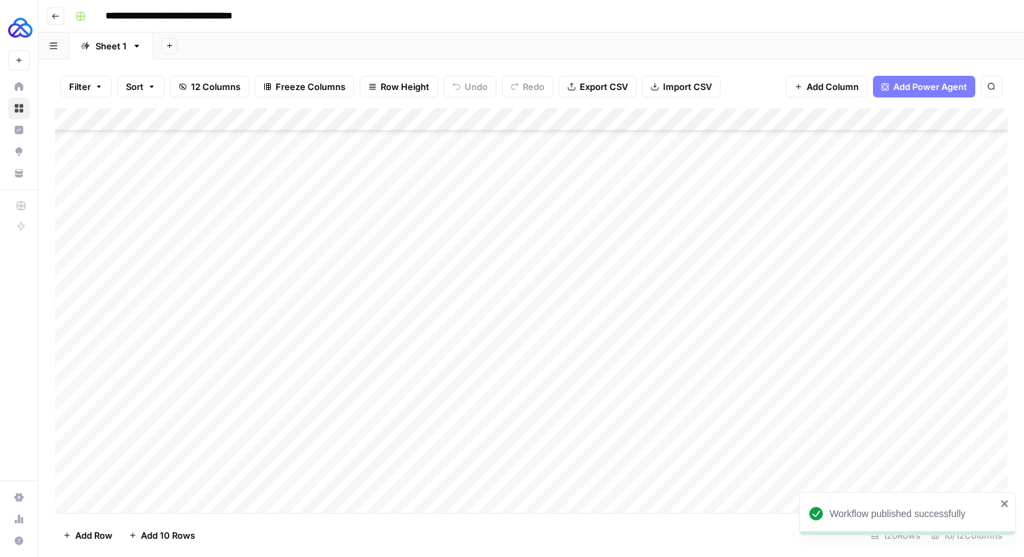
scroll to position [2403, 0]
click at [139, 363] on div "Add Column" at bounding box center [531, 310] width 953 height 405
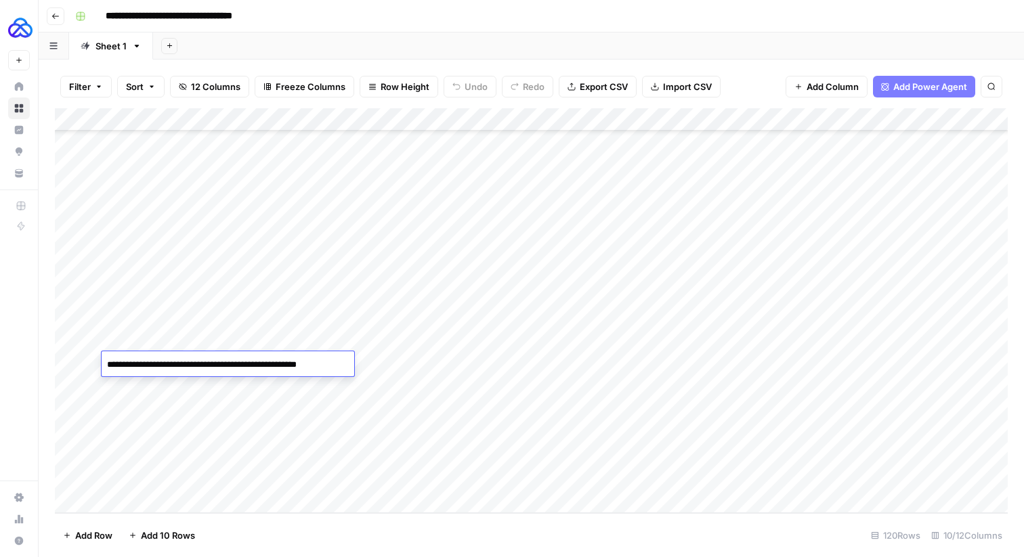
click at [152, 365] on textarea "**********" at bounding box center [228, 365] width 252 height 19
click at [152, 493] on div "Add Column" at bounding box center [531, 310] width 953 height 405
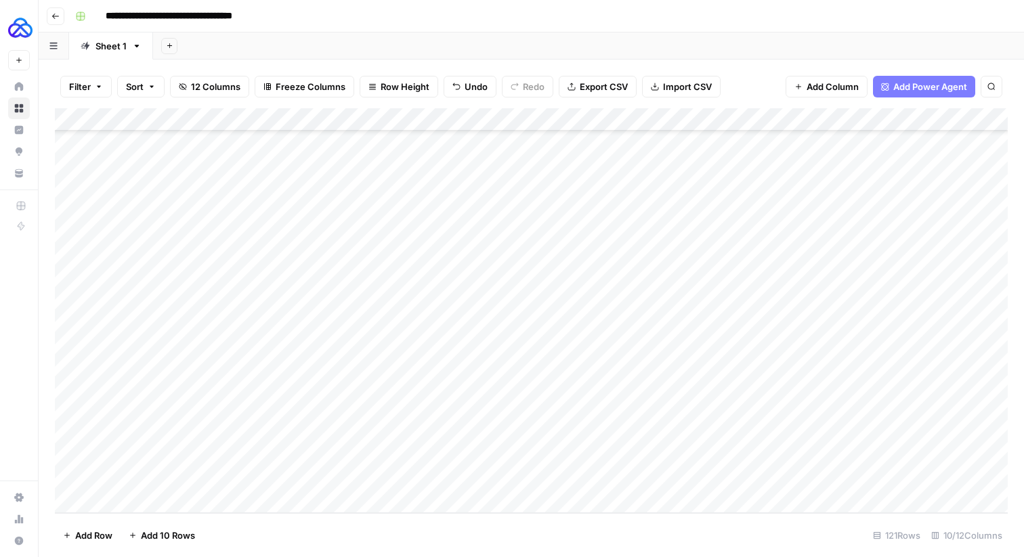
click at [151, 474] on div "Add Column" at bounding box center [531, 310] width 953 height 405
type textarea "**********"
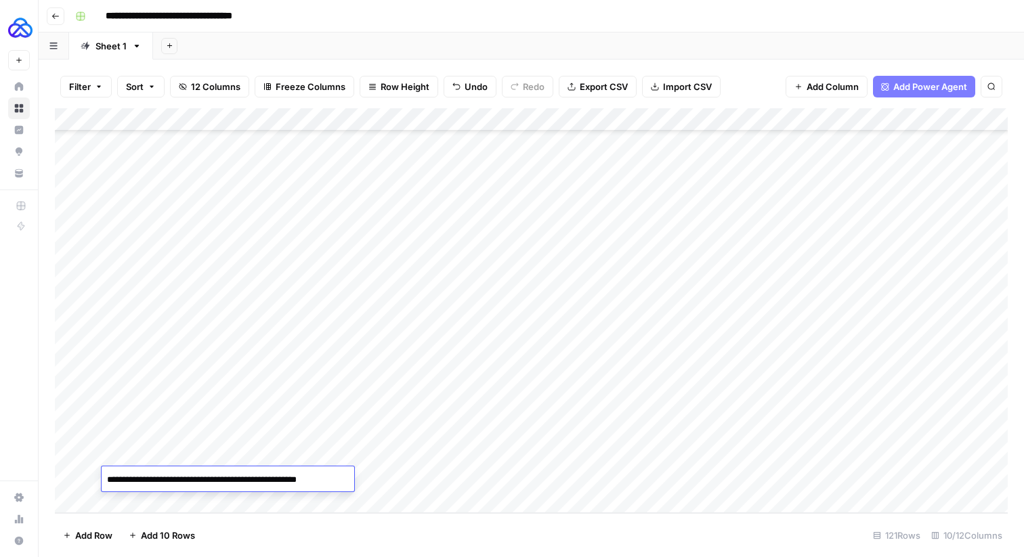
click at [268, 340] on div "Add Column" at bounding box center [531, 310] width 953 height 405
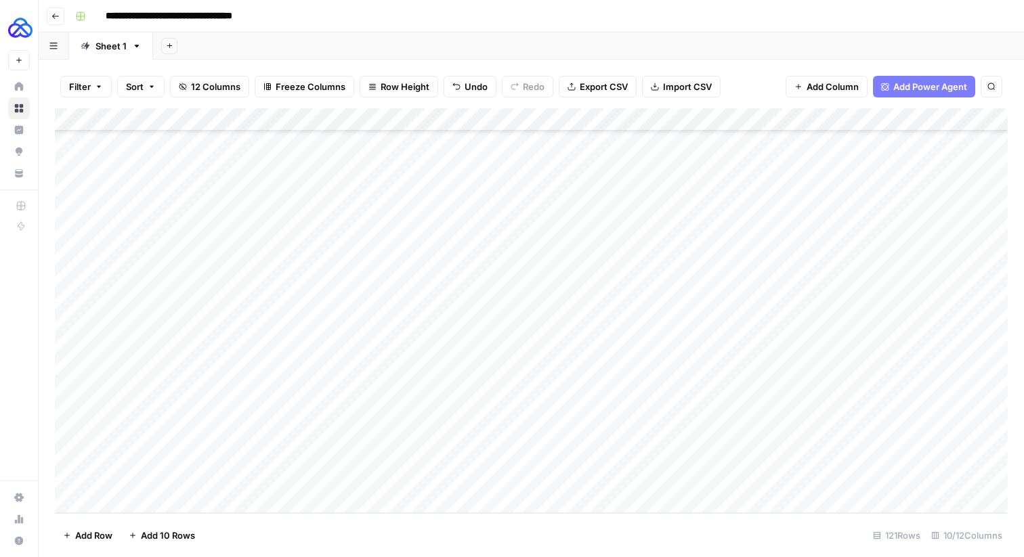
click at [268, 340] on div "Add Column" at bounding box center [531, 310] width 953 height 405
click at [282, 476] on div "Add Column" at bounding box center [531, 310] width 953 height 405
type textarea "**********"
click at [394, 337] on div "Add Column" at bounding box center [531, 310] width 953 height 405
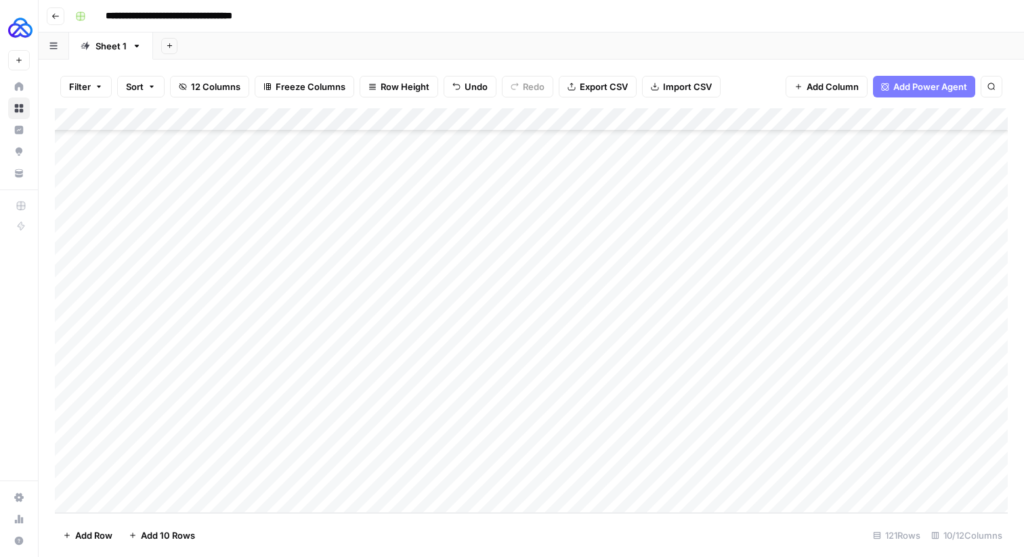
click at [394, 337] on div "Add Column" at bounding box center [531, 310] width 953 height 405
click at [394, 337] on textarea "**********" at bounding box center [453, 342] width 217 height 19
click at [379, 479] on div "Add Column" at bounding box center [531, 310] width 953 height 405
type textarea "**********"
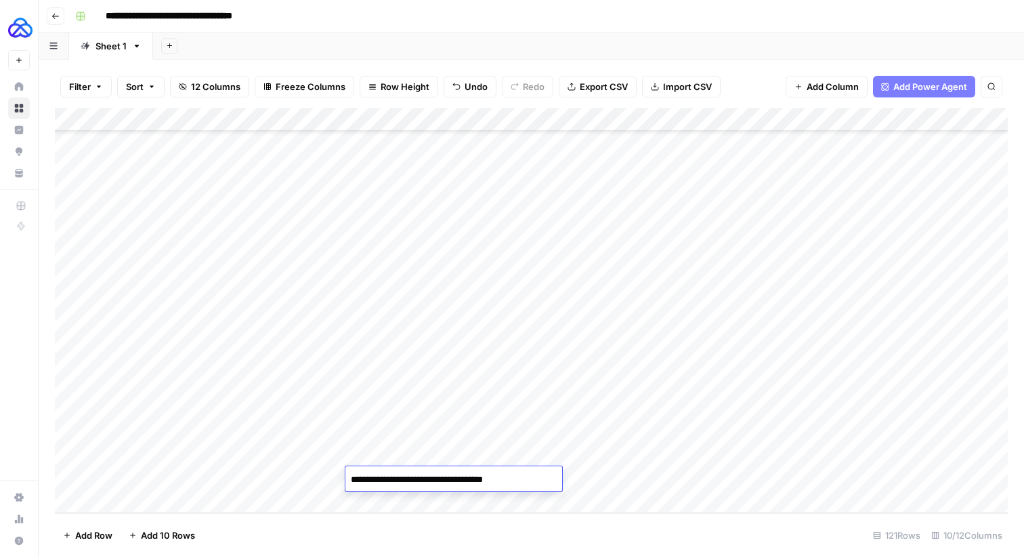
click at [482, 339] on div "Add Column" at bounding box center [531, 310] width 953 height 405
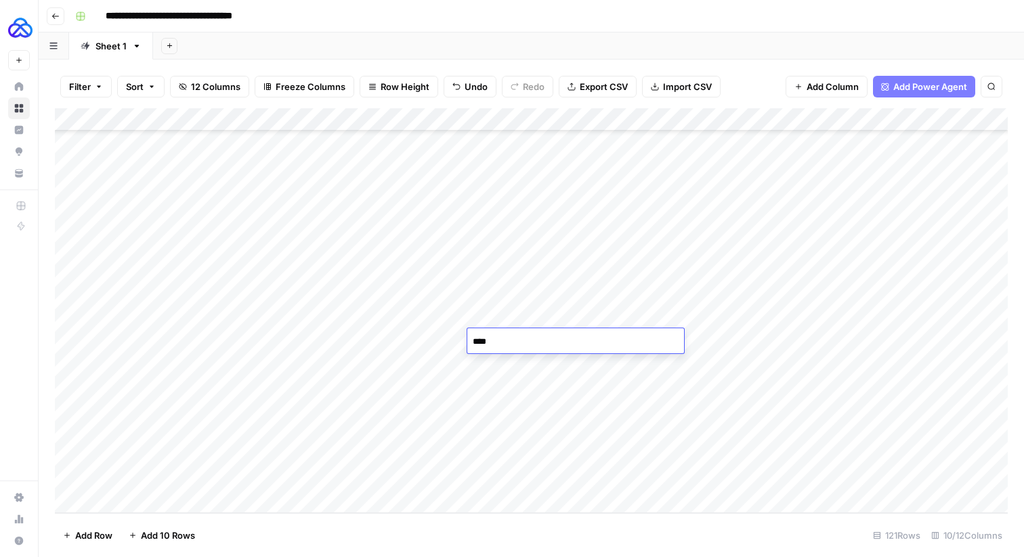
click at [482, 339] on textarea "****" at bounding box center [575, 342] width 217 height 19
click at [474, 475] on div "Add Column" at bounding box center [531, 310] width 953 height 405
click at [474, 476] on div "Add Column" at bounding box center [531, 310] width 953 height 405
click at [622, 461] on div "Add Column" at bounding box center [531, 310] width 953 height 405
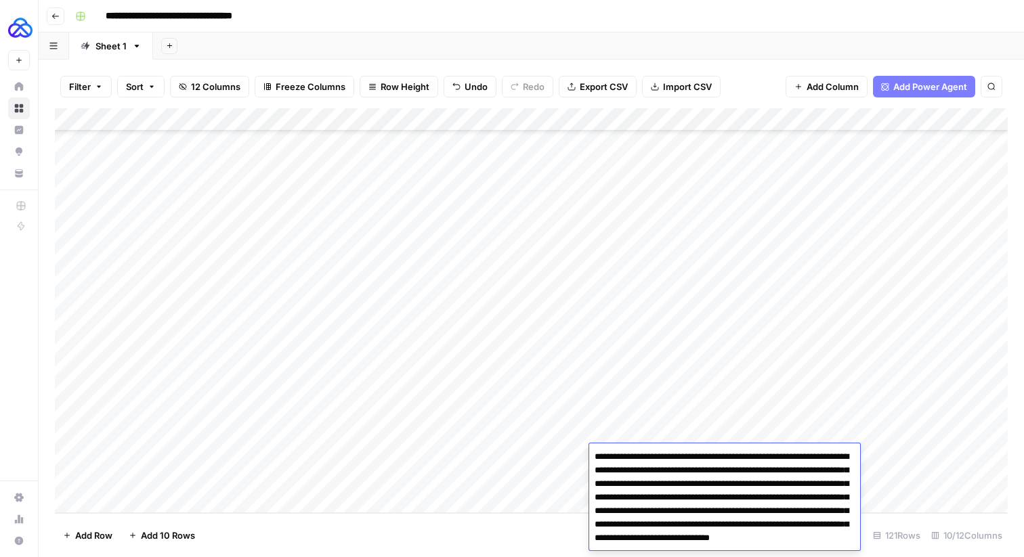
click at [622, 461] on textarea "**********" at bounding box center [724, 511] width 271 height 127
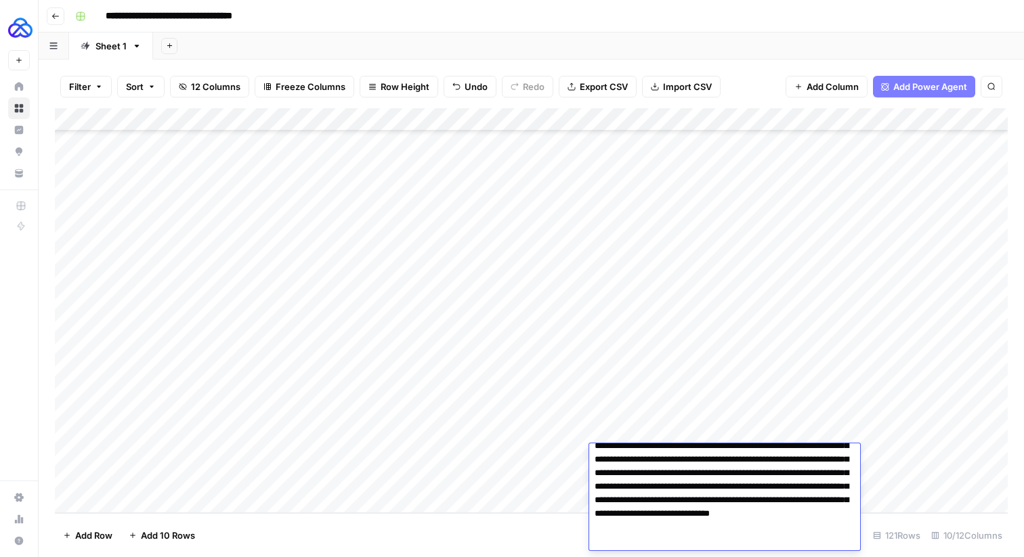
click at [543, 461] on div "Add Column" at bounding box center [531, 310] width 953 height 405
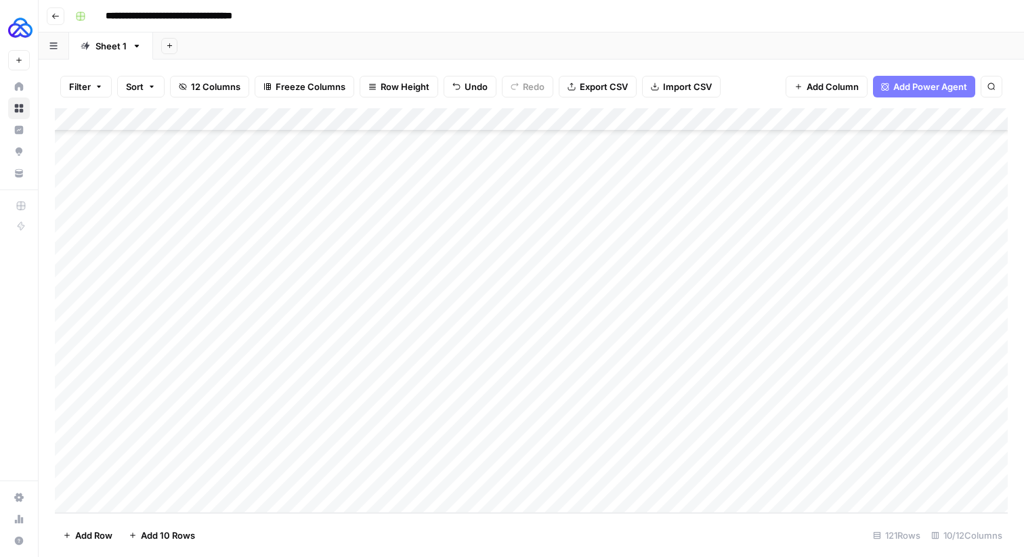
click at [638, 473] on div "Add Column" at bounding box center [531, 310] width 953 height 405
type textarea "**********"
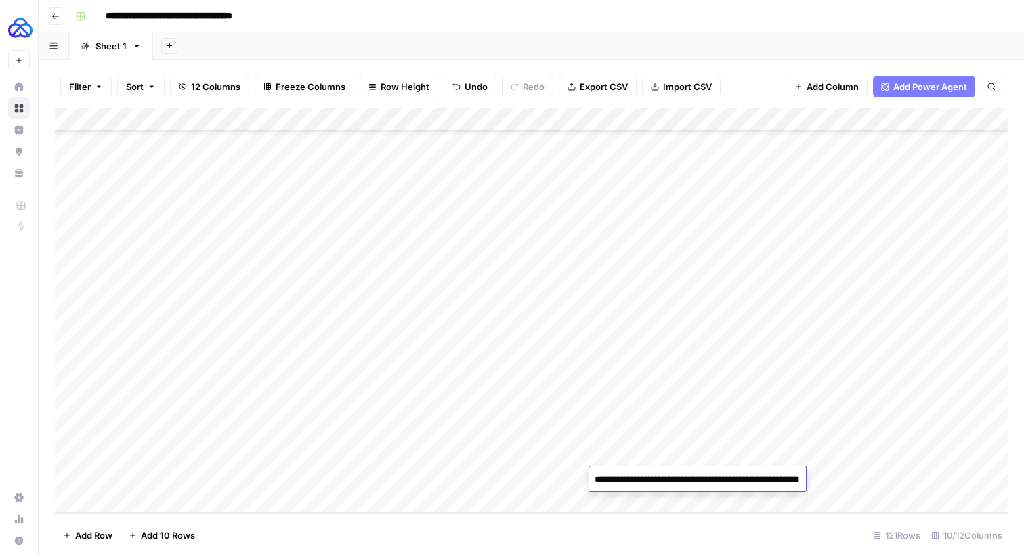
scroll to position [43, 0]
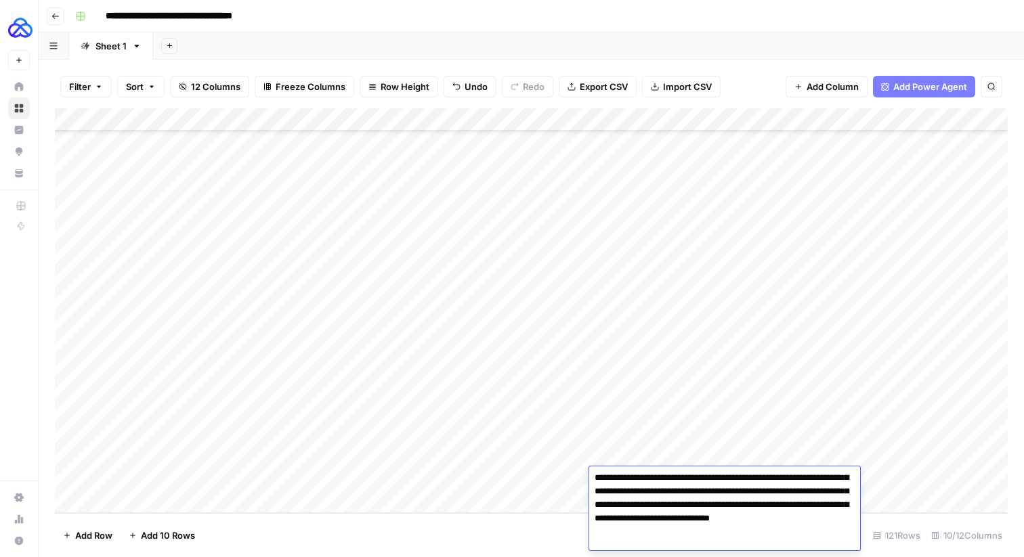
click at [644, 422] on div "Add Column" at bounding box center [531, 310] width 953 height 405
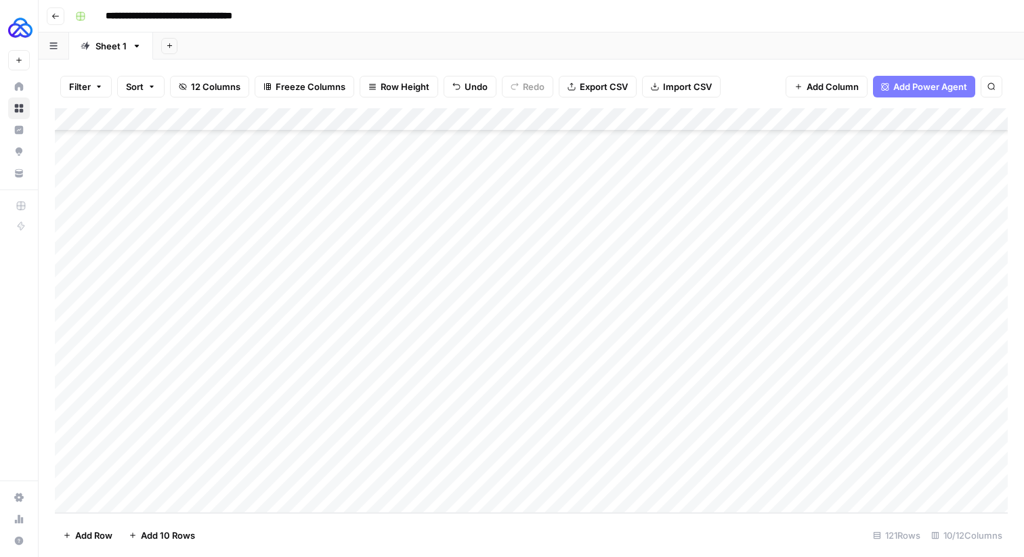
click at [771, 477] on div "Add Column" at bounding box center [531, 310] width 953 height 405
click at [147, 476] on div "Add Column" at bounding box center [531, 310] width 953 height 405
click at [147, 477] on div "Add Column" at bounding box center [531, 310] width 953 height 405
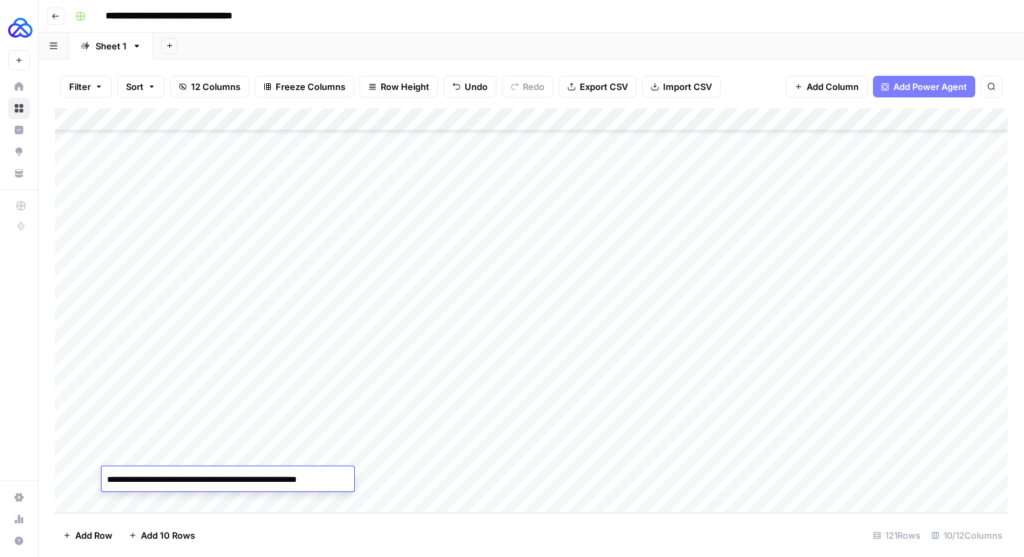
click at [818, 476] on div "Add Column" at bounding box center [531, 310] width 953 height 405
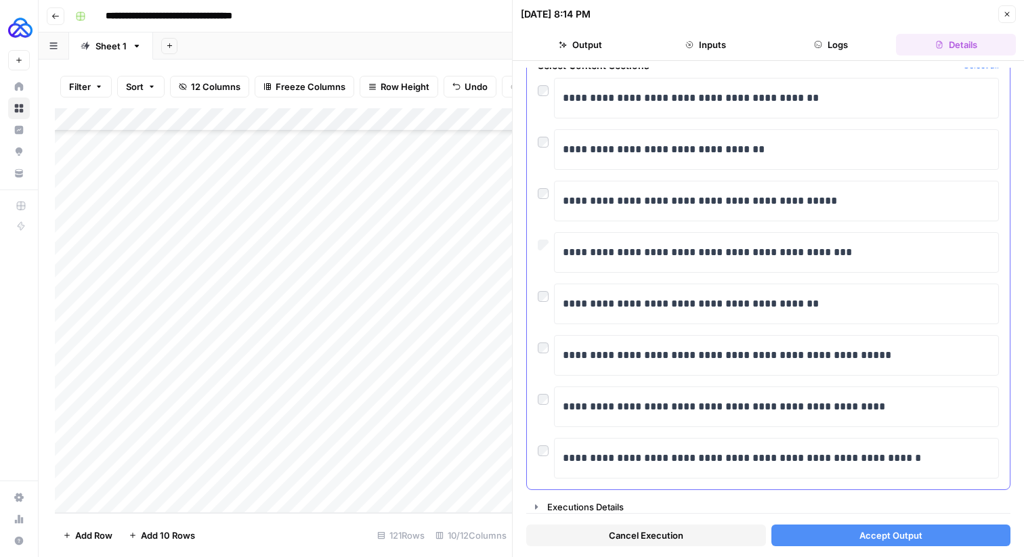
scroll to position [78, 0]
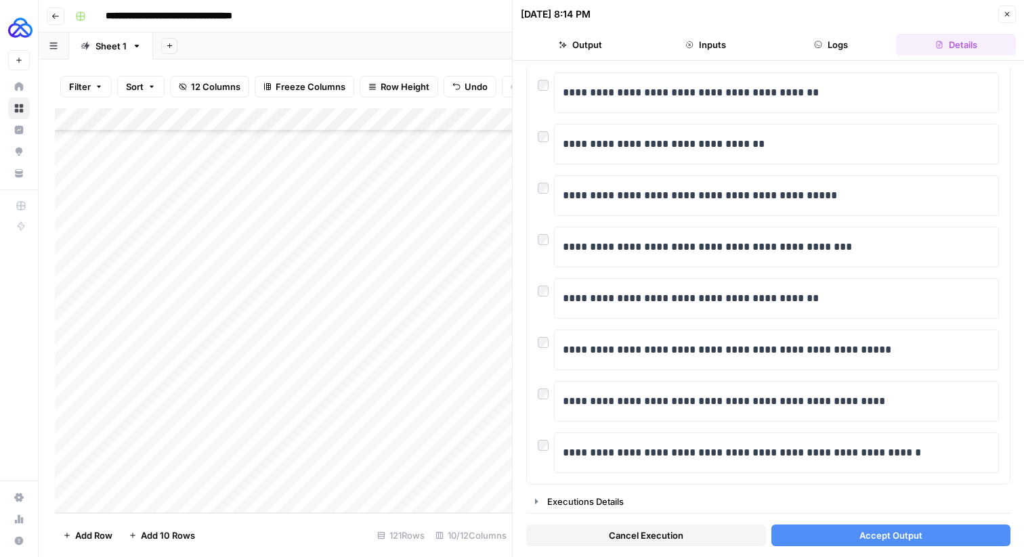
click at [815, 536] on button "Accept Output" at bounding box center [892, 536] width 240 height 22
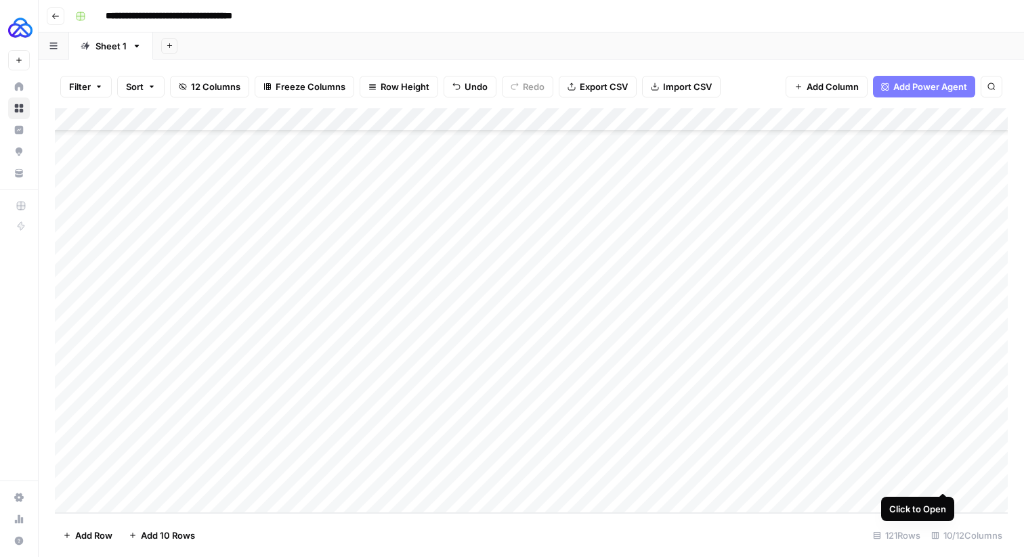
click at [939, 480] on div "Add Column" at bounding box center [531, 310] width 953 height 405
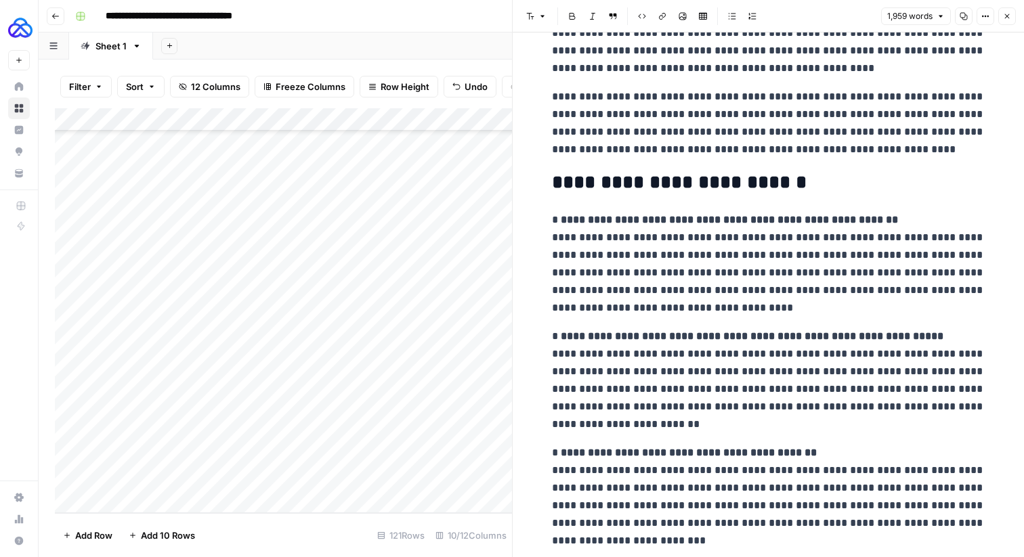
scroll to position [5196, 0]
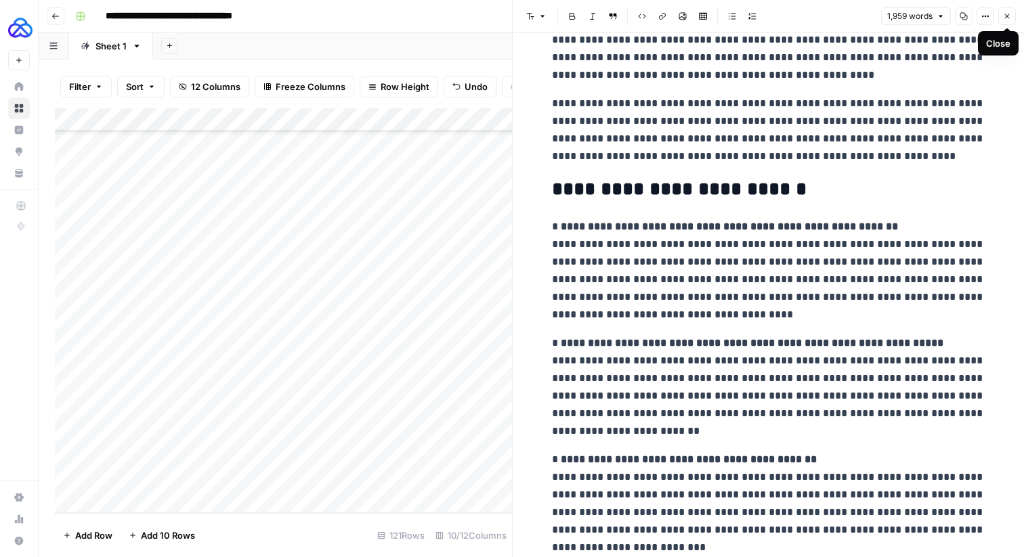
click at [1006, 11] on button "Close" at bounding box center [1007, 16] width 18 height 18
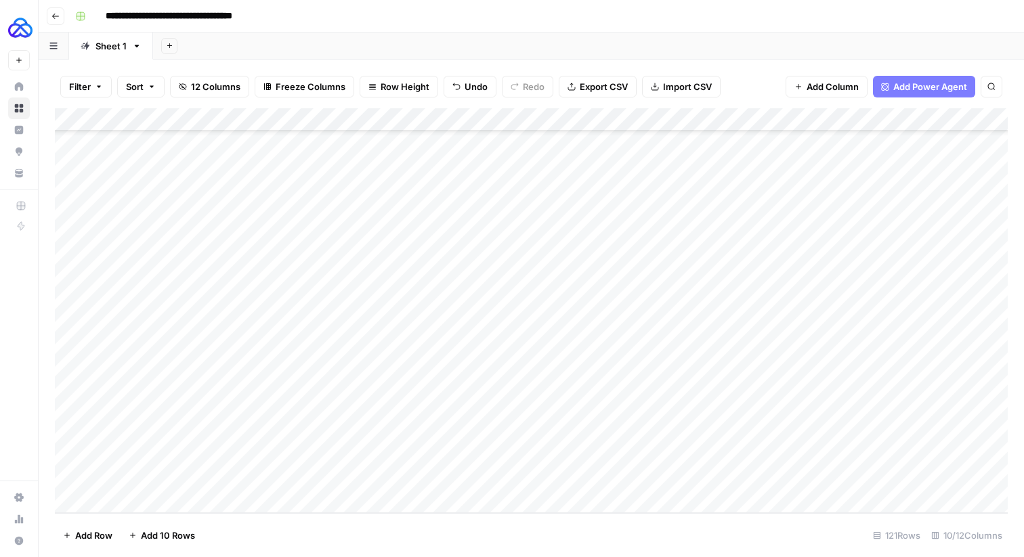
click at [803, 120] on div "Add Column" at bounding box center [531, 310] width 953 height 405
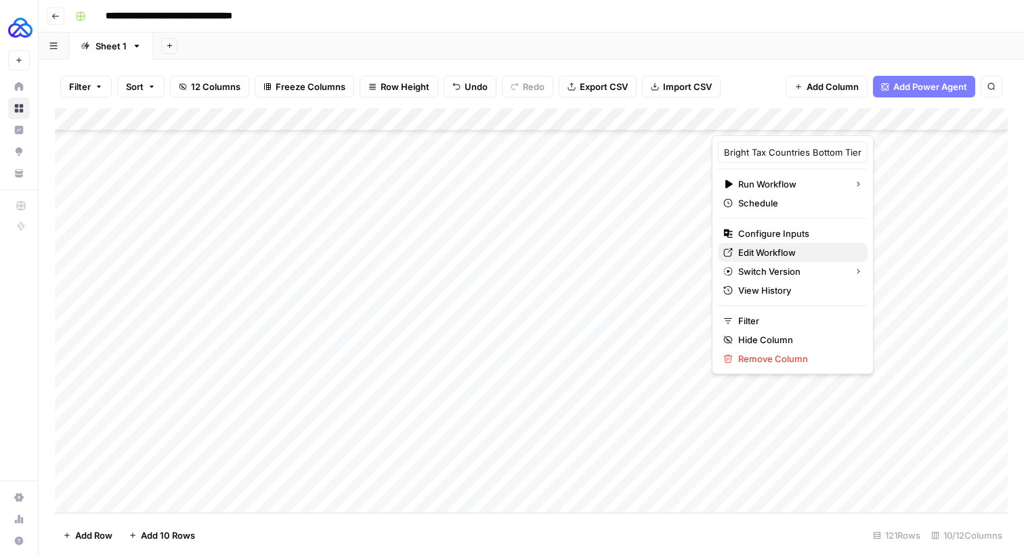
click at [768, 249] on span "Edit Workflow" at bounding box center [797, 253] width 119 height 14
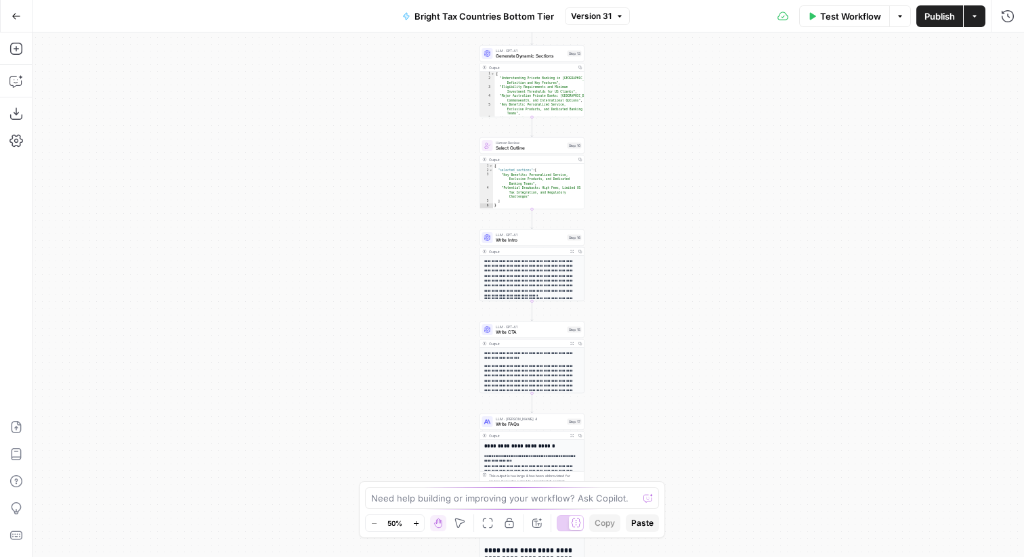
click at [519, 243] on span "Write Intro" at bounding box center [530, 240] width 69 height 7
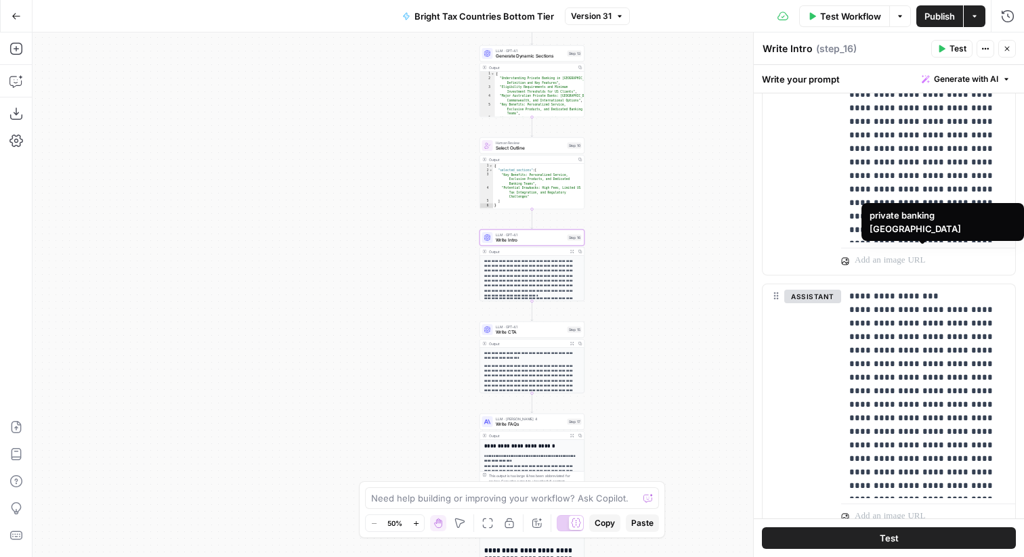
scroll to position [883, 0]
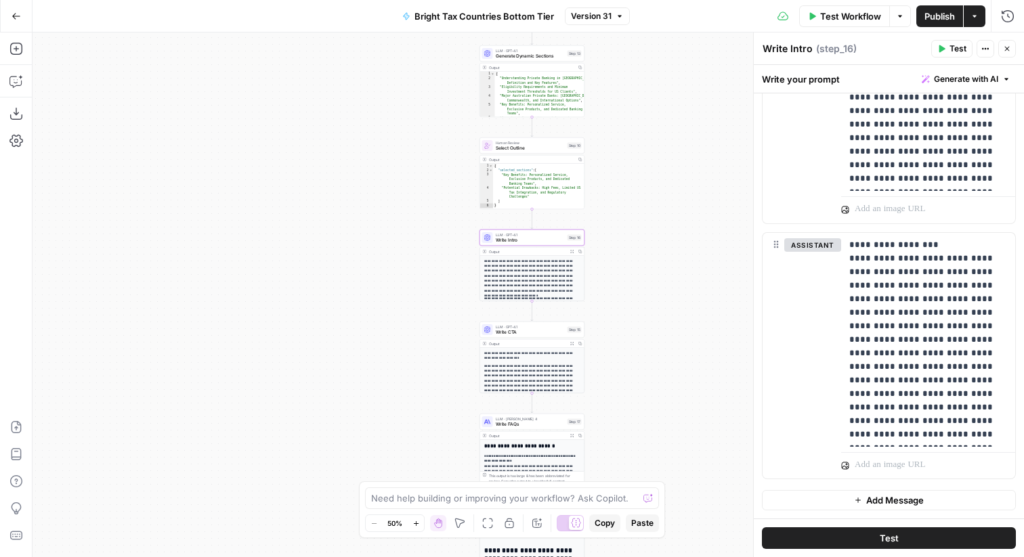
click at [858, 503] on icon "button" at bounding box center [858, 501] width 8 height 8
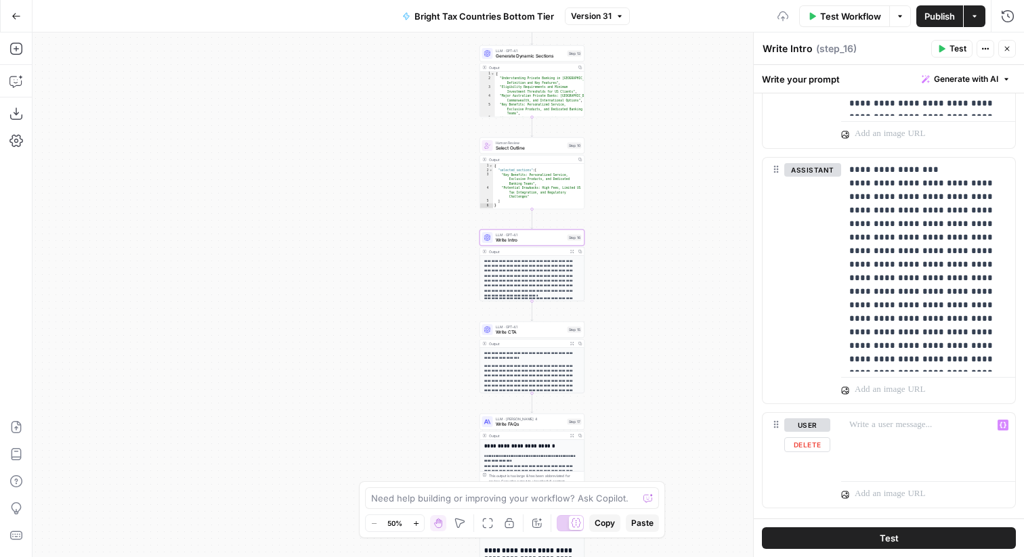
scroll to position [978, 0]
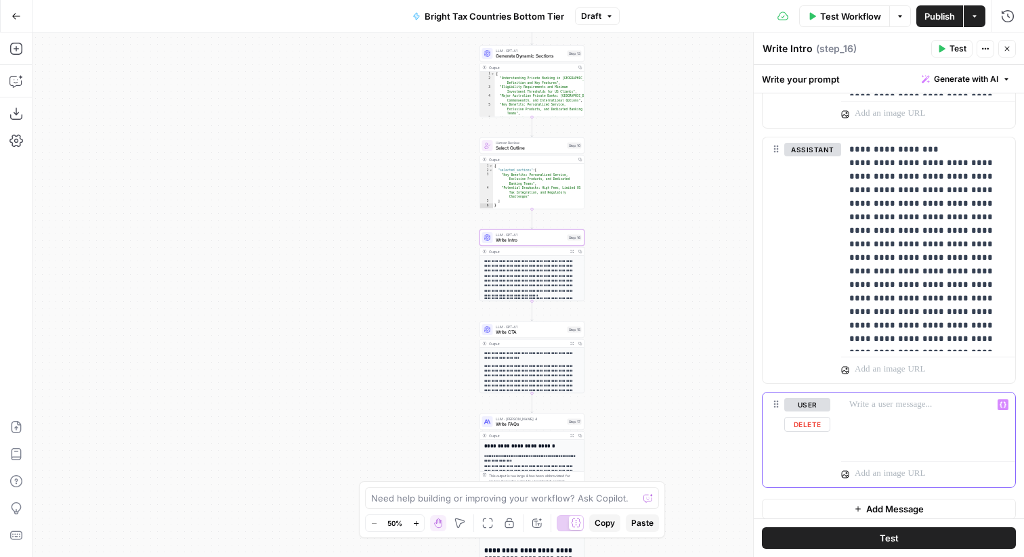
click at [858, 429] on div at bounding box center [928, 424] width 174 height 62
click at [981, 404] on p "**********" at bounding box center [928, 411] width 158 height 27
click at [897, 419] on p "**********" at bounding box center [928, 411] width 158 height 27
click at [936, 11] on span "Publish" at bounding box center [940, 16] width 30 height 14
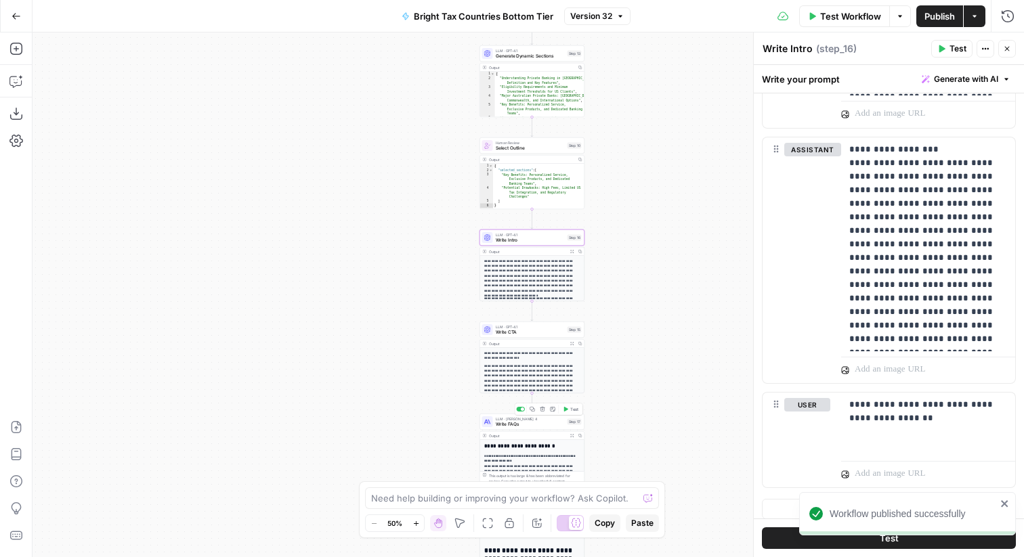
click at [527, 426] on span "Write FAQs" at bounding box center [530, 424] width 69 height 7
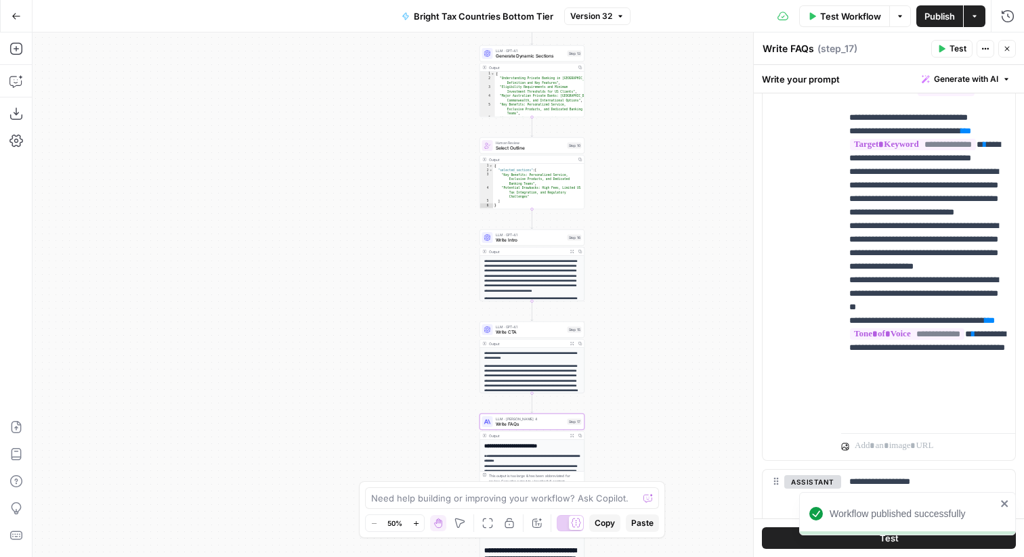
scroll to position [336, 0]
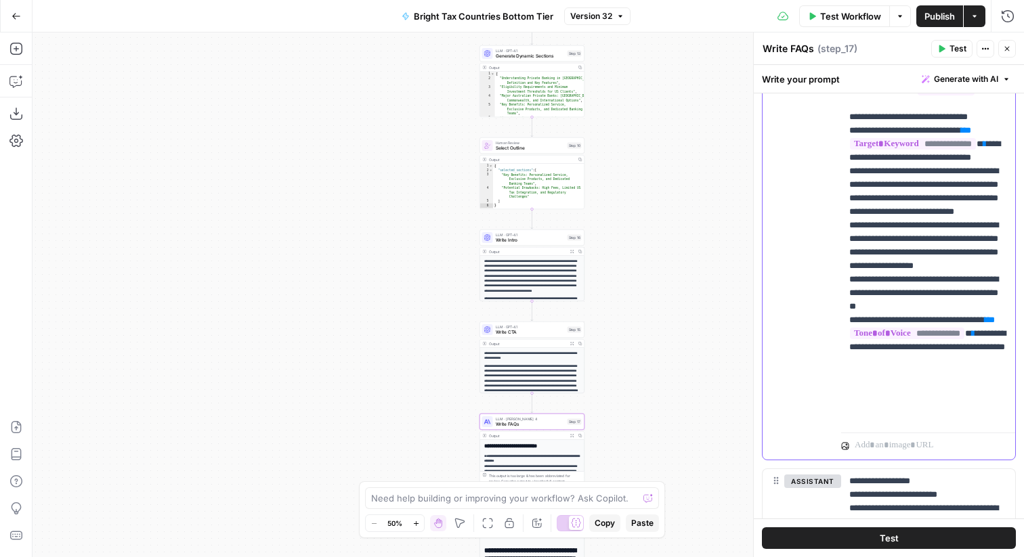
click at [907, 228] on p "**********" at bounding box center [928, 212] width 158 height 420
click at [951, 225] on p "**********" at bounding box center [928, 212] width 158 height 420
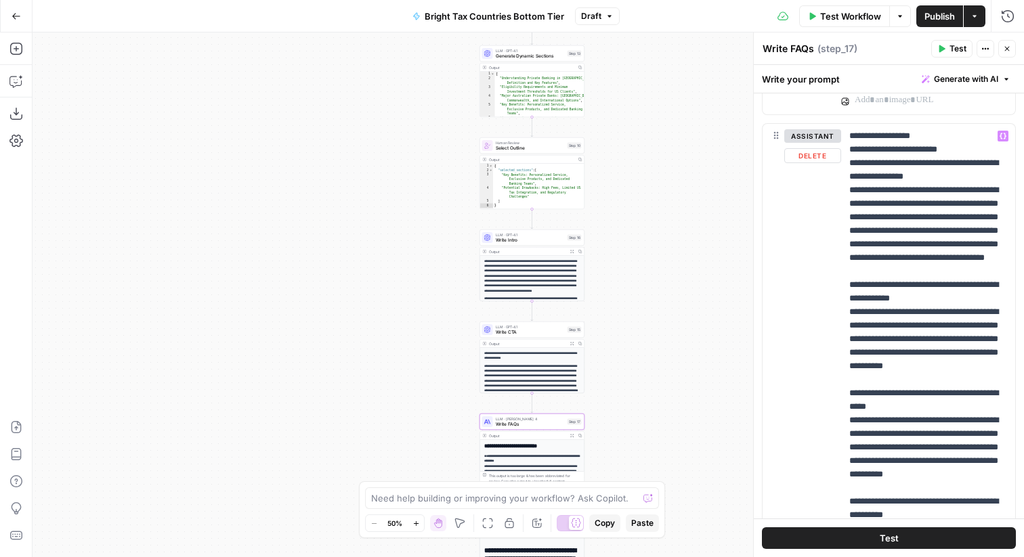
scroll to position [96, 0]
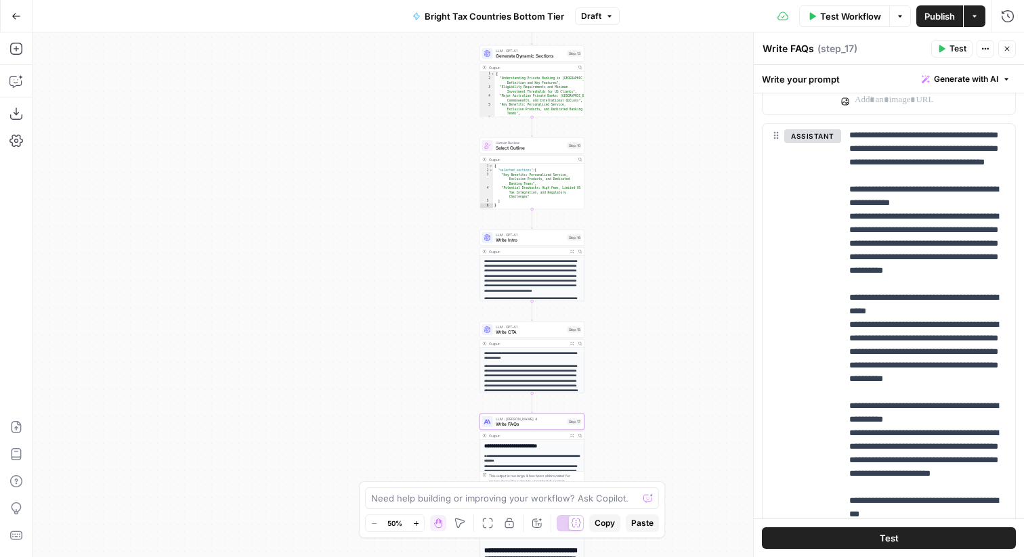
click at [935, 6] on button "Publish" at bounding box center [940, 16] width 47 height 22
click at [973, 15] on icon "button" at bounding box center [975, 16] width 8 height 8
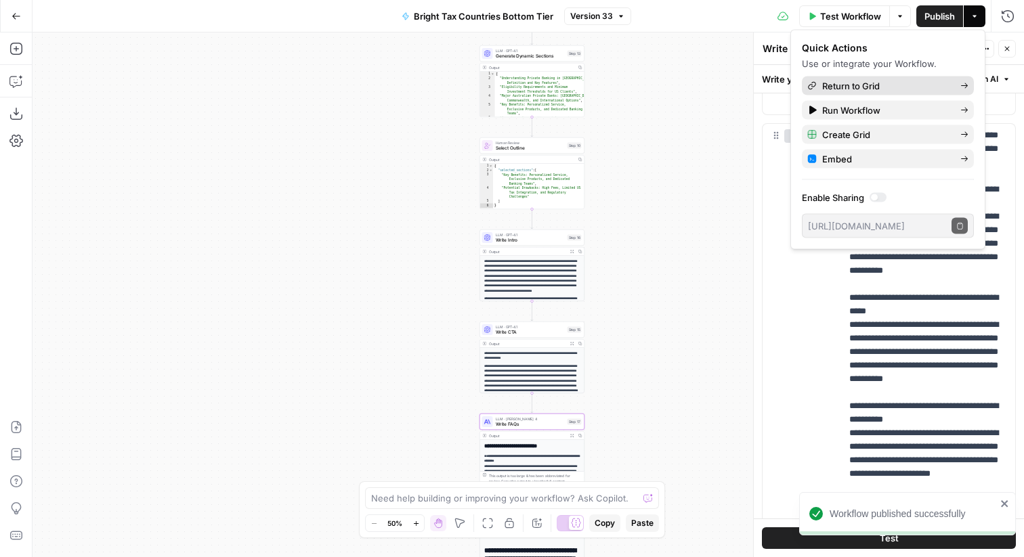
click at [888, 87] on span "Return to Grid" at bounding box center [885, 86] width 127 height 14
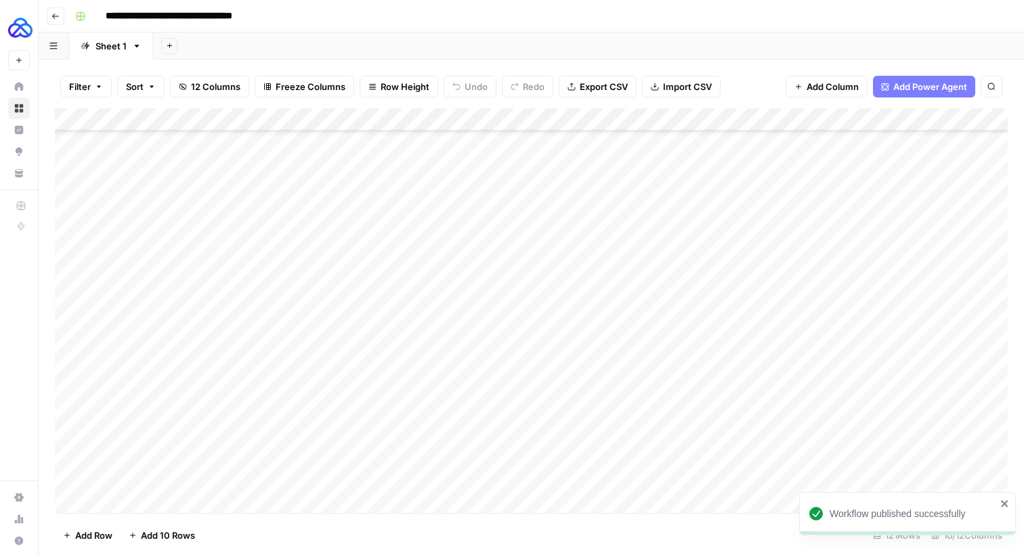
scroll to position [2426, 0]
click at [152, 481] on div "Add Column" at bounding box center [531, 310] width 953 height 405
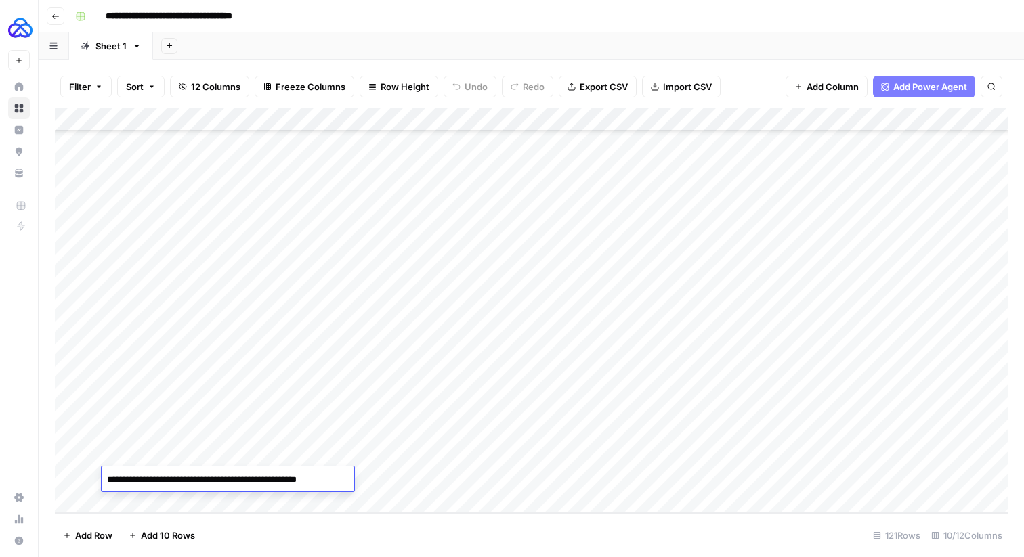
click at [152, 481] on textarea "**********" at bounding box center [228, 480] width 252 height 19
click at [145, 504] on div "Add Column" at bounding box center [531, 310] width 953 height 405
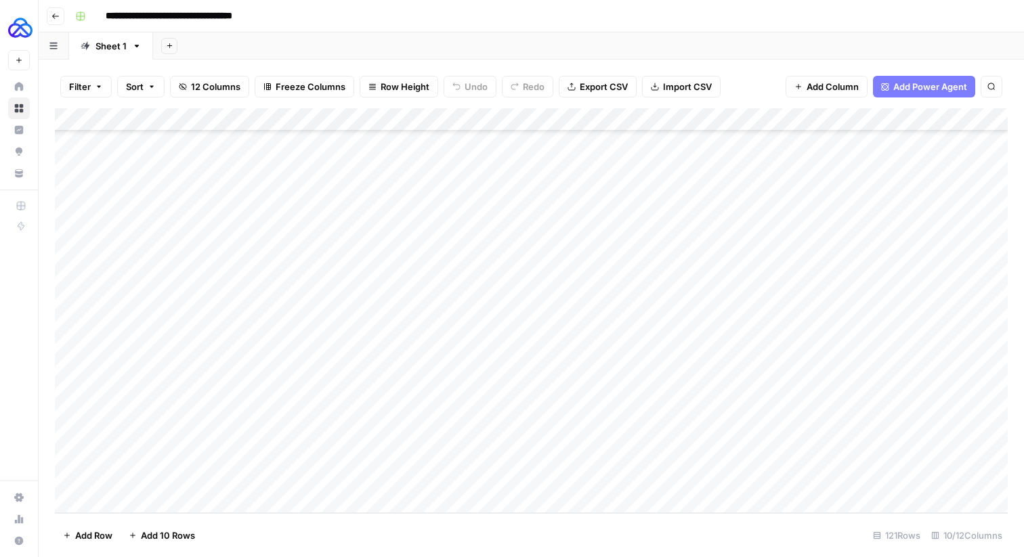
scroll to position [2449, 0]
type textarea "**********"
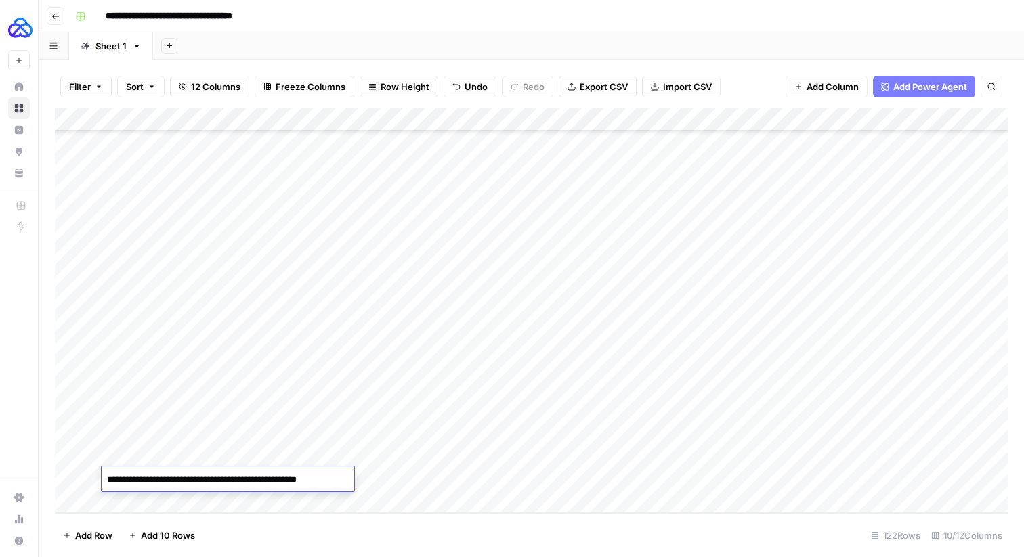
click at [268, 454] on div "Add Column" at bounding box center [531, 310] width 953 height 405
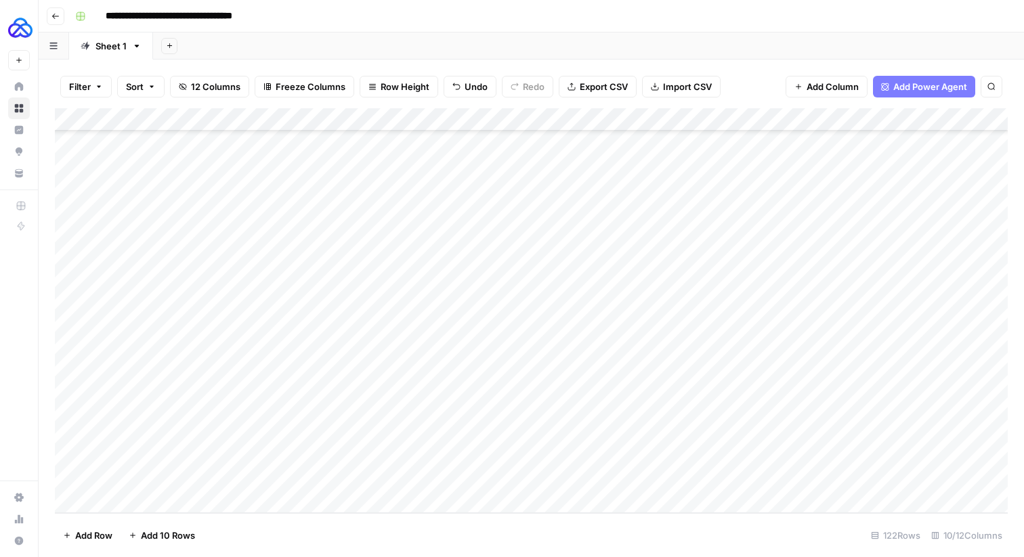
click at [268, 454] on div "Add Column" at bounding box center [531, 310] width 953 height 405
click at [259, 477] on div "Add Column" at bounding box center [531, 310] width 953 height 405
type textarea "**********"
click at [390, 455] on div "Add Column" at bounding box center [531, 310] width 953 height 405
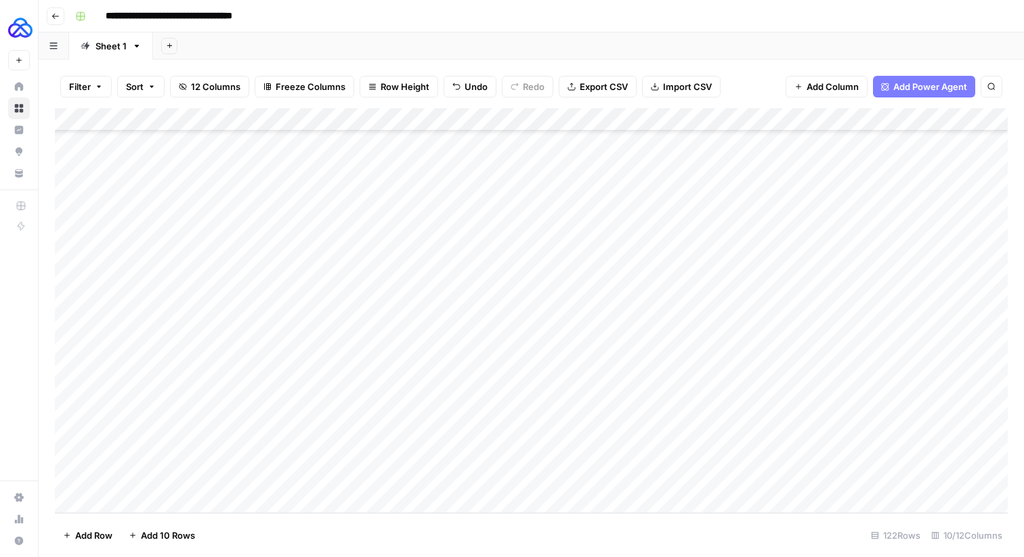
click at [390, 455] on div "Add Column" at bounding box center [531, 310] width 953 height 405
click at [387, 474] on div "Add Column" at bounding box center [531, 310] width 953 height 405
type textarea "**********"
click at [477, 448] on div "Add Column" at bounding box center [531, 310] width 953 height 405
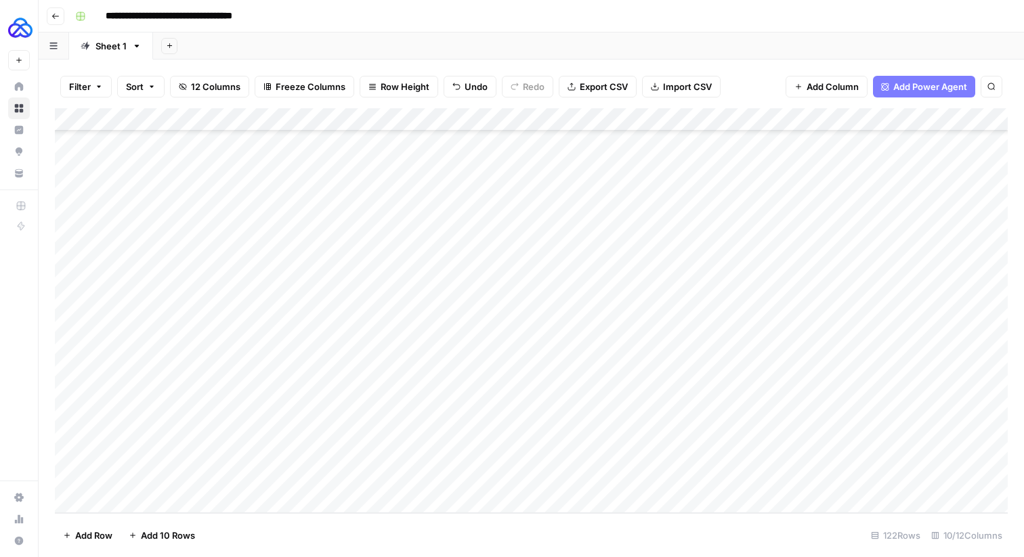
click at [477, 448] on div "Add Column" at bounding box center [531, 310] width 953 height 405
click at [490, 472] on div "Add Column" at bounding box center [531, 310] width 953 height 405
type textarea "****"
click at [631, 454] on div "Add Column" at bounding box center [531, 310] width 953 height 405
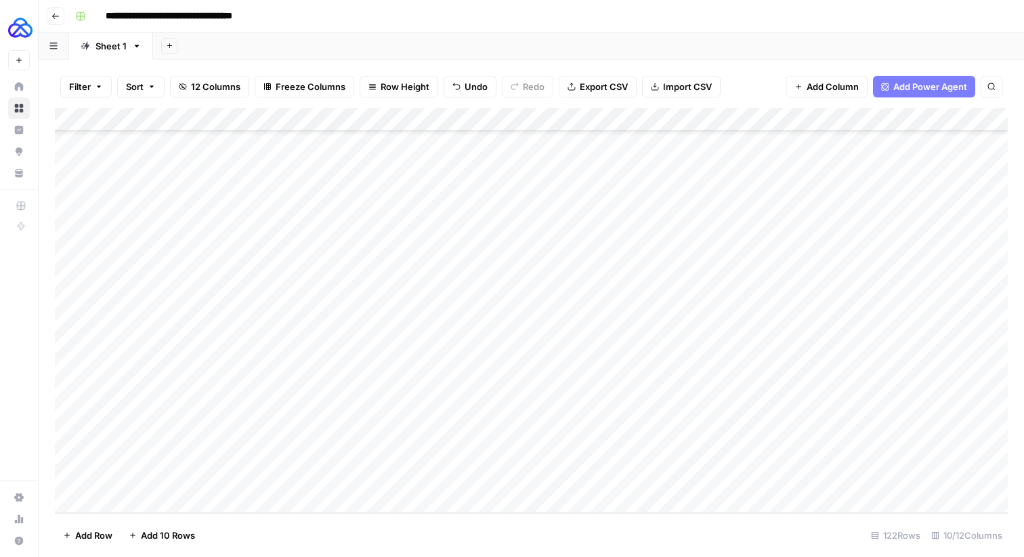
click at [631, 454] on div "Add Column" at bounding box center [531, 310] width 953 height 405
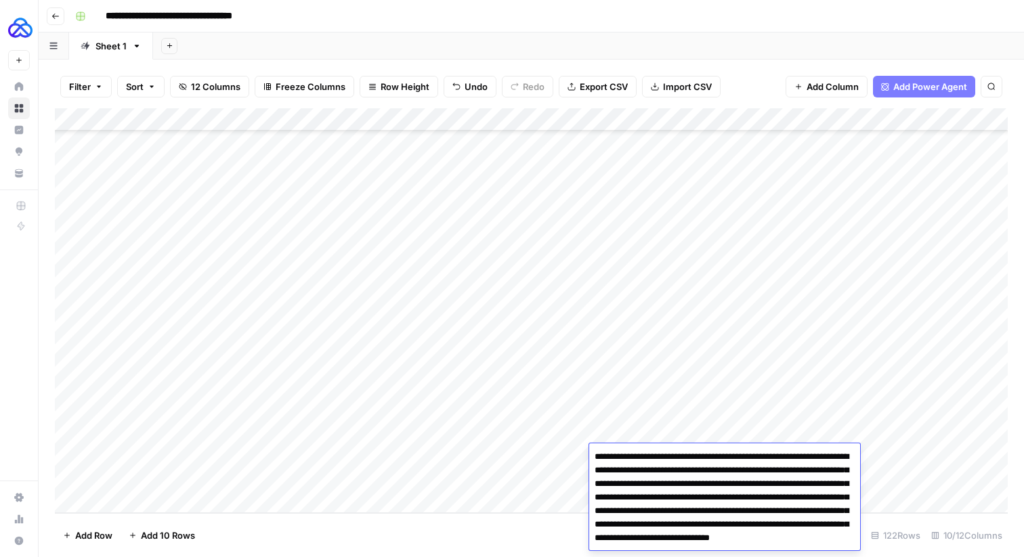
click at [631, 454] on textarea "**********" at bounding box center [724, 511] width 271 height 127
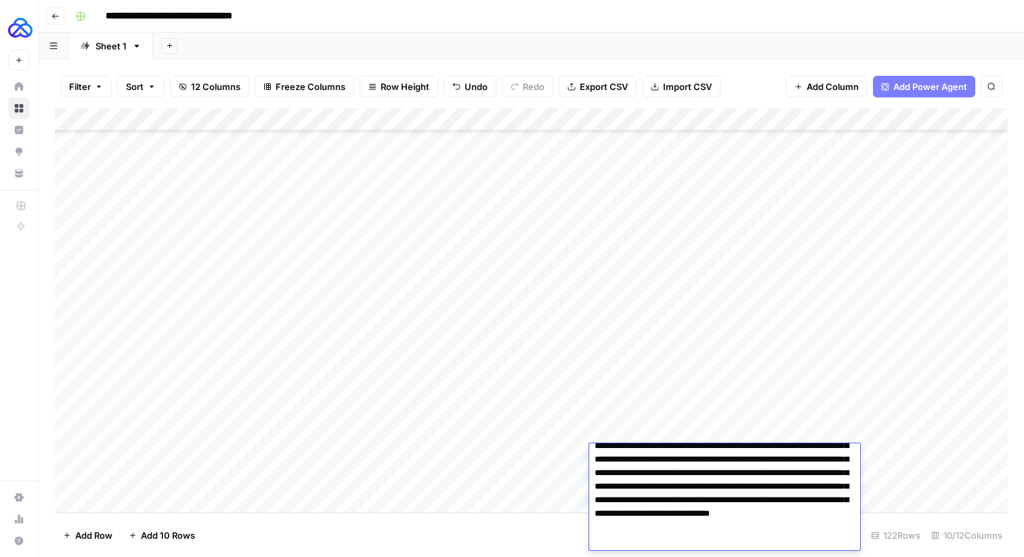
click at [572, 481] on div "Add Column" at bounding box center [531, 310] width 953 height 405
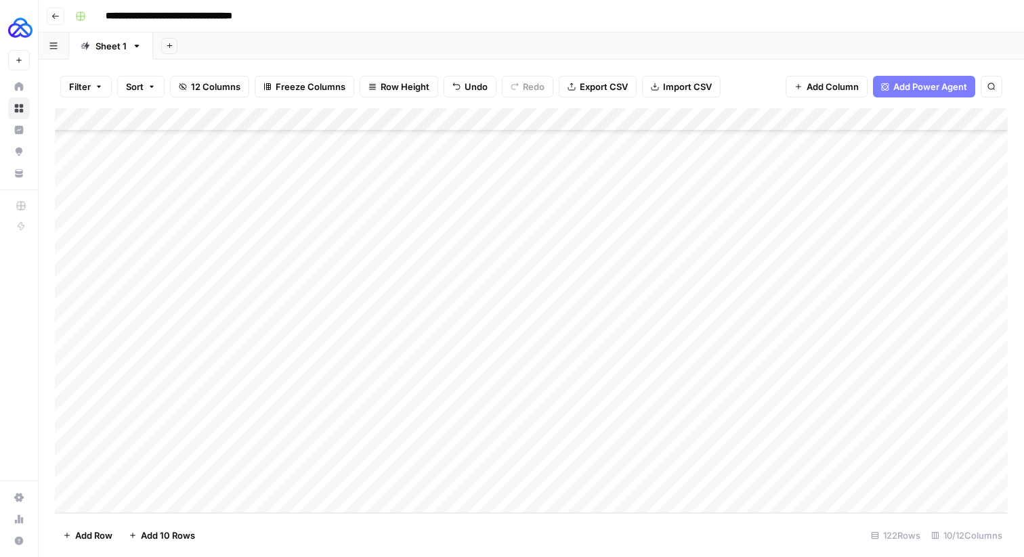
click at [614, 481] on div "Add Column" at bounding box center [531, 310] width 953 height 405
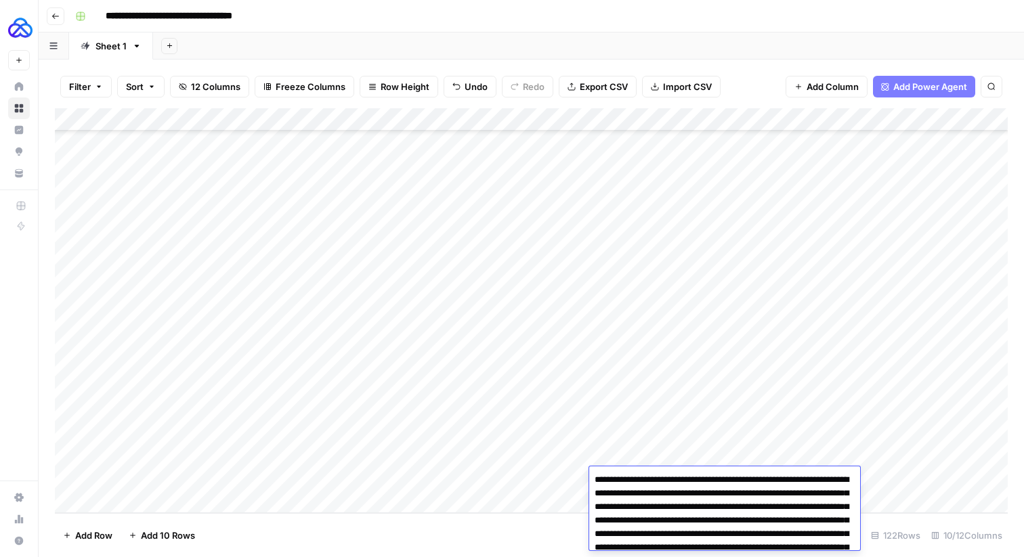
scroll to position [43, 0]
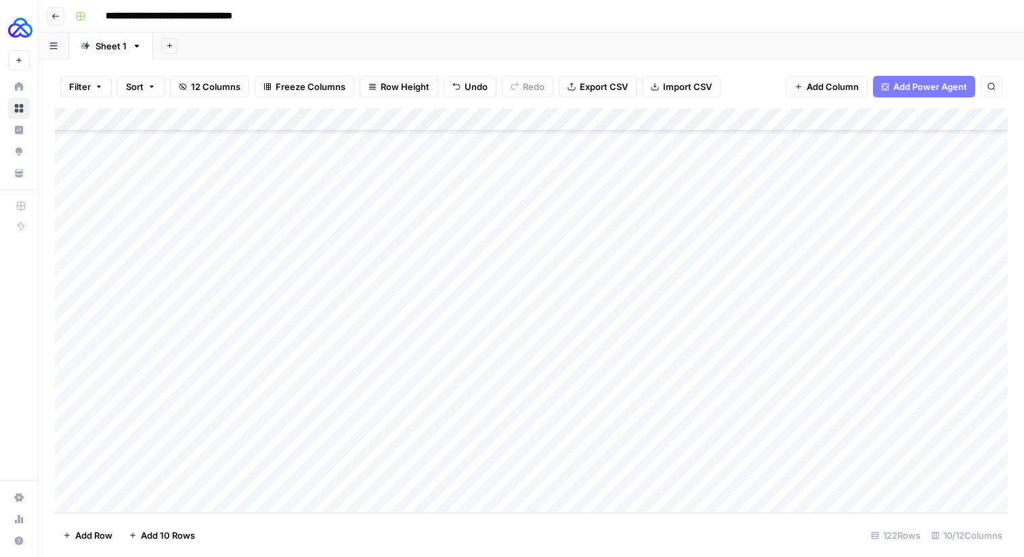
click at [652, 444] on div "Add Column" at bounding box center [531, 310] width 953 height 405
click at [772, 479] on div "Add Column" at bounding box center [531, 310] width 953 height 405
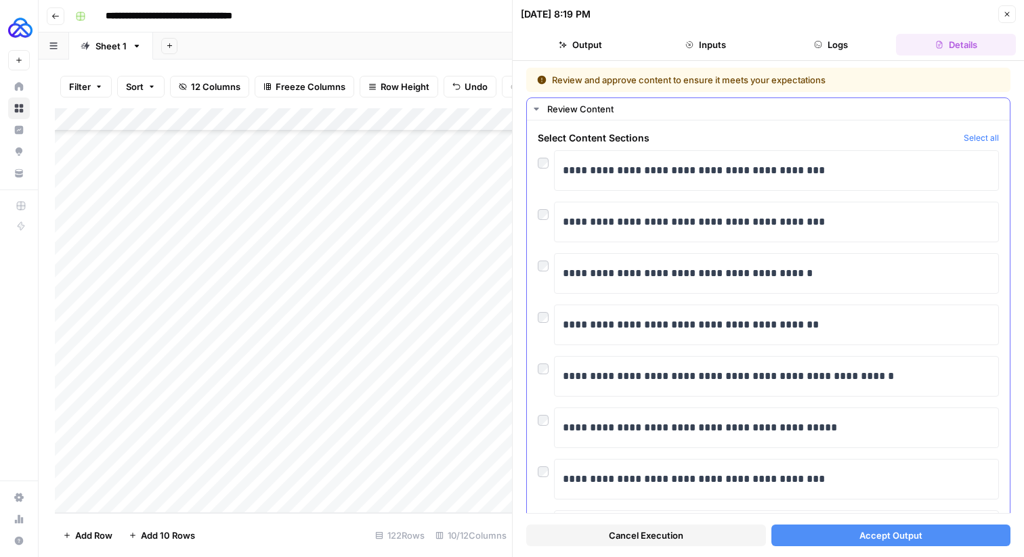
click at [549, 163] on div at bounding box center [546, 159] width 16 height 19
click at [552, 205] on div at bounding box center [546, 211] width 16 height 19
click at [627, 532] on span "Cancel Execution" at bounding box center [646, 536] width 75 height 14
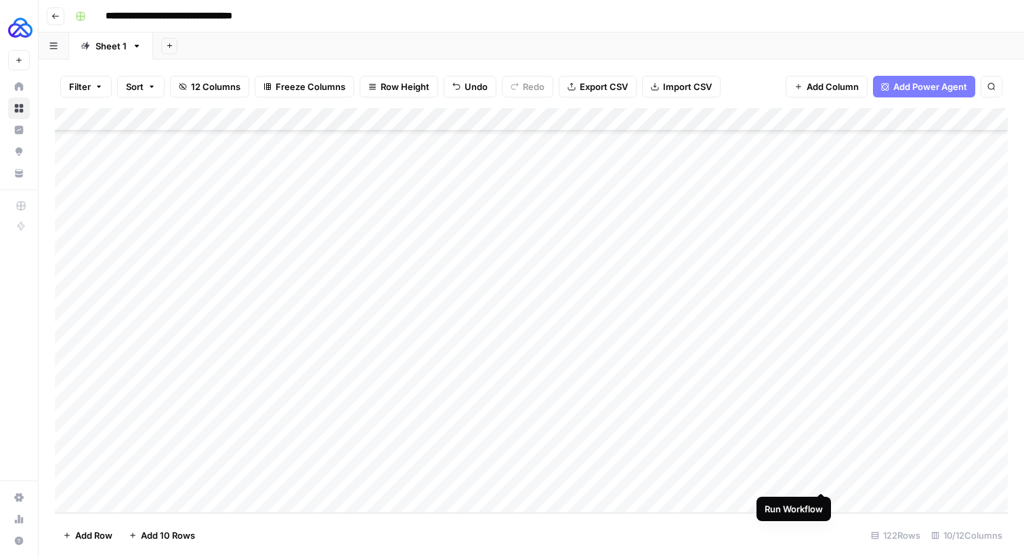
click at [822, 478] on div "Add Column" at bounding box center [531, 310] width 953 height 405
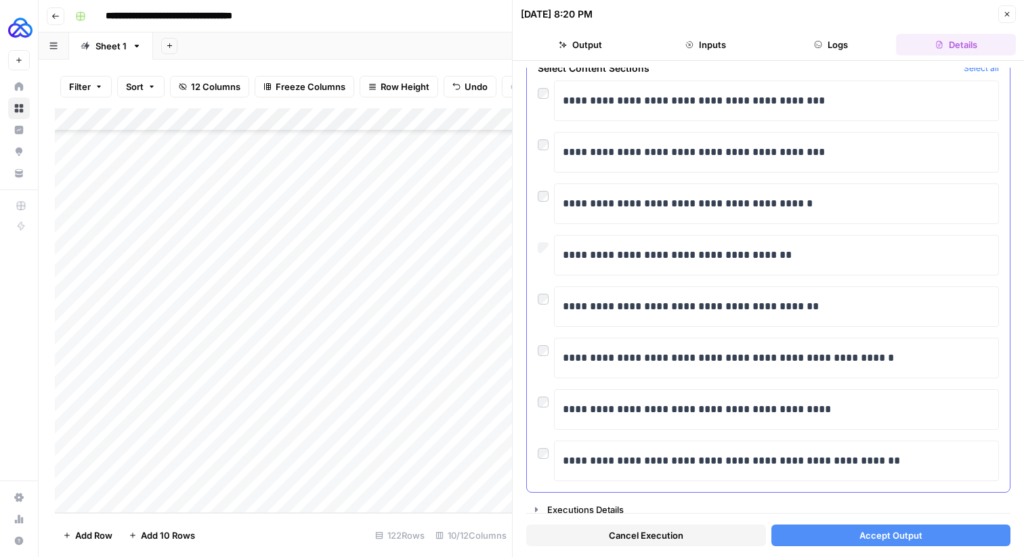
scroll to position [78, 0]
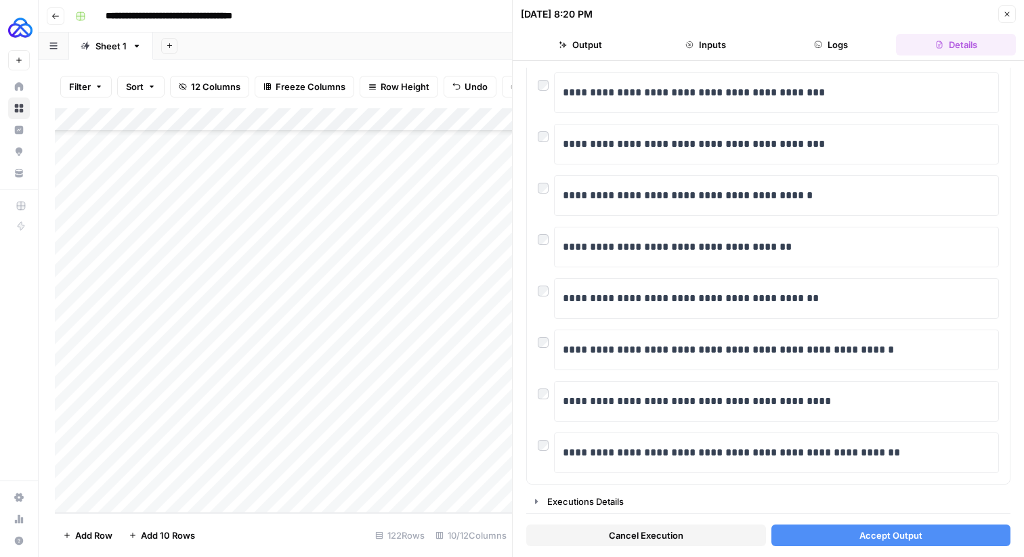
click at [877, 533] on span "Accept Output" at bounding box center [891, 536] width 63 height 14
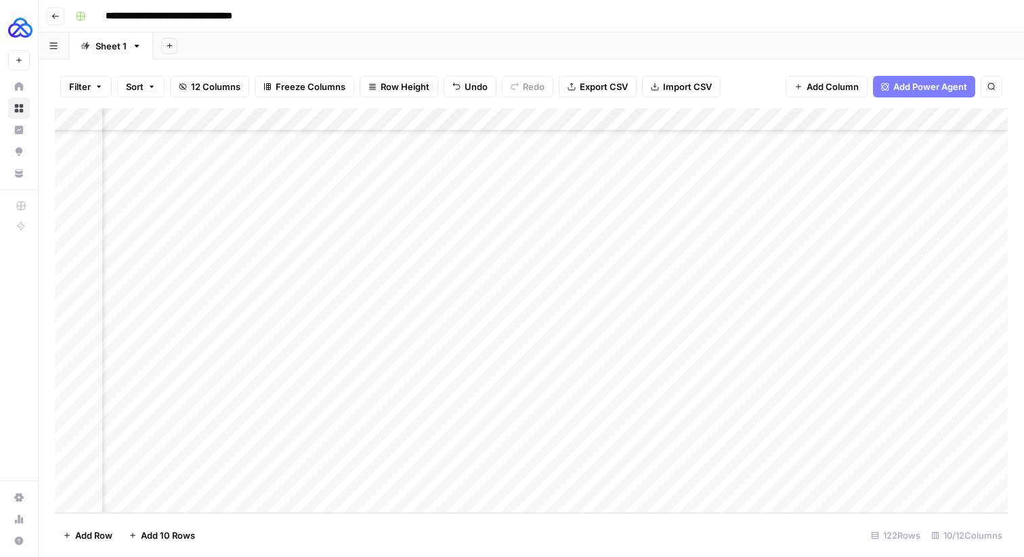
scroll to position [2449, 323]
click at [618, 482] on div "Add Column" at bounding box center [531, 310] width 953 height 405
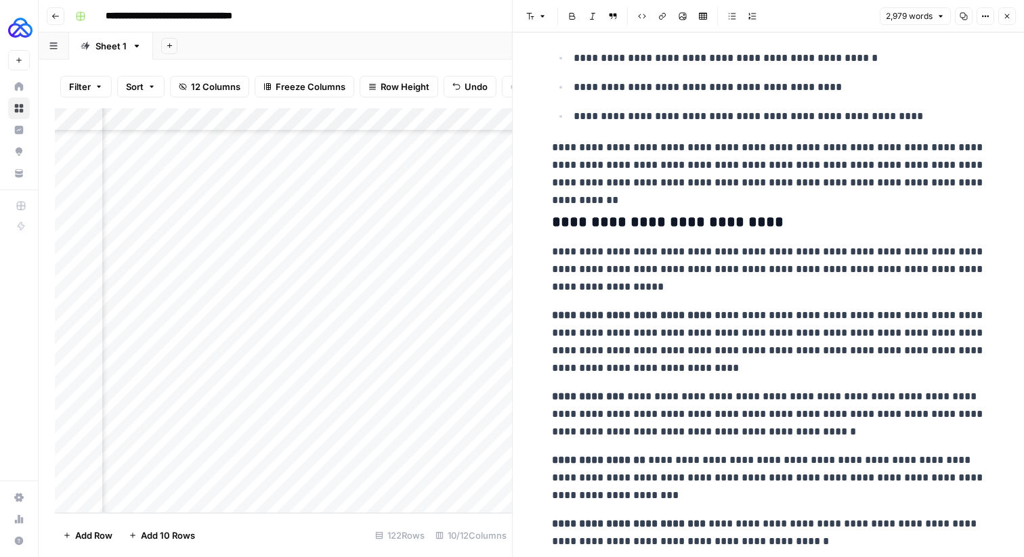
scroll to position [1703, 0]
